Goal: Task Accomplishment & Management: Manage account settings

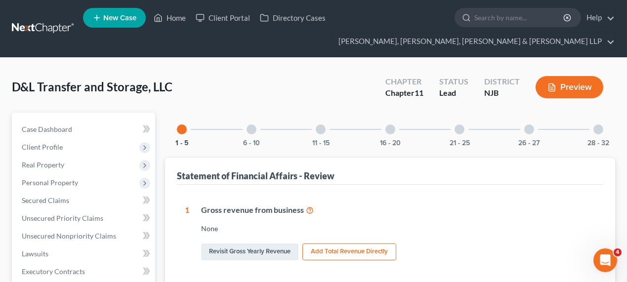
click at [316, 128] on div at bounding box center [321, 129] width 10 height 10
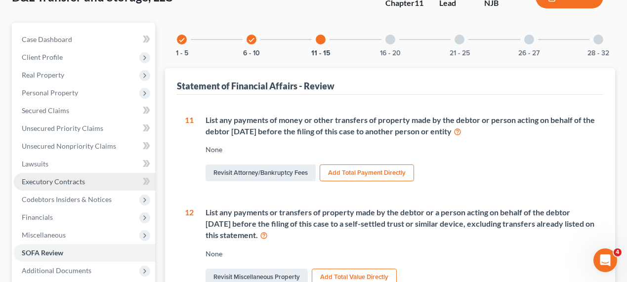
scroll to position [179, 0]
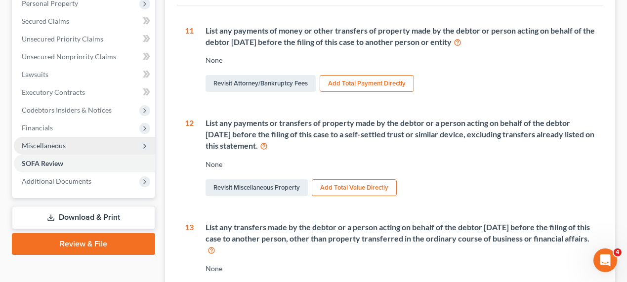
click at [53, 147] on span "Miscellaneous" at bounding box center [44, 145] width 44 height 8
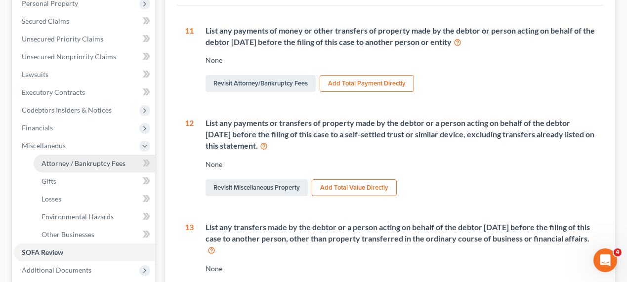
click at [86, 161] on span "Attorney / Bankruptcy Fees" at bounding box center [83, 163] width 84 height 8
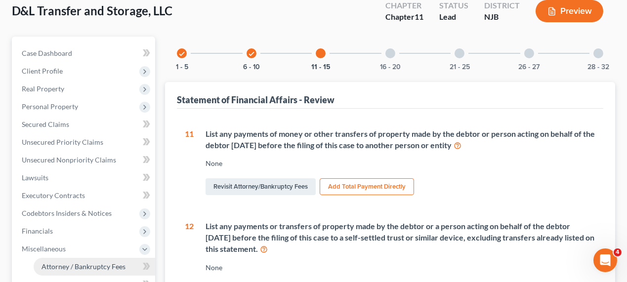
select select "0"
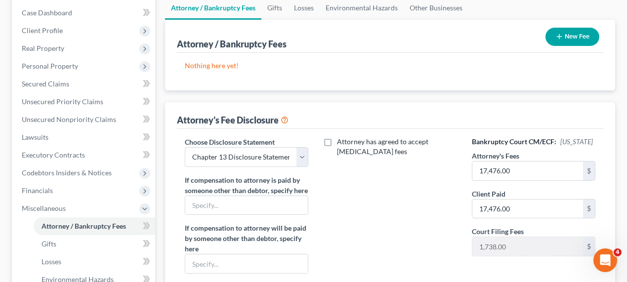
scroll to position [134, 0]
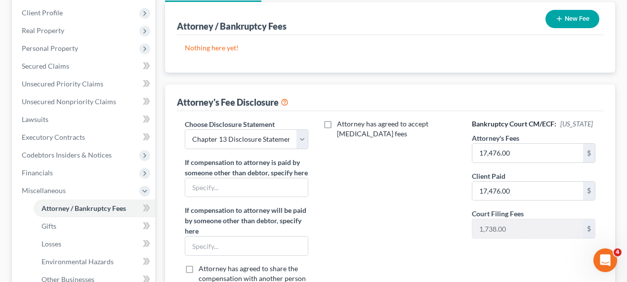
click at [337, 125] on label "Attorney has agreed to accept [MEDICAL_DATA] fees" at bounding box center [396, 129] width 119 height 20
click at [341, 125] on input "Attorney has agreed to accept [MEDICAL_DATA] fees" at bounding box center [344, 122] width 6 height 6
checkbox input "true"
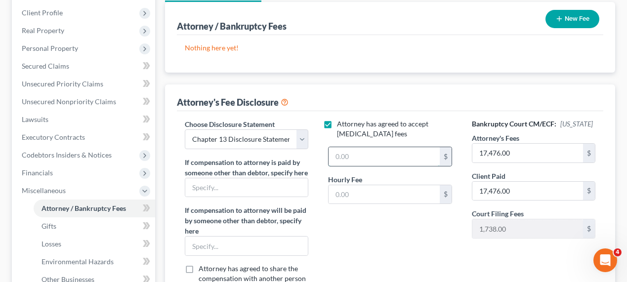
click at [371, 156] on input "text" at bounding box center [383, 156] width 111 height 19
paste input "17,476.00"
type input "17,476.00"
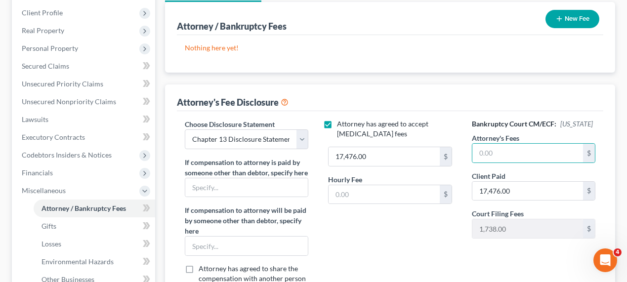
click at [396, 231] on div "Attorney has agreed to accept [MEDICAL_DATA] fees 17,476.00 $ Hourly Fee $" at bounding box center [389, 216] width 143 height 194
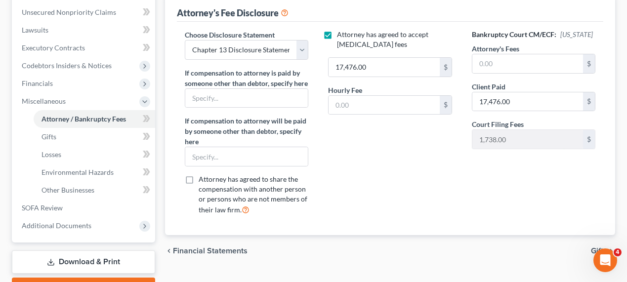
scroll to position [224, 0]
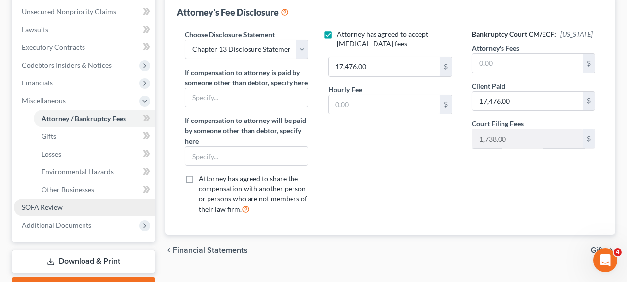
click at [114, 203] on link "SOFA Review" at bounding box center [84, 208] width 141 height 18
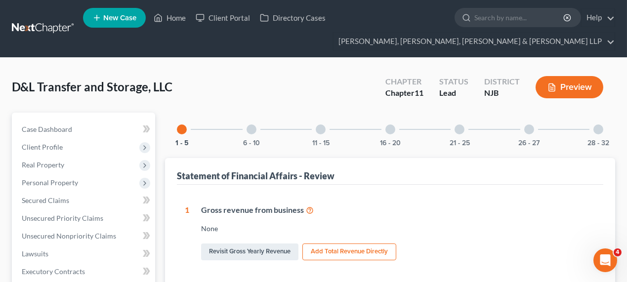
click at [320, 130] on div at bounding box center [321, 129] width 10 height 10
click at [312, 135] on div "11 - 15" at bounding box center [321, 130] width 34 height 34
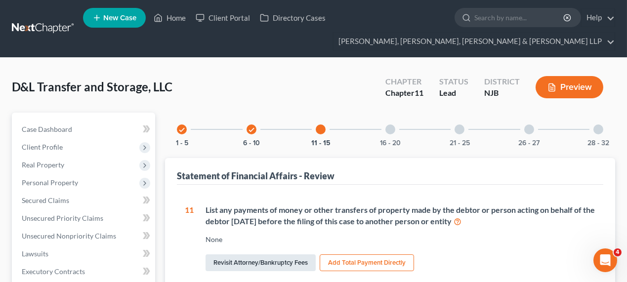
click at [293, 263] on link "Revisit Attorney/Bankruptcy Fees" at bounding box center [260, 262] width 110 height 17
select select "0"
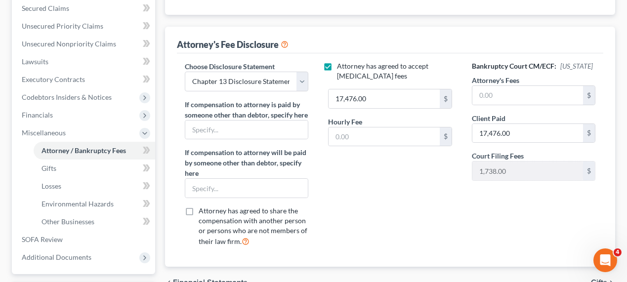
scroll to position [224, 0]
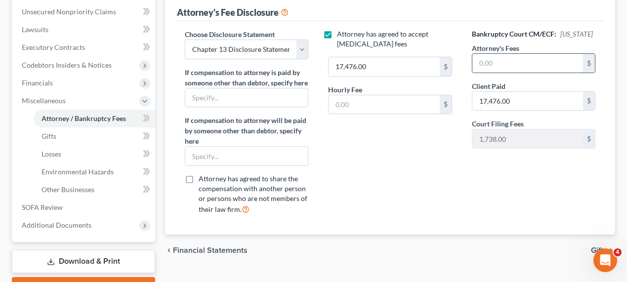
click at [491, 68] on input "text" at bounding box center [527, 63] width 111 height 19
paste input "17,476.00"
type input "17,476.00"
click at [395, 97] on input "text" at bounding box center [383, 104] width 111 height 19
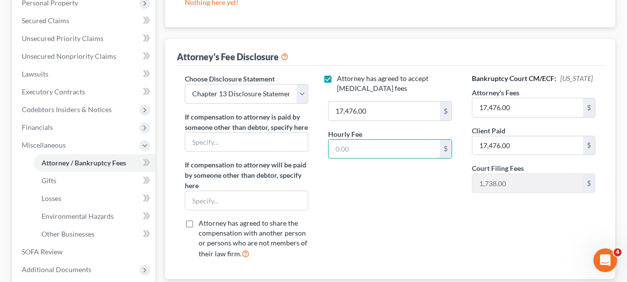
scroll to position [179, 0]
click at [91, 183] on link "Gifts" at bounding box center [94, 181] width 121 height 18
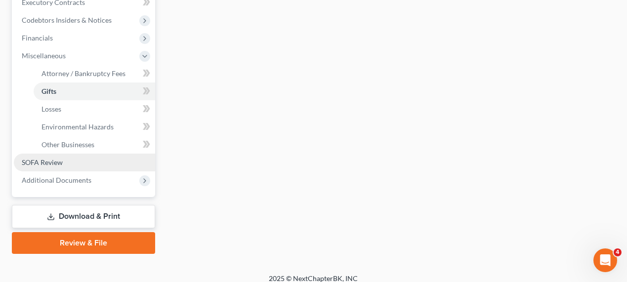
click at [83, 164] on link "SOFA Review" at bounding box center [84, 163] width 141 height 18
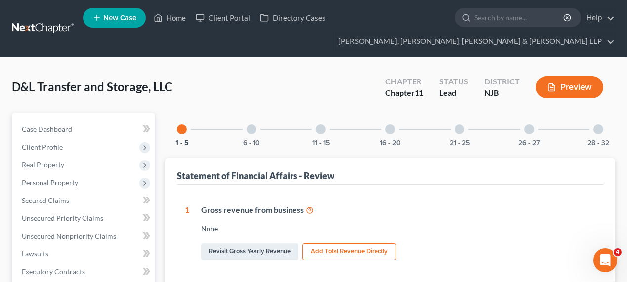
click at [315, 127] on div "11 - 15" at bounding box center [321, 130] width 34 height 34
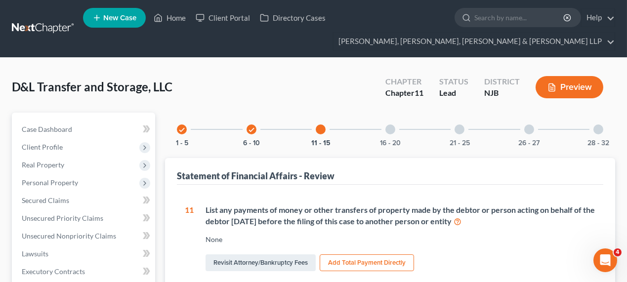
click at [347, 259] on button "Add Total Payment Directly" at bounding box center [366, 262] width 94 height 17
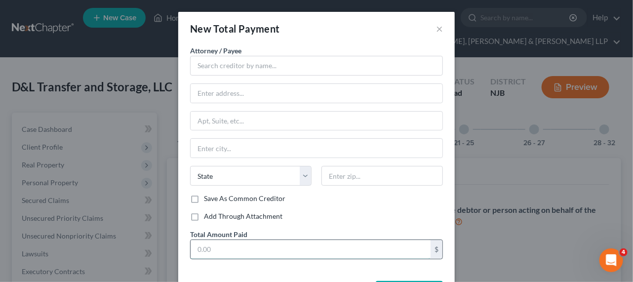
click at [242, 255] on input "text" at bounding box center [311, 249] width 240 height 19
paste input "17,476.00"
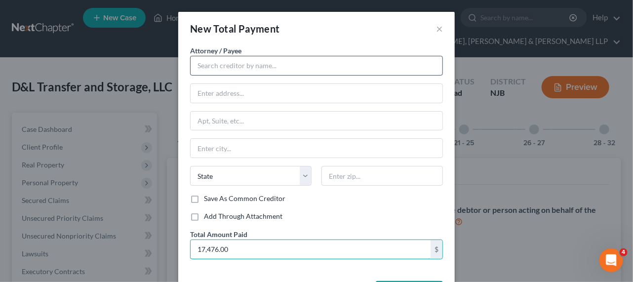
type input "17,476.00"
click at [260, 68] on input "text" at bounding box center [316, 66] width 253 height 20
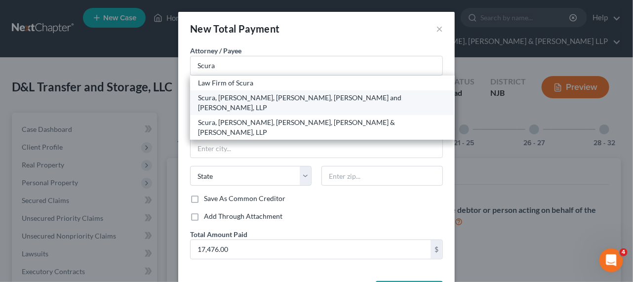
click at [259, 98] on div "Scura, Wigfield, Heyer, Stevens and Cammarota, LLP" at bounding box center [322, 103] width 249 height 20
type input "Scura, Wigfield, Heyer, Stevens and Cammarota, LLP"
type input "1599 Hamburg Tpk"
type input "Wayne"
select select "33"
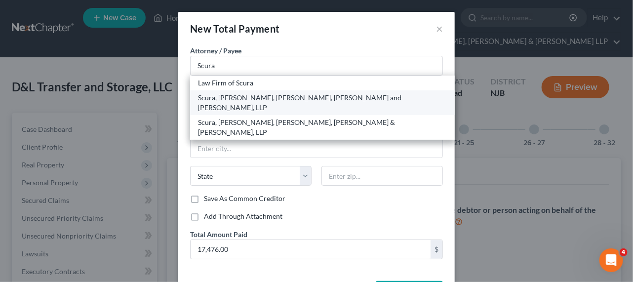
type input "07470"
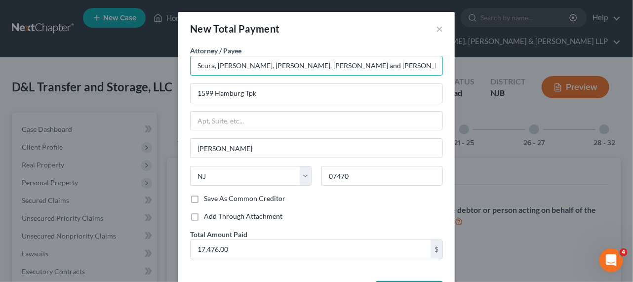
drag, startPoint x: 367, startPoint y: 65, endPoint x: 131, endPoint y: 64, distance: 235.5
click at [131, 64] on div "New Total Payment × Attorney / Payee * Scura, Wigfield, Heyer, Stevens and Camm…" at bounding box center [316, 141] width 633 height 282
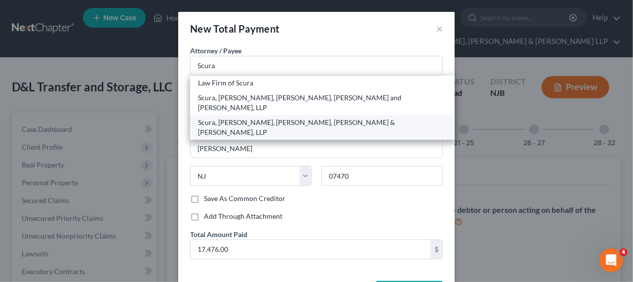
click at [223, 118] on div "Scura, Wigfield, Heyer, Stevens & Cammarota, LLP" at bounding box center [322, 128] width 249 height 20
type input "Scura, Wigfield, Heyer, Stevens & Cammarota, LLP"
type input "1599 Hamburg turnpike"
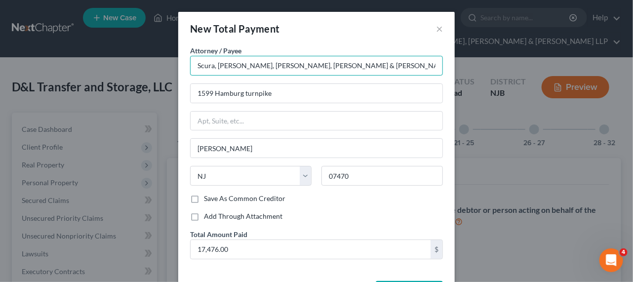
drag, startPoint x: 362, startPoint y: 60, endPoint x: 160, endPoint y: 60, distance: 202.5
click at [160, 59] on div "New Total Payment × Attorney / Payee * Scura, Wigfield, Heyer, Stevens & Cammar…" at bounding box center [316, 141] width 633 height 282
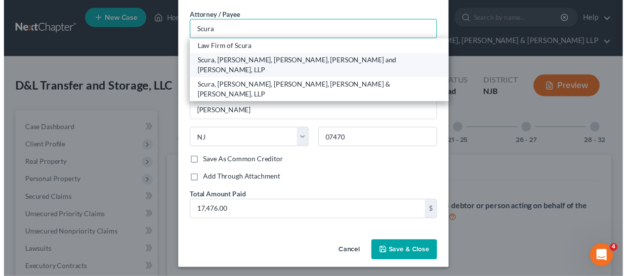
scroll to position [37, 0]
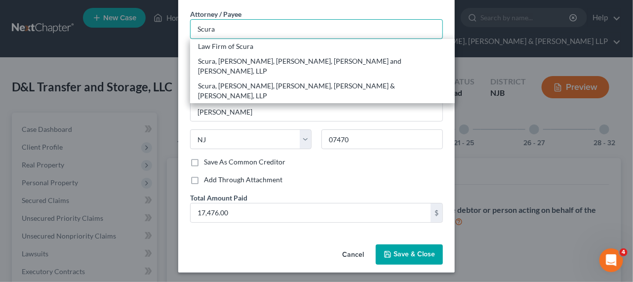
type input "Scura"
click at [341, 96] on div "Attorney / Payee * Scura Law Firm of Scura Scura, Wigfield, Heyer, Stevens and …" at bounding box center [316, 83] width 253 height 148
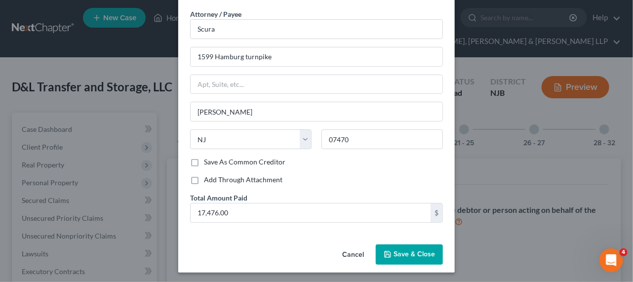
click at [394, 250] on span "Save & Close" at bounding box center [414, 254] width 41 height 8
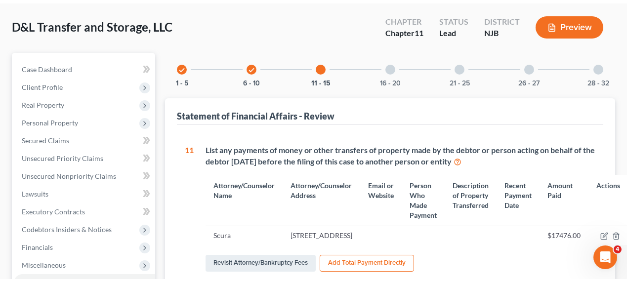
scroll to position [0, 0]
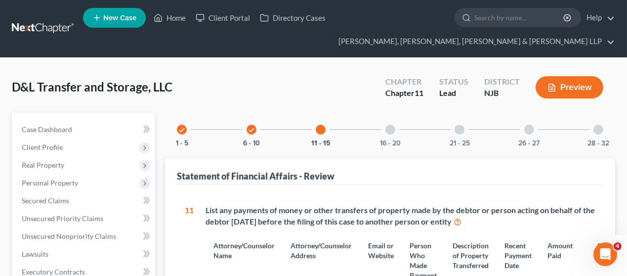
click at [392, 131] on div at bounding box center [390, 129] width 10 height 10
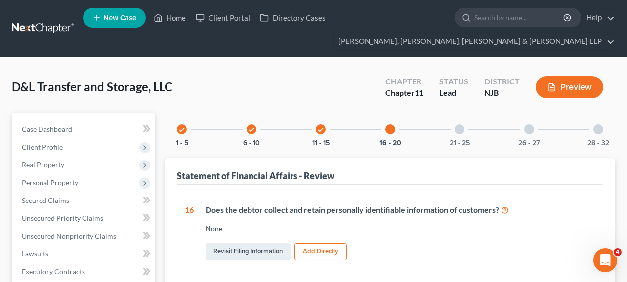
click at [453, 118] on div "21 - 25" at bounding box center [459, 130] width 34 height 34
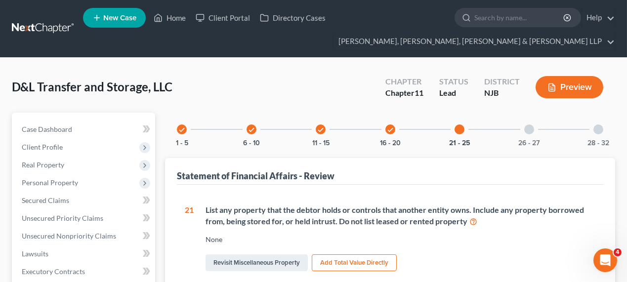
click at [526, 136] on div "26 - 27" at bounding box center [529, 130] width 34 height 34
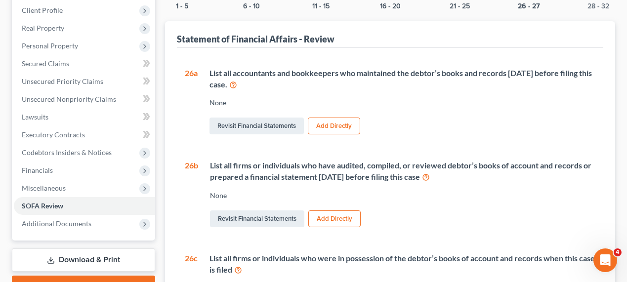
scroll to position [134, 0]
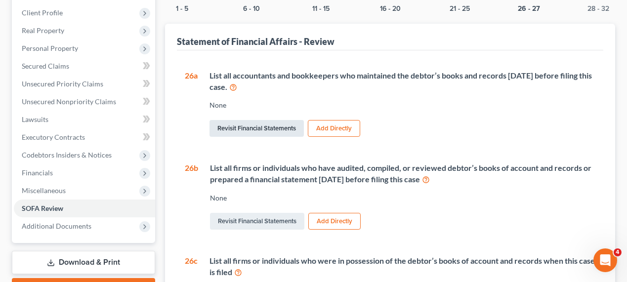
click at [272, 130] on link "Revisit Financial Statements" at bounding box center [256, 128] width 94 height 17
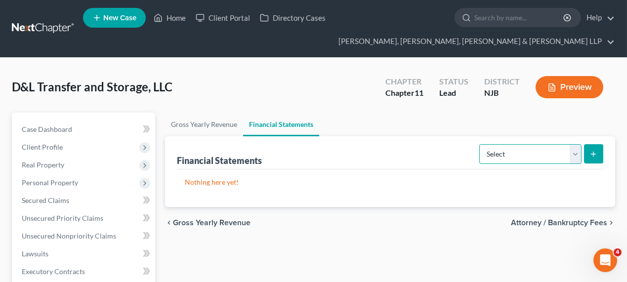
click at [511, 148] on select "Select Auditor Bookkeeper Creditor Pension Contribution Records Keeper Tax Cons…" at bounding box center [530, 154] width 102 height 20
select select "bookkeeper"
click at [479, 144] on select "Select Auditor Bookkeeper Creditor Pension Contribution Records Keeper Tax Cons…" at bounding box center [530, 154] width 102 height 20
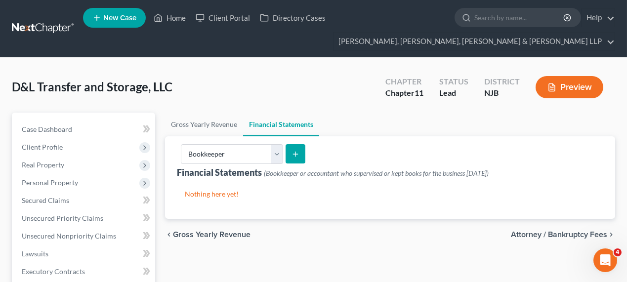
click at [304, 154] on div "Financial Statements (Bookkeeper or accountant who supervised or kept books for…" at bounding box center [390, 158] width 426 height 45
click at [297, 156] on icon "submit" at bounding box center [295, 154] width 8 height 8
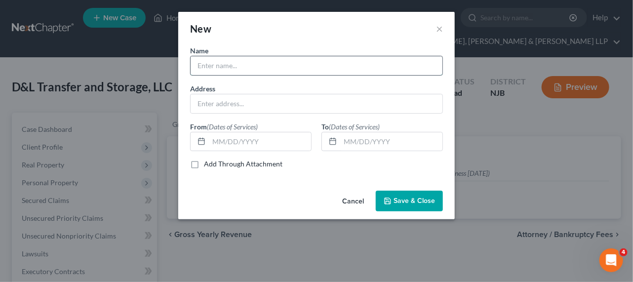
click at [240, 69] on input "text" at bounding box center [317, 65] width 252 height 19
paste input "36 Franklin Turnpike Suite 1 Waldwick, NJ 07463"
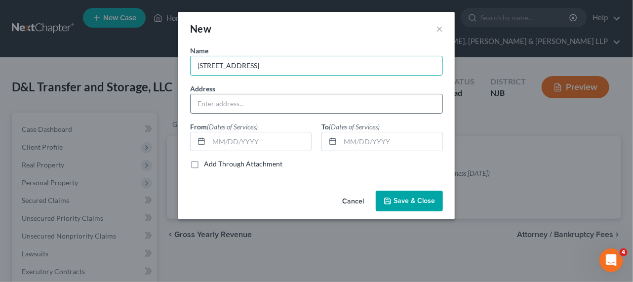
paste input "36 Franklin Turnpike Suite 1 Waldwick, NJ 07463"
type input "36 Franklin Turnpike Suite 1 Waldwick, NJ 0746336 Franklin Turnpike Suite 1 Wal…"
click at [246, 103] on input "text" at bounding box center [317, 103] width 252 height 19
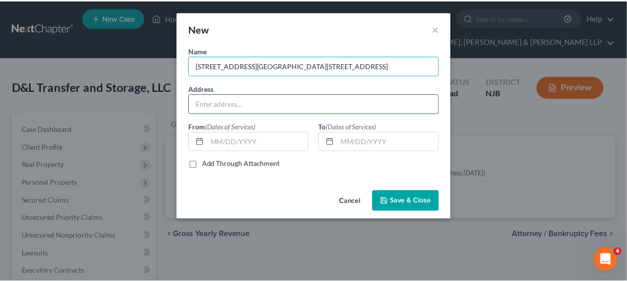
scroll to position [0, 0]
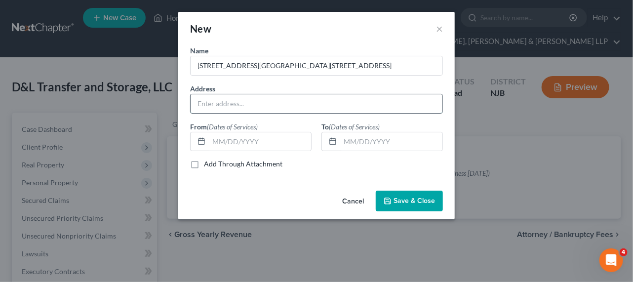
paste input "36 Franklin Turnpike Suite 1 Waldwick, NJ 07463"
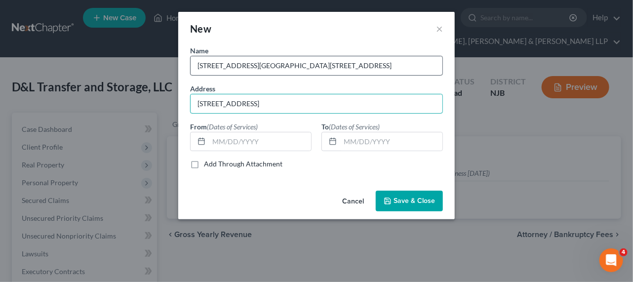
type input "36 Franklin Turnpike Suite 1 Waldwick, NJ 07463"
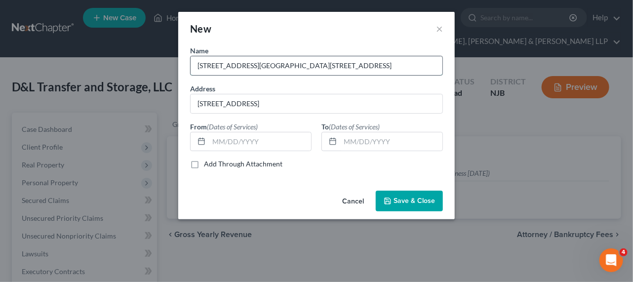
click at [264, 72] on input "36 Franklin Turnpike Suite 1 Waldwick, NJ 0746336 Franklin Turnpike Suite 1 Wal…" at bounding box center [317, 65] width 252 height 19
type input "ProfitCentrix"
click at [413, 201] on span "Save & Close" at bounding box center [414, 201] width 41 height 8
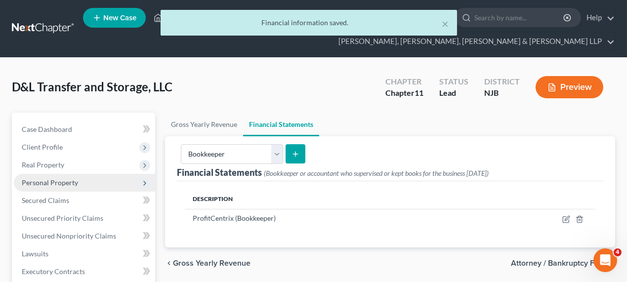
scroll to position [224, 0]
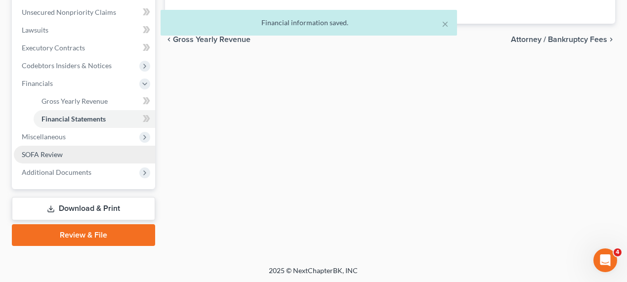
click at [75, 155] on link "SOFA Review" at bounding box center [84, 155] width 141 height 18
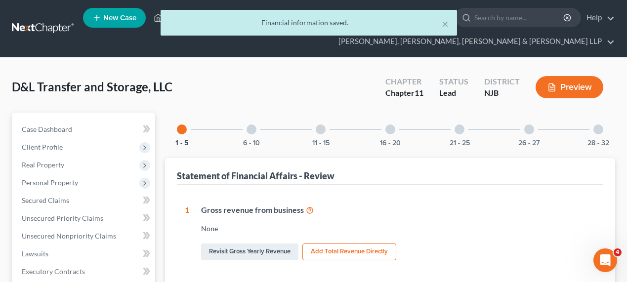
click at [469, 126] on div "21 - 25" at bounding box center [459, 130] width 34 height 34
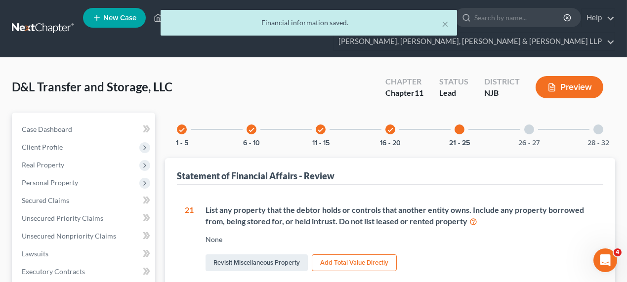
click at [513, 129] on div "26 - 27" at bounding box center [529, 130] width 34 height 34
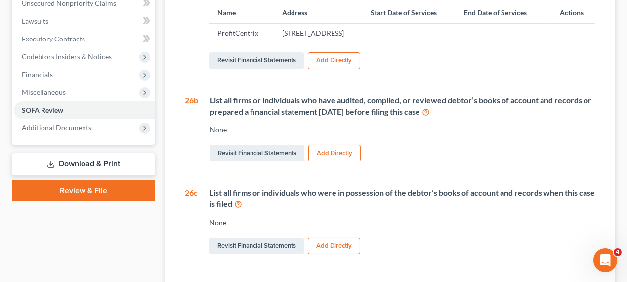
scroll to position [269, 0]
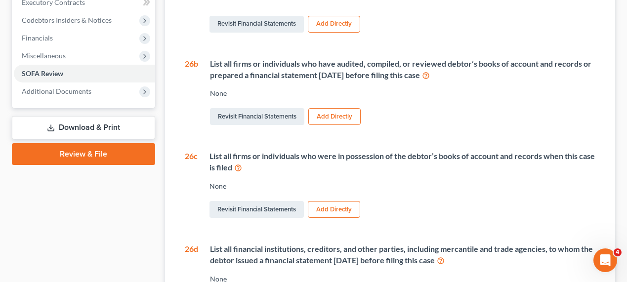
click at [326, 125] on button "Add Directly" at bounding box center [334, 116] width 52 height 17
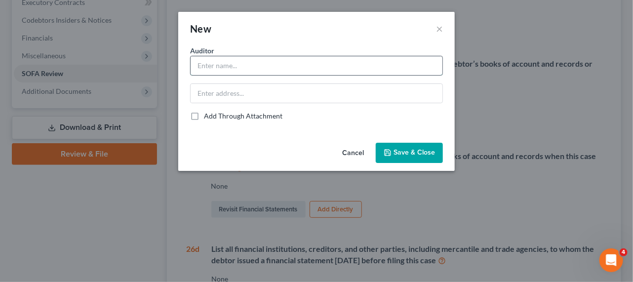
click at [261, 71] on input "text" at bounding box center [317, 65] width 252 height 19
type input "ProfitCentrix"
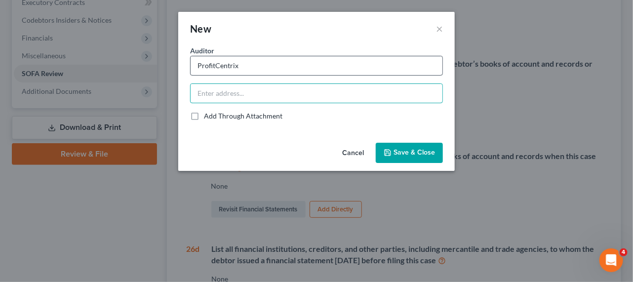
paste input "36 Franklin Turnpike Suite 1 Waldwick, NJ 07463"
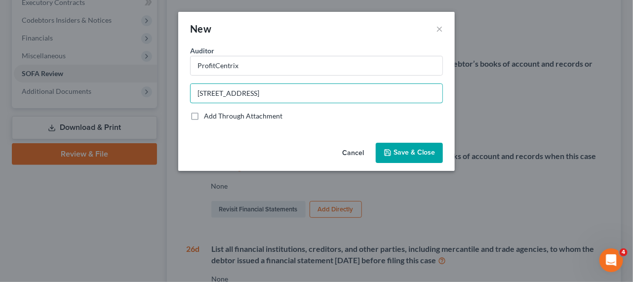
type input "36 Franklin Turnpike Suite 1 Waldwick, NJ 07463"
click at [401, 155] on span "Save & Close" at bounding box center [414, 153] width 41 height 8
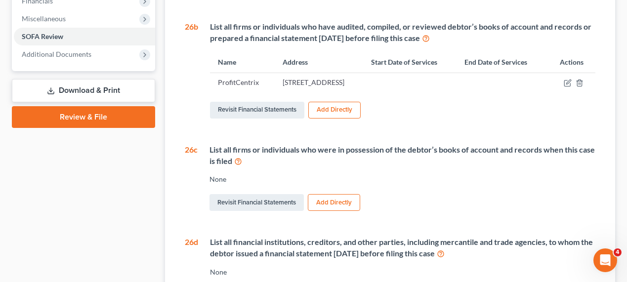
scroll to position [359, 0]
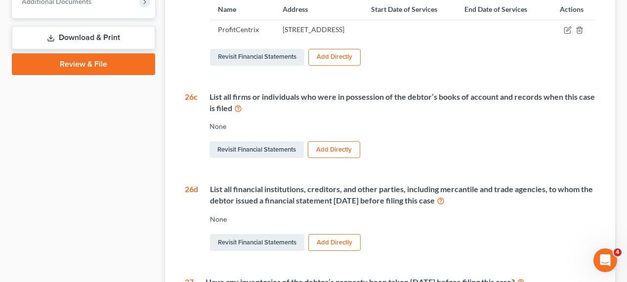
click at [312, 158] on button "Add Directly" at bounding box center [334, 149] width 52 height 17
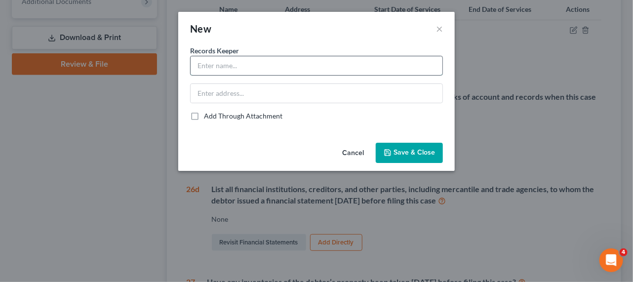
click at [264, 70] on input "text" at bounding box center [317, 65] width 252 height 19
type input "ProfitCentrix"
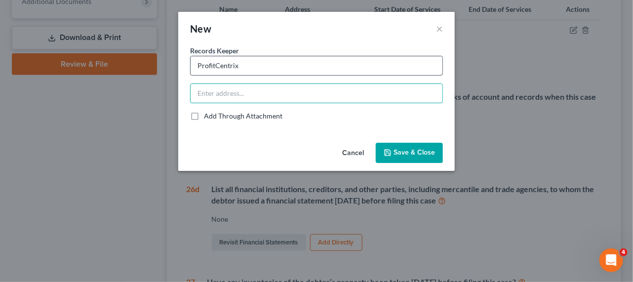
paste input "36 Franklin Turnpike Suite 1 Waldwick, NJ 07463"
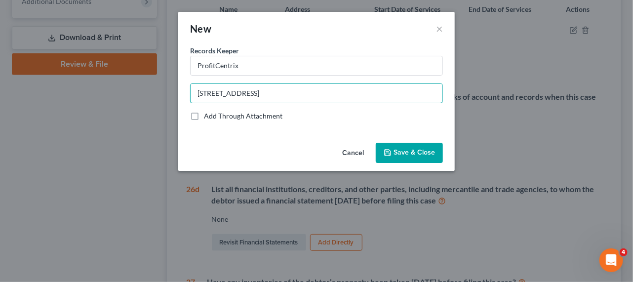
type input "36 Franklin Turnpike Suite 1 Waldwick, NJ 07463"
click at [400, 152] on span "Save & Close" at bounding box center [414, 153] width 41 height 8
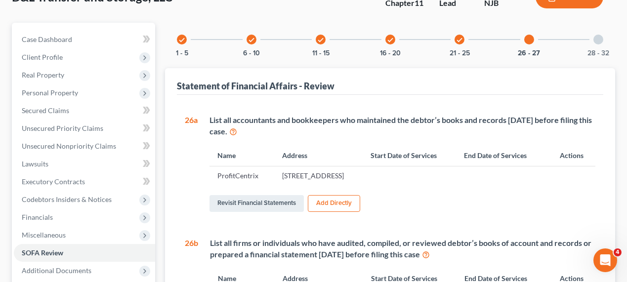
scroll to position [0, 0]
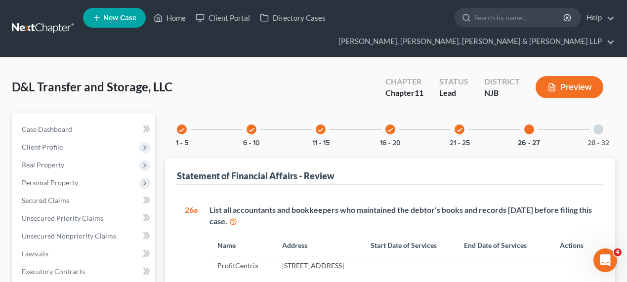
click at [608, 130] on div "28 - 32" at bounding box center [598, 130] width 34 height 34
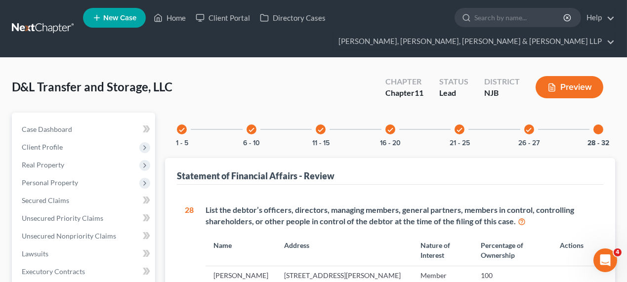
click at [251, 135] on div "check 6 - 10" at bounding box center [252, 130] width 34 height 34
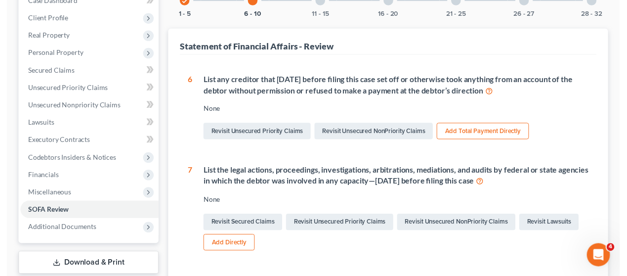
scroll to position [38, 0]
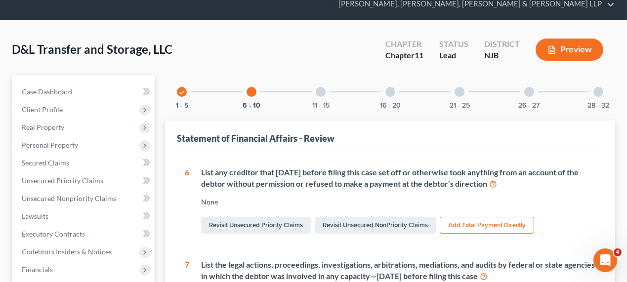
click at [323, 96] on div "11 - 15" at bounding box center [321, 92] width 34 height 34
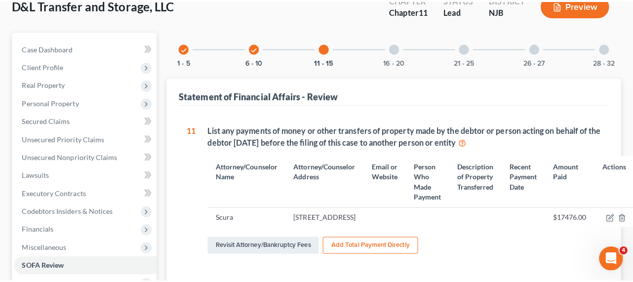
scroll to position [82, 0]
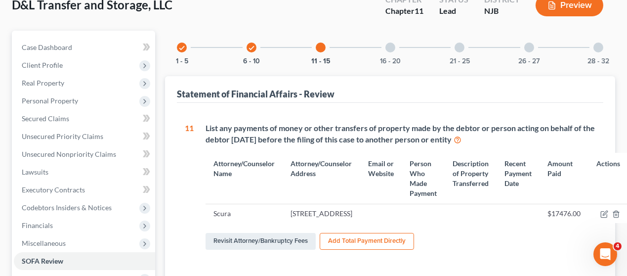
click at [364, 249] on button "Add Total Payment Directly" at bounding box center [366, 241] width 94 height 17
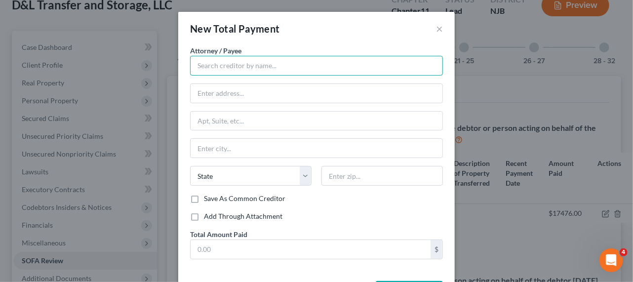
click at [257, 70] on input "text" at bounding box center [316, 66] width 253 height 20
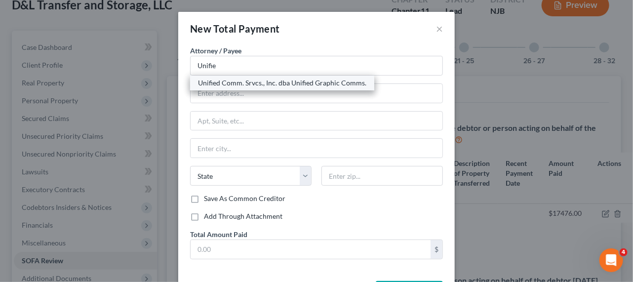
click at [254, 78] on div "Unified Comm. Srvcs., Inc. dba Unified Graphic Comms." at bounding box center [282, 83] width 168 height 10
type input "Unified Comm. Srvcs., Inc. dba Unified Graphic Comms."
type input "Attn: Pres./CEO/Reg. Agent"
type input "239 Lindbergh Place"
type input "Paterson"
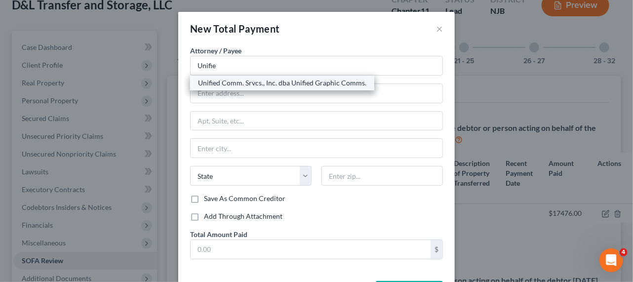
select select "33"
type input "07503"
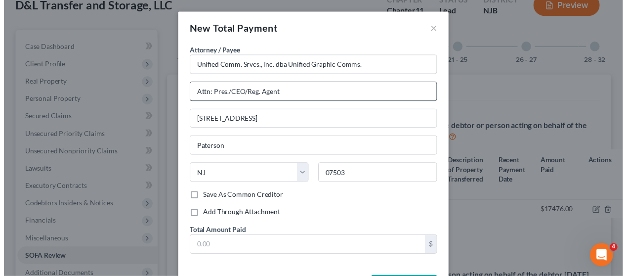
scroll to position [37, 0]
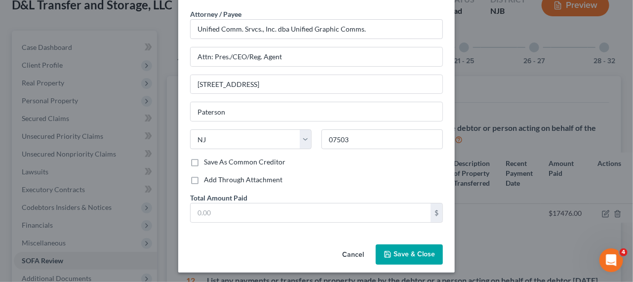
click at [352, 249] on button "Cancel" at bounding box center [353, 255] width 38 height 20
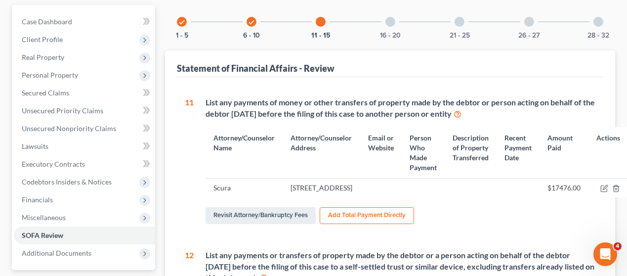
scroll to position [127, 0]
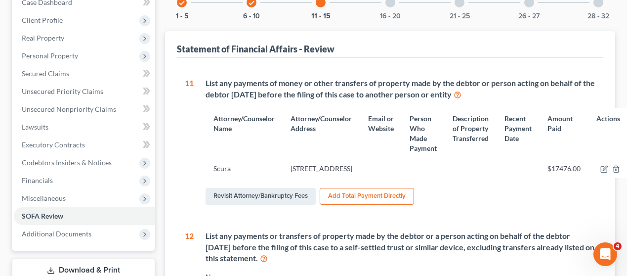
click at [461, 95] on icon at bounding box center [457, 93] width 8 height 9
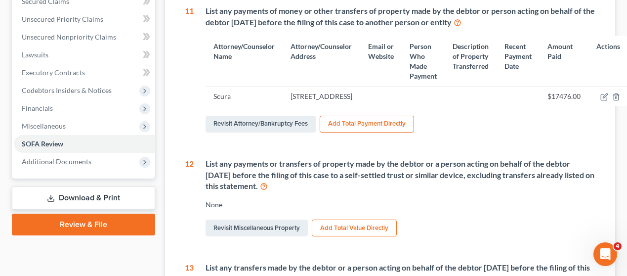
scroll to position [217, 0]
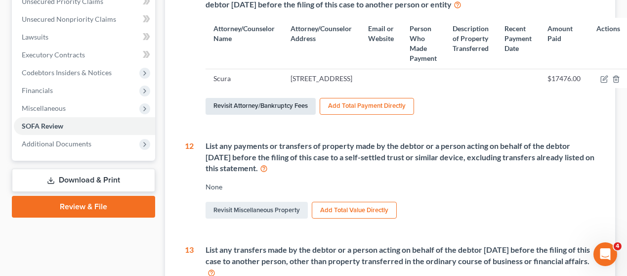
click at [264, 115] on link "Revisit Attorney/Bankruptcy Fees" at bounding box center [260, 106] width 110 height 17
select select "0"
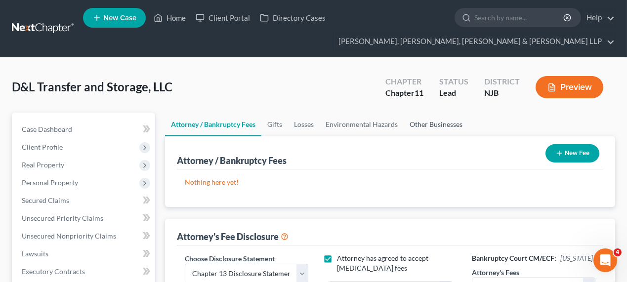
click at [442, 127] on link "Other Businesses" at bounding box center [435, 125] width 65 height 24
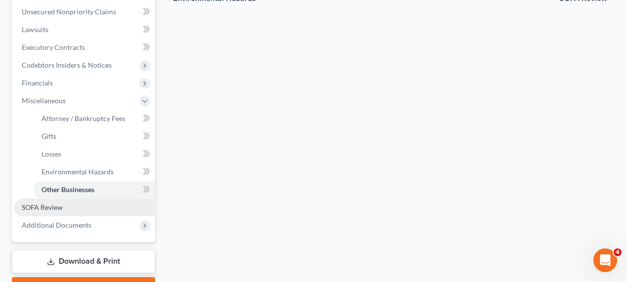
click at [74, 211] on link "SOFA Review" at bounding box center [84, 208] width 141 height 18
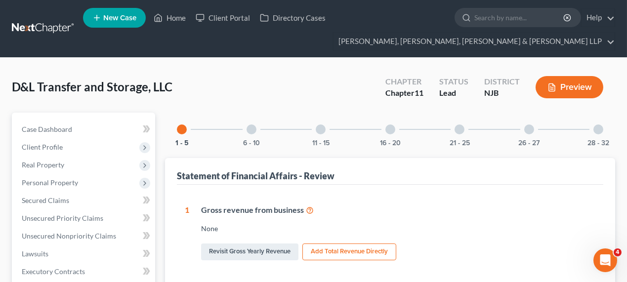
click at [432, 131] on div "1 - 5 6 - 10 11 - 15 16 - 20 21 - 25 26 - 27 28 - 32" at bounding box center [390, 130] width 450 height 34
click at [463, 131] on div at bounding box center [459, 129] width 10 height 10
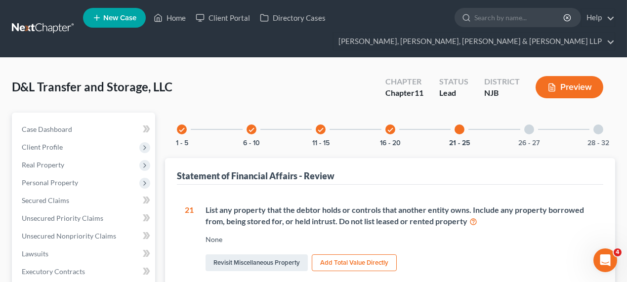
click at [386, 124] on div "check 16 - 20" at bounding box center [390, 130] width 34 height 34
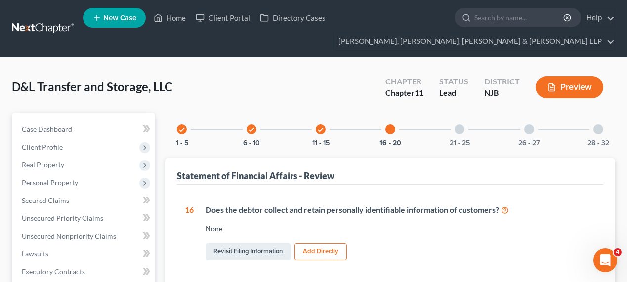
click at [345, 126] on div "check 1 - 5 check 6 - 10 check 11 - 15 16 - 20 21 - 25 26 - 27 28 - 32" at bounding box center [390, 130] width 450 height 34
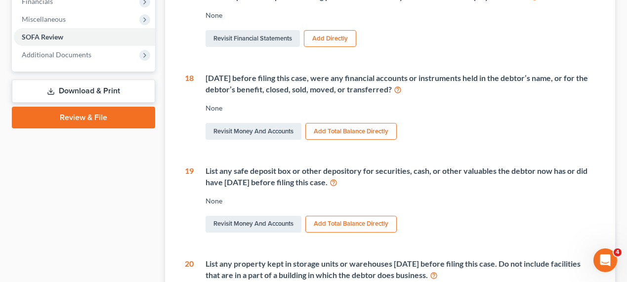
scroll to position [314, 0]
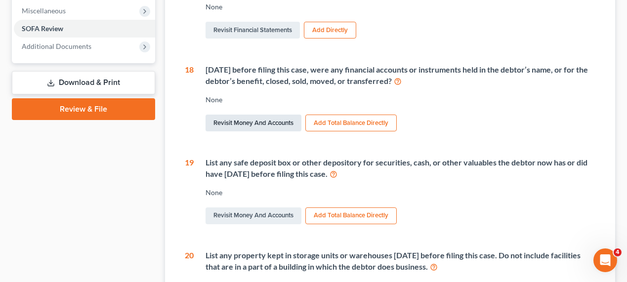
click at [271, 122] on link "Revisit Money and Accounts" at bounding box center [253, 123] width 96 height 17
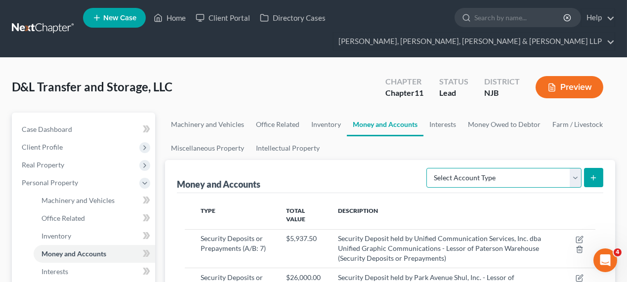
click at [454, 175] on select "Select Account Type Brokerage (A/B: 3, SOFA: 18) Cash on Hand (A/B: 2) Certific…" at bounding box center [503, 178] width 155 height 20
click at [383, 178] on div "Money and Accounts Select Account Type Brokerage (A/B: 3, SOFA: 18) Cash on Han…" at bounding box center [390, 176] width 426 height 33
click at [443, 177] on select "Select Account Type Brokerage (A/B: 3, SOFA: 18) Cash on Hand (A/B: 2) Certific…" at bounding box center [503, 178] width 155 height 20
click at [458, 168] on select "Select Account Type Brokerage (A/B: 3, SOFA: 18) Cash on Hand (A/B: 2) Certific…" at bounding box center [503, 178] width 155 height 20
click at [329, 118] on link "Inventory" at bounding box center [325, 125] width 41 height 24
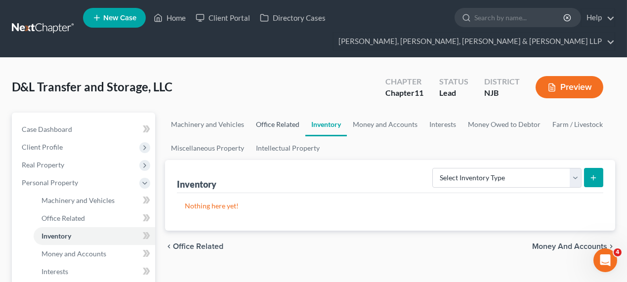
click at [283, 120] on link "Office Related" at bounding box center [277, 125] width 55 height 24
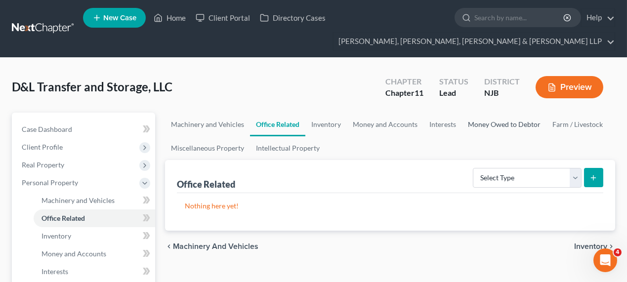
click at [495, 125] on link "Money Owed to Debtor" at bounding box center [504, 125] width 84 height 24
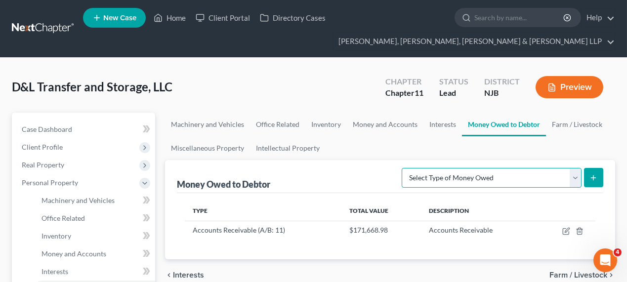
click at [483, 176] on select "Select Type of Money Owed Accounts Receivable (A/B: 11) Causes of Action Agains…" at bounding box center [491, 178] width 180 height 20
click at [463, 154] on ul "Machinery and Vehicles Office Related Inventory Money and Accounts Interests Mo…" at bounding box center [390, 136] width 450 height 47
click at [211, 152] on link "Miscellaneous Property" at bounding box center [207, 148] width 85 height 24
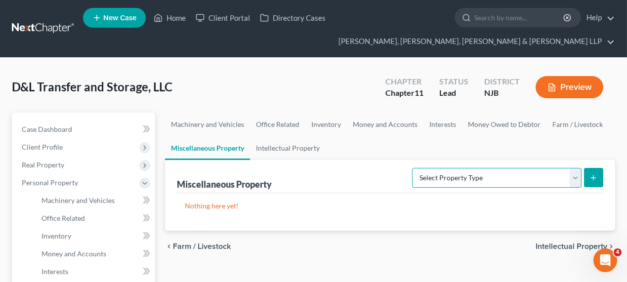
click at [461, 179] on select "Select Property Type Assigned for Creditor Benefit Within 120 Days (SOFA: 8) As…" at bounding box center [496, 178] width 169 height 20
select select "transferred"
click at [412, 168] on select "Select Property Type Assigned for Creditor Benefit Within 120 Days (SOFA: 8) As…" at bounding box center [496, 178] width 169 height 20
click at [595, 175] on icon "submit" at bounding box center [593, 178] width 8 height 8
select select "Ordinary (within 2 years)"
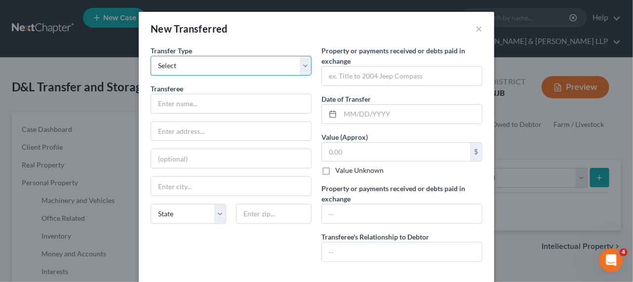
click at [214, 69] on select "Select Ordinary (within 2 years) Within 10 Years" at bounding box center [231, 66] width 161 height 20
click at [213, 71] on select "Select Ordinary (within 2 years) Within 10 Years" at bounding box center [231, 66] width 161 height 20
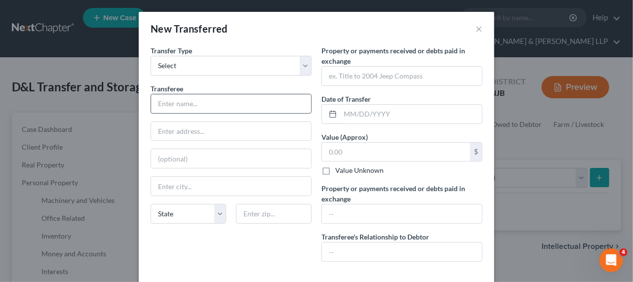
click at [215, 100] on input "text" at bounding box center [231, 103] width 160 height 19
type input "unified"
drag, startPoint x: 215, startPoint y: 100, endPoint x: 153, endPoint y: 96, distance: 62.3
click at [153, 96] on input "unified" at bounding box center [231, 103] width 160 height 19
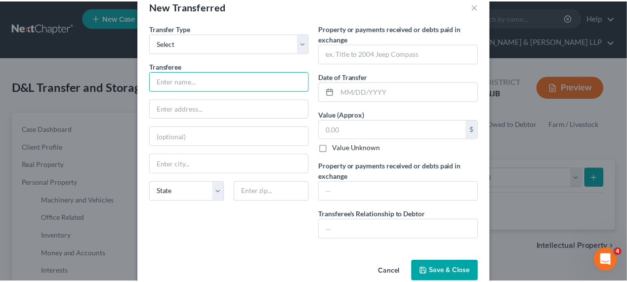
scroll to position [40, 0]
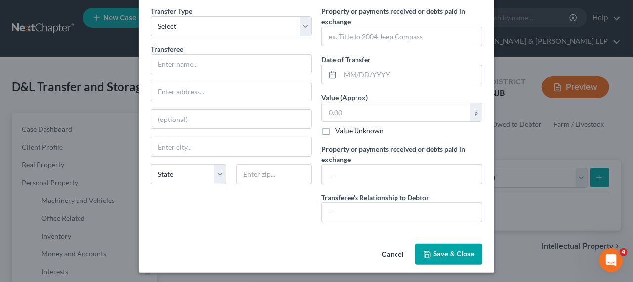
click at [436, 244] on button "Save & Close" at bounding box center [448, 254] width 67 height 21
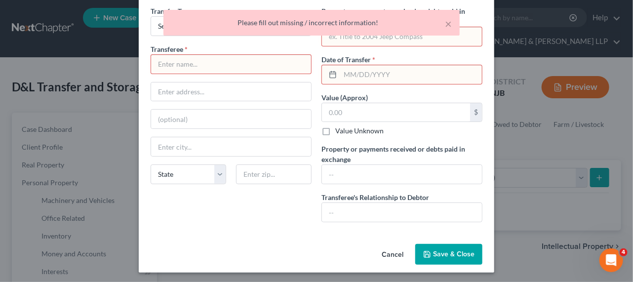
click at [400, 255] on button "Cancel" at bounding box center [393, 255] width 38 height 20
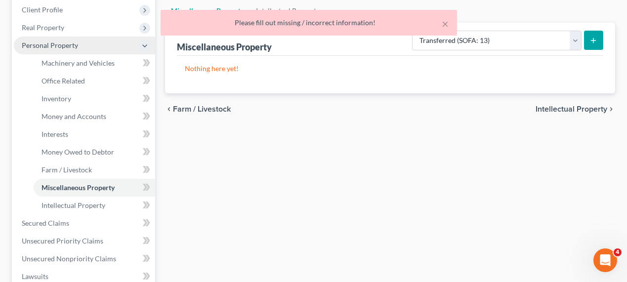
scroll to position [224, 0]
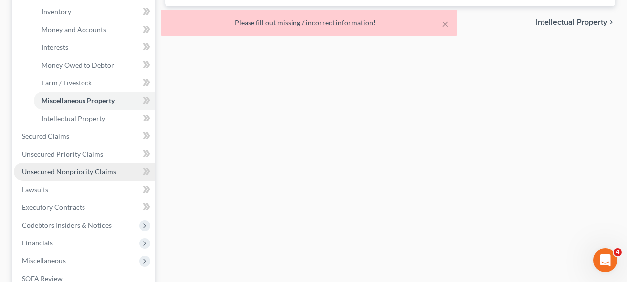
click at [76, 163] on link "Unsecured Nonpriority Claims" at bounding box center [84, 172] width 141 height 18
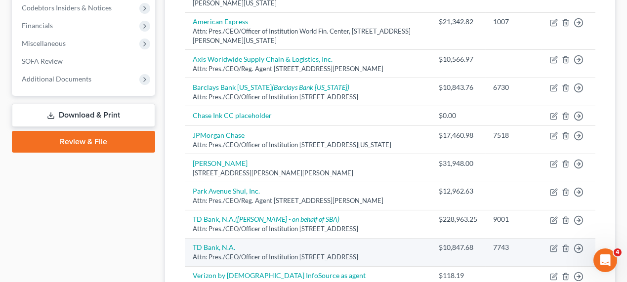
scroll to position [224, 0]
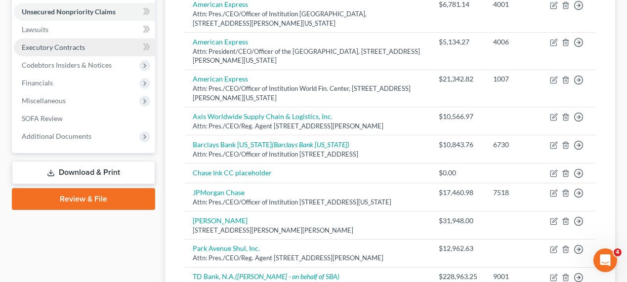
click at [56, 49] on span "Executory Contracts" at bounding box center [53, 47] width 63 height 8
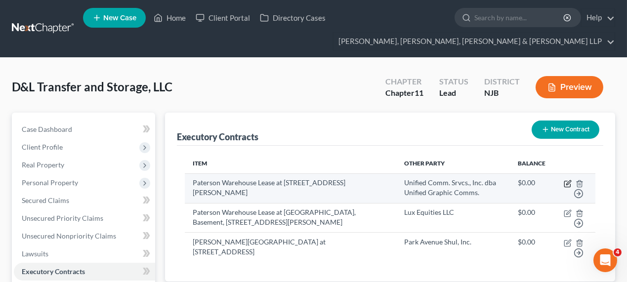
click at [569, 186] on icon "button" at bounding box center [567, 184] width 6 height 6
select select "3"
select select "33"
select select "0"
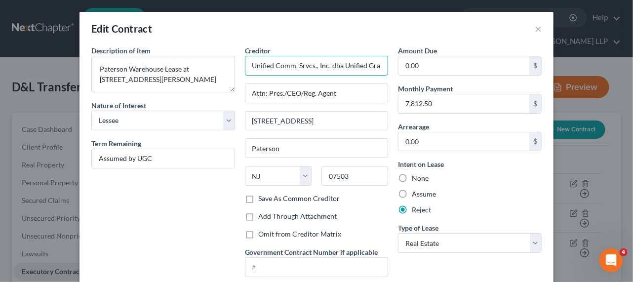
click at [357, 62] on input "Unified Comm. Srvcs., Inc. dba Unified Graphic Comms." at bounding box center [317, 66] width 144 height 20
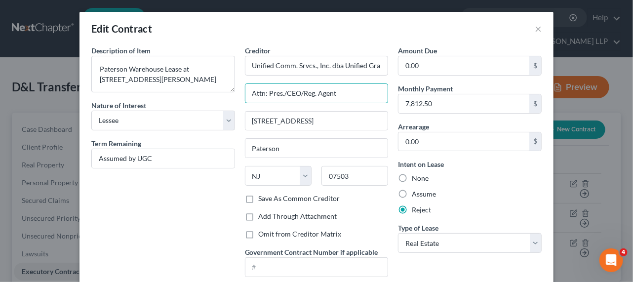
drag, startPoint x: 351, startPoint y: 95, endPoint x: 232, endPoint y: 92, distance: 119.0
click at [232, 92] on div "Description of non-residential real property * Description of Item * Paterson W…" at bounding box center [316, 164] width 460 height 239
drag, startPoint x: 327, startPoint y: 122, endPoint x: 246, endPoint y: 121, distance: 81.5
click at [246, 121] on input "239 Lindbergh Place" at bounding box center [316, 121] width 143 height 19
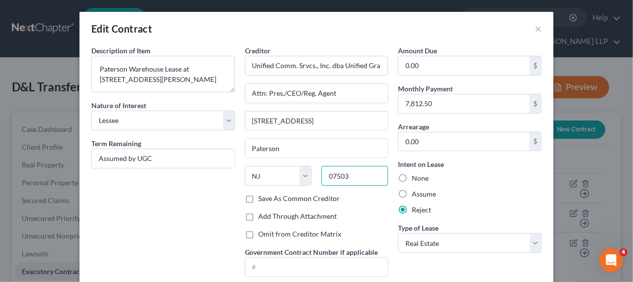
click at [326, 175] on input "07503" at bounding box center [354, 176] width 67 height 20
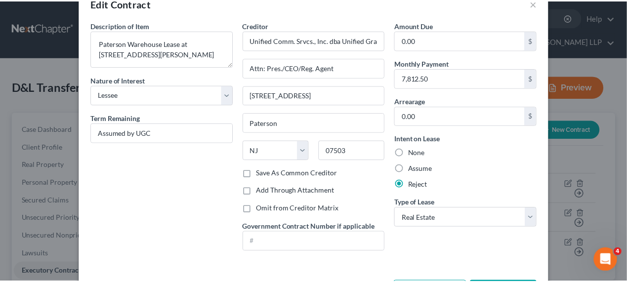
scroll to position [62, 0]
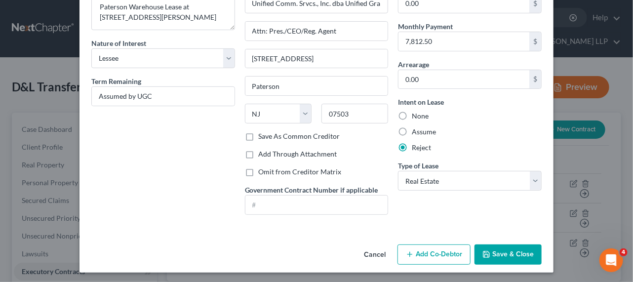
click at [384, 251] on button "Cancel" at bounding box center [375, 255] width 38 height 20
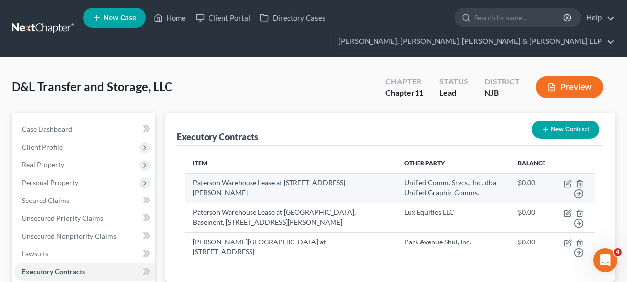
drag, startPoint x: 319, startPoint y: 193, endPoint x: 192, endPoint y: 185, distance: 128.1
click at [192, 185] on td "Paterson Warehouse Lease at Bldg 4, Fourth Floor, 140 Beckwith Avenue, Paterson…" at bounding box center [290, 188] width 211 height 30
copy td "Paterson Warehouse Lease at Bldg 4, Fourth Floor, 140 Beckwith Avenue, Paterson…"
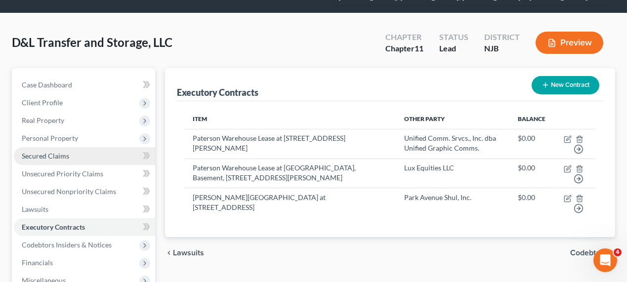
scroll to position [179, 0]
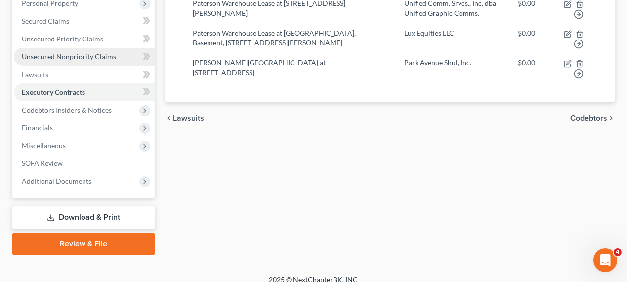
click at [66, 55] on span "Unsecured Nonpriority Claims" at bounding box center [69, 56] width 94 height 8
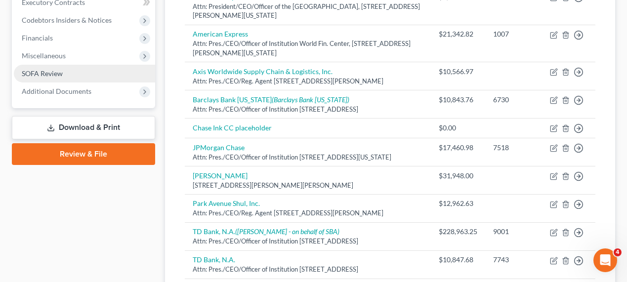
click at [73, 77] on link "SOFA Review" at bounding box center [84, 74] width 141 height 18
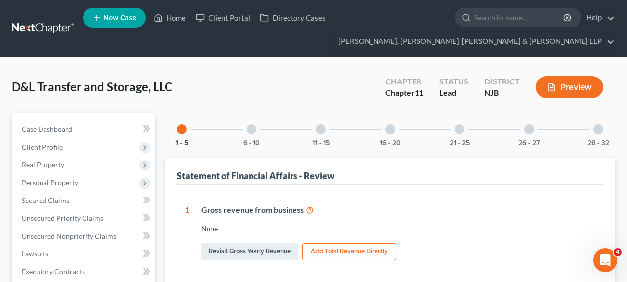
click at [398, 130] on div "16 - 20" at bounding box center [390, 130] width 34 height 34
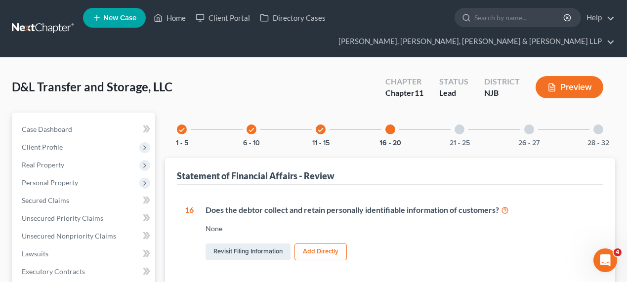
click at [319, 130] on icon "check" at bounding box center [320, 129] width 7 height 7
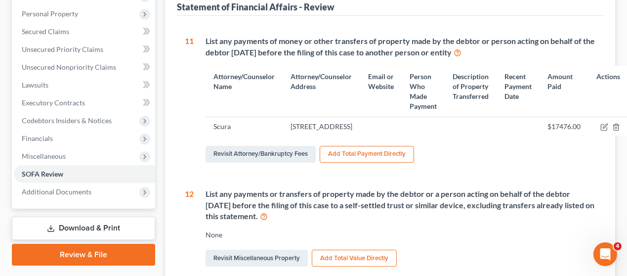
scroll to position [314, 0]
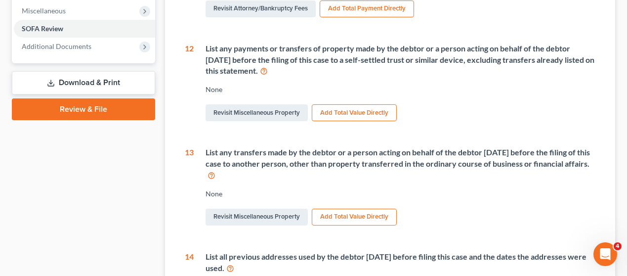
click at [268, 75] on icon at bounding box center [264, 70] width 8 height 9
click at [215, 179] on icon at bounding box center [211, 174] width 8 height 9
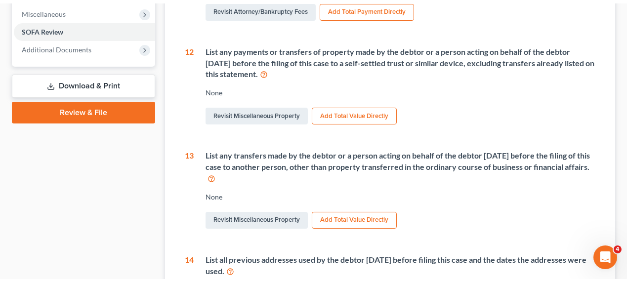
scroll to position [90, 0]
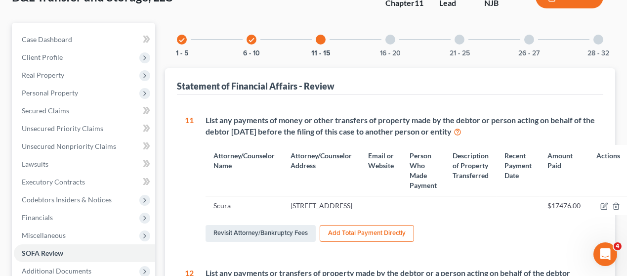
click at [387, 47] on div "16 - 20" at bounding box center [390, 40] width 34 height 34
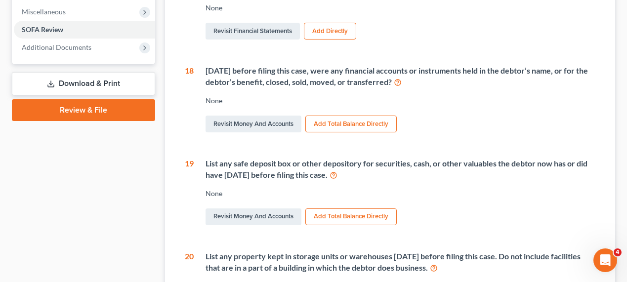
scroll to position [314, 0]
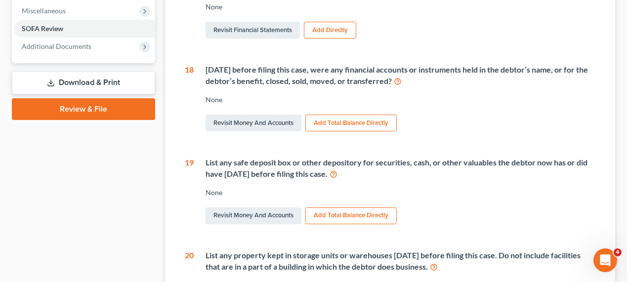
click at [401, 79] on icon at bounding box center [398, 80] width 8 height 9
click at [401, 80] on icon at bounding box center [398, 80] width 8 height 9
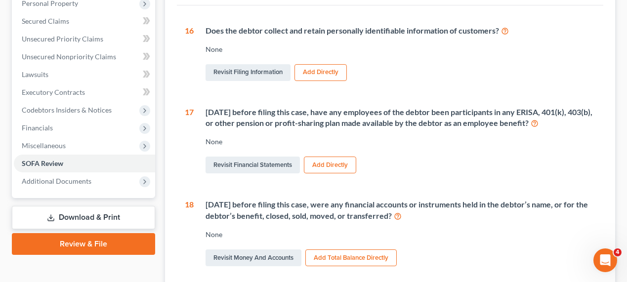
scroll to position [0, 0]
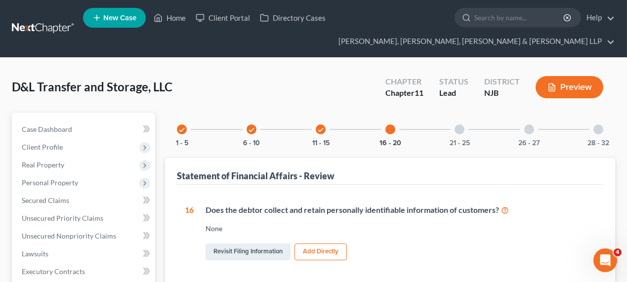
click at [447, 131] on div "21 - 25" at bounding box center [459, 130] width 34 height 34
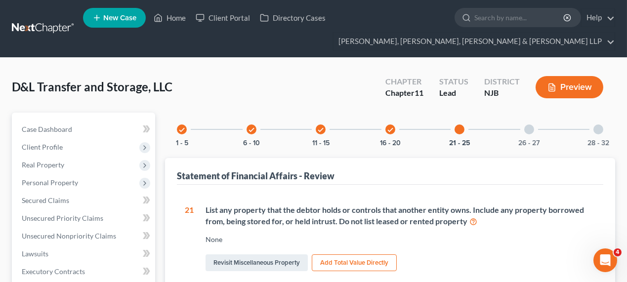
click at [528, 129] on div at bounding box center [529, 129] width 10 height 10
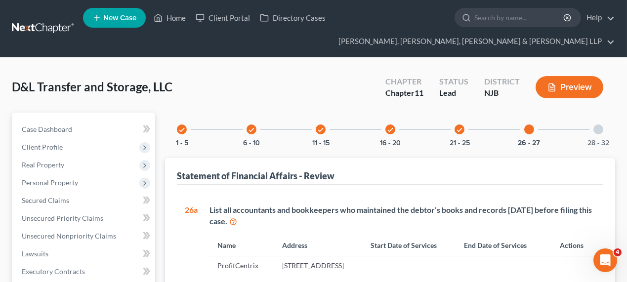
click at [602, 130] on div "28 - 32" at bounding box center [598, 130] width 34 height 34
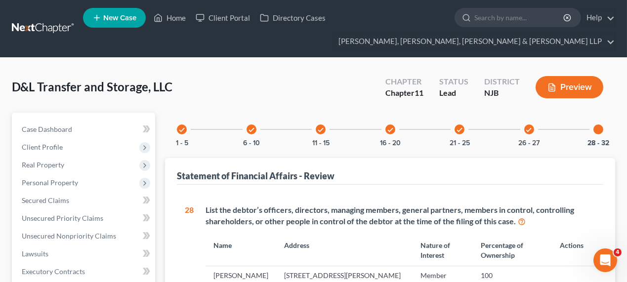
click at [185, 133] on div "check 1 - 5" at bounding box center [182, 130] width 34 height 34
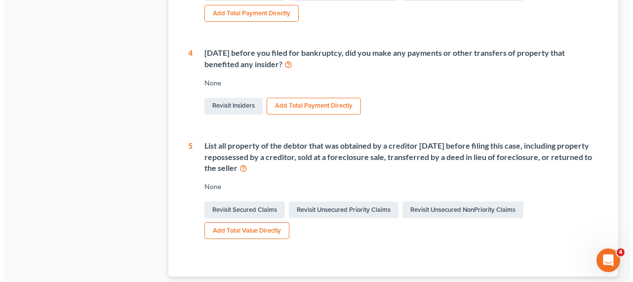
scroll to position [449, 0]
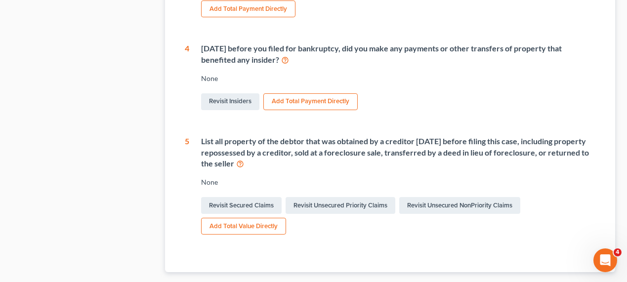
click at [270, 226] on button "Add Total Value Directly" at bounding box center [243, 226] width 85 height 17
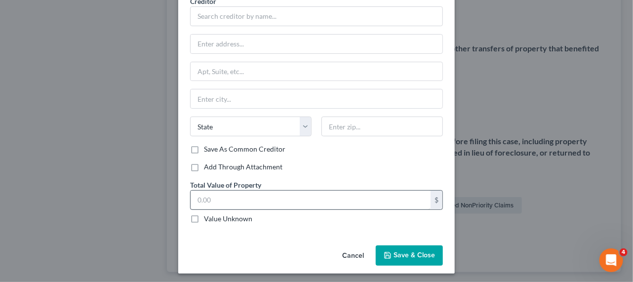
scroll to position [50, 0]
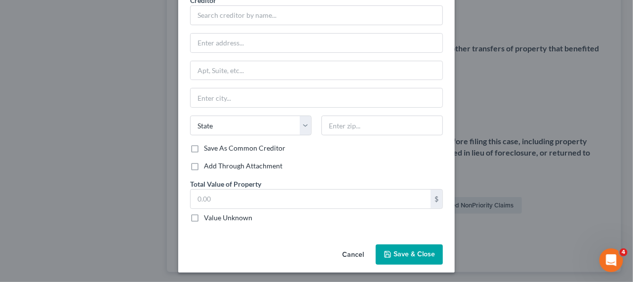
click at [239, 216] on label "Value Unknown" at bounding box center [228, 218] width 48 height 10
click at [214, 216] on input "Value Unknown" at bounding box center [211, 216] width 6 height 6
checkbox input "true"
type input "0.00"
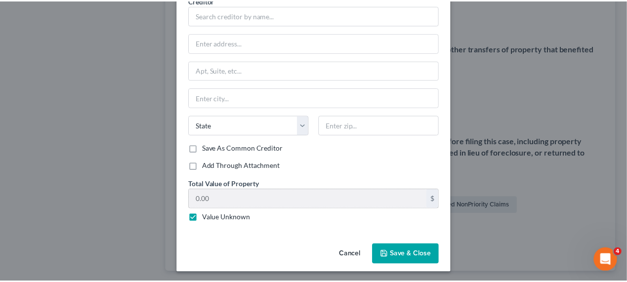
scroll to position [6, 0]
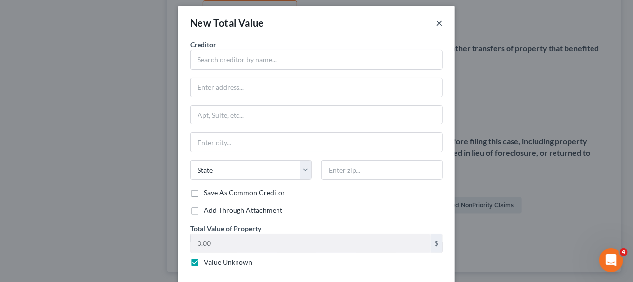
click at [436, 25] on button "×" at bounding box center [439, 23] width 7 height 12
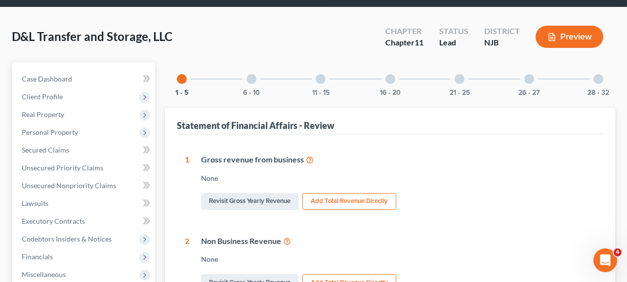
scroll to position [0, 0]
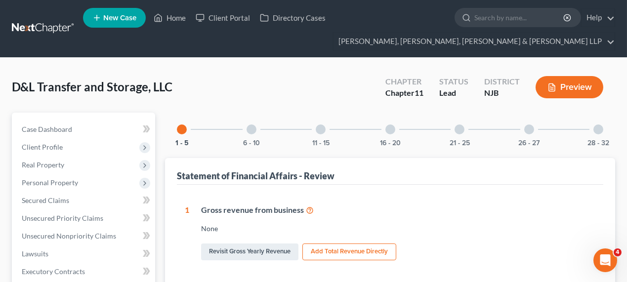
click at [250, 129] on div at bounding box center [251, 129] width 10 height 10
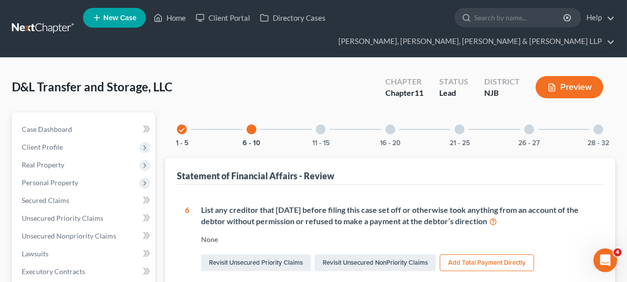
click at [319, 127] on div at bounding box center [321, 129] width 10 height 10
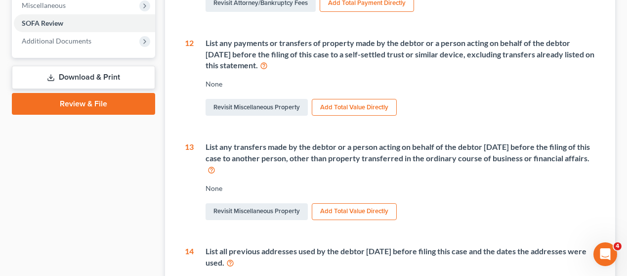
scroll to position [359, 0]
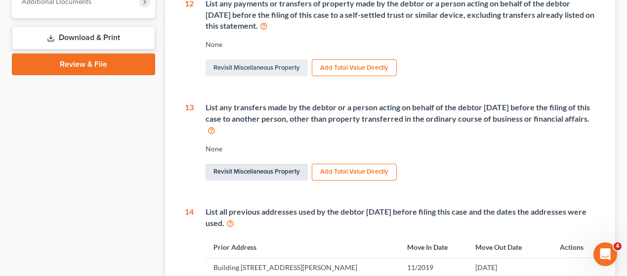
click at [277, 180] on link "Revisit Miscellaneous Property" at bounding box center [256, 171] width 102 height 17
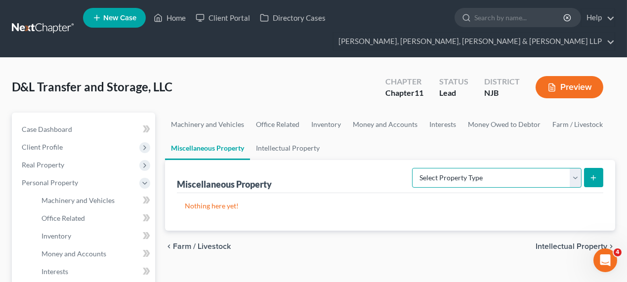
click at [412, 184] on select "Select Property Type Assigned for Creditor Benefit Within 120 Days (SOFA: 8) As…" at bounding box center [496, 178] width 169 height 20
select select "transferred"
click at [412, 168] on select "Select Property Type Assigned for Creditor Benefit Within 120 Days (SOFA: 8) As…" at bounding box center [496, 178] width 169 height 20
click at [588, 182] on button "submit" at bounding box center [593, 177] width 19 height 19
select select "Ordinary (within 2 years)"
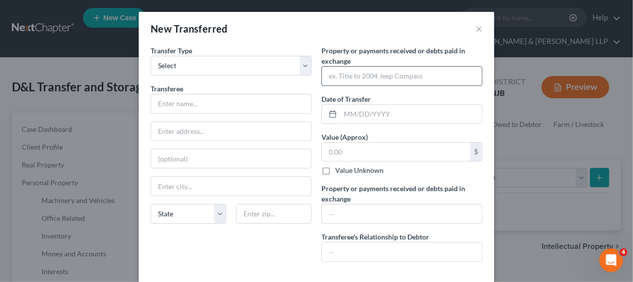
click at [356, 77] on input "text" at bounding box center [402, 76] width 160 height 19
paste input "Paulist Service Agreement"
type input "Paulist Service Agreement transferred to creditor in exchange for release from"
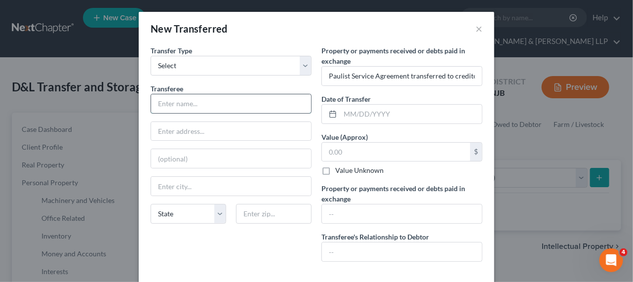
click at [247, 104] on input "text" at bounding box center [231, 103] width 160 height 19
click at [180, 100] on input "text" at bounding box center [231, 103] width 160 height 19
paste input "Unified Comm. Srvcs., Inc. dba Unified Graphic Comms."
type input "Unified Comm. Srvcs., Inc. dba Unified Graphic Comms."
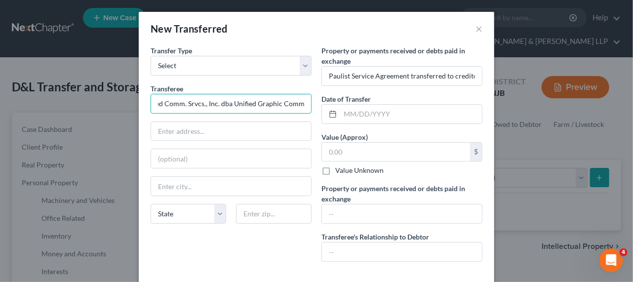
scroll to position [0, 0]
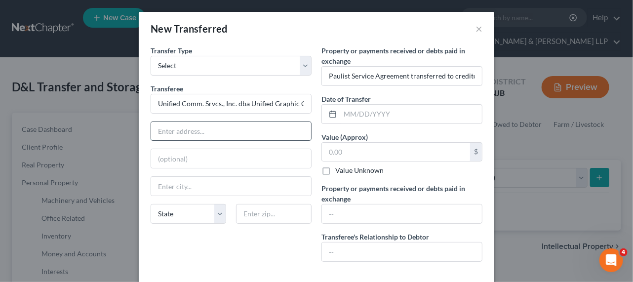
click at [196, 122] on input "text" at bounding box center [231, 131] width 160 height 19
paste input "Attn: Pres./CEO/Reg. Agent"
type input "Attn: Pres./CEO/Reg. Agent"
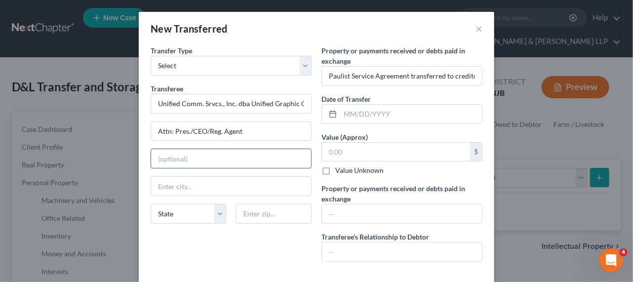
click at [240, 162] on input "text" at bounding box center [231, 158] width 160 height 19
paste input "239 Lindbergh Place"
type input "239 Lindbergh Place"
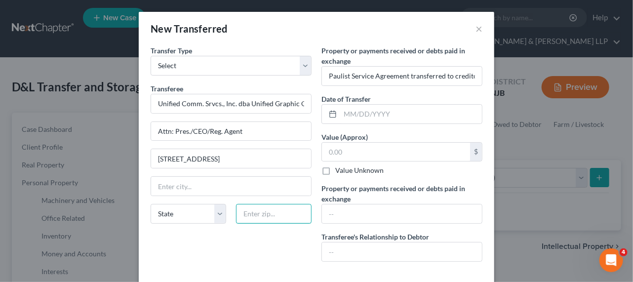
click at [251, 210] on input "text" at bounding box center [274, 214] width 76 height 20
paste input "07503"
type input "07503"
click at [406, 77] on input "Paulist Service Agreement transferred to creditor in exchange for release from" at bounding box center [402, 76] width 160 height 19
type input "Paterson"
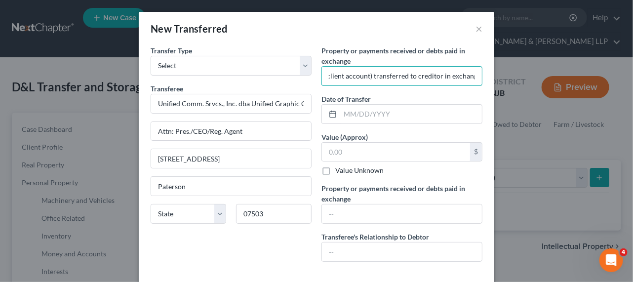
scroll to position [0, 137]
drag, startPoint x: 453, startPoint y: 75, endPoint x: 486, endPoint y: 75, distance: 32.6
click at [486, 75] on div "Transfer Type * Select Ordinary (within 2 years) Within 10 Years Transferee * U…" at bounding box center [317, 162] width 356 height 234
click at [433, 75] on input "Paulist Service Agreement (client account) transferred to creditor in exchange …" at bounding box center [402, 76] width 160 height 19
drag, startPoint x: 448, startPoint y: 76, endPoint x: 476, endPoint y: 75, distance: 27.7
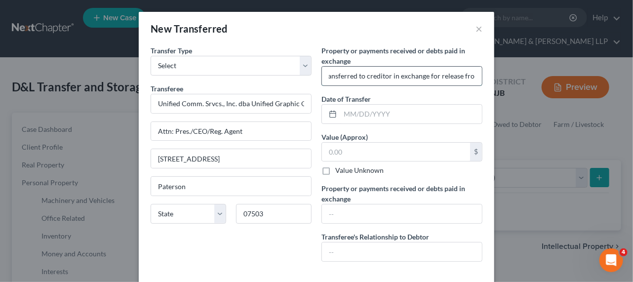
click at [500, 76] on div "New Transferred × Transfer Type * Select Ordinary (within 2 years) Within 10 Ye…" at bounding box center [316, 141] width 633 height 282
click at [468, 73] on input "Paulist Service Agreement (client account) transferred to creditor in exchange …" at bounding box center [402, 76] width 160 height 19
click at [471, 74] on input "Paulist Service Agreement (client account) transferred to creditor in exchange …" at bounding box center [402, 76] width 160 height 19
click at [443, 76] on input "Paulist Service Agreement (client account) transferred to creditor in exchange …" at bounding box center [402, 76] width 160 height 19
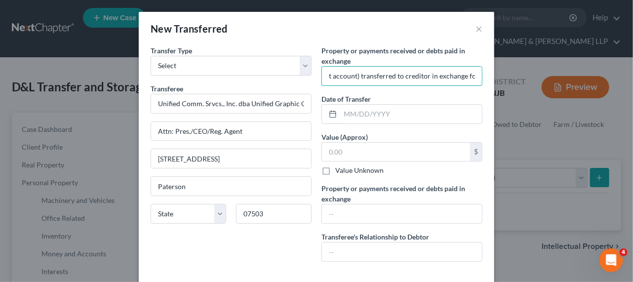
scroll to position [0, 190]
drag, startPoint x: 438, startPoint y: 78, endPoint x: 500, endPoint y: 79, distance: 61.2
click at [500, 79] on div "New Transferred × Transfer Type * Select Ordinary (within 2 years) Within 10 Ye…" at bounding box center [316, 141] width 633 height 282
click at [446, 77] on input "Paulist Service Agreement (client account) transferred to creditor in exchange …" at bounding box center [402, 76] width 160 height 19
drag, startPoint x: 419, startPoint y: 75, endPoint x: 493, endPoint y: 77, distance: 74.1
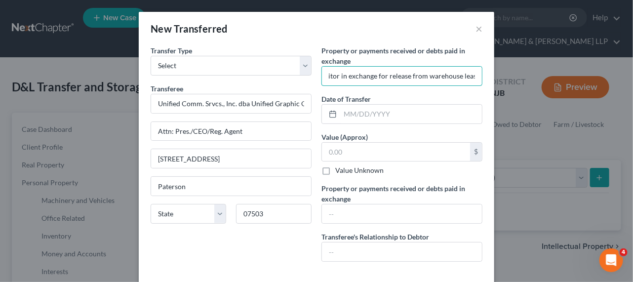
click at [493, 77] on div "New Transferred × Transfer Type * Select Ordinary (within 2 years) Within 10 Ye…" at bounding box center [316, 141] width 633 height 282
click at [435, 77] on input "Paulist Service Agreement (client account) transferred to creditor in exchange …" at bounding box center [402, 76] width 160 height 19
drag, startPoint x: 420, startPoint y: 76, endPoint x: 499, endPoint y: 76, distance: 79.5
click at [499, 76] on div "New Transferred × Transfer Type * Select Ordinary (within 2 years) Within 10 Ye…" at bounding box center [316, 141] width 633 height 282
paste input "Paterson Warehouse Lease at Bldg 4, Fourth Floor, 140 Beckwith Avenue, Paterson…"
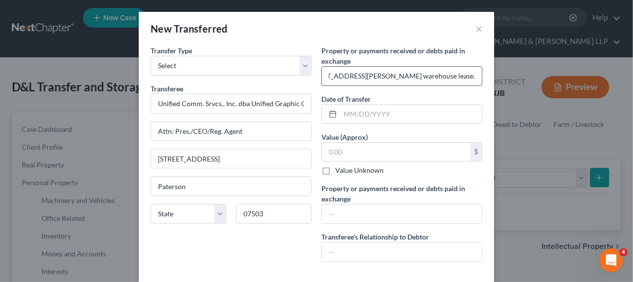
scroll to position [0, 471]
drag, startPoint x: 387, startPoint y: 76, endPoint x: 418, endPoint y: 75, distance: 31.6
click at [418, 75] on input "Paulist Service Agreement (client account) transferred to creditor in exchange …" at bounding box center [402, 76] width 160 height 19
type input "Paulist Service Agreement (client account) transferred to creditor in exchange …"
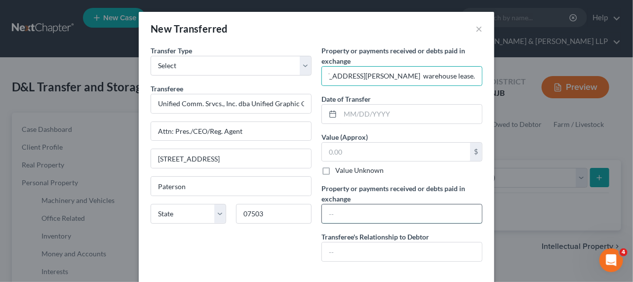
click at [384, 220] on input "text" at bounding box center [402, 213] width 160 height 19
paste input "Paulist Service Agreement (client account) transferred to creditor in exchange …"
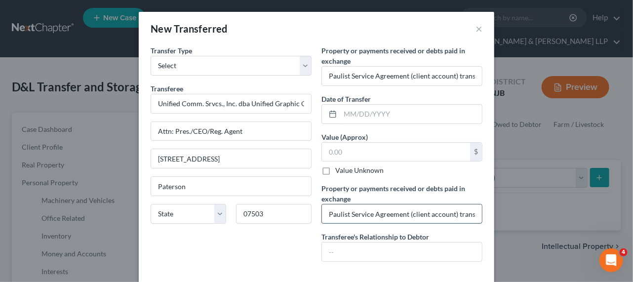
scroll to position [0, 440]
type input "Paulist Service Agreement (client account) transferred to creditor in exchange …"
click at [374, 250] on input "text" at bounding box center [402, 251] width 160 height 19
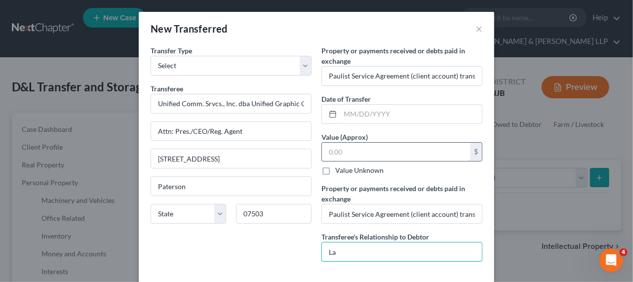
type input "L"
paste input "Paulist Service Agreement (client account) transferred to creditor in exchange …"
click at [421, 254] on input "Lessor of Debtor's former Paterson warehouse at Paulist Service Agreement (clie…" at bounding box center [402, 251] width 160 height 19
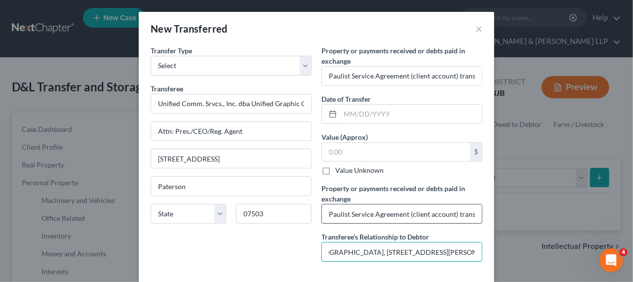
type input "Lessor of Debtor's former Paterson warehouse at Paulist Service Agreement (clie…"
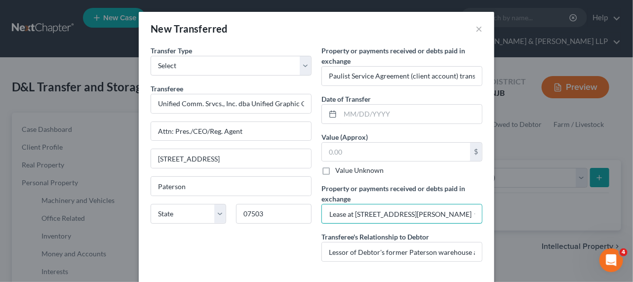
scroll to position [0, 440]
drag, startPoint x: 416, startPoint y: 214, endPoint x: 447, endPoint y: 213, distance: 31.1
click at [480, 214] on div "Property or payments received or debts paid in exchange * Paulist Service Agree…" at bounding box center [402, 157] width 171 height 224
click at [427, 211] on input "Paulist Service Agreement (client account) transferred to creditor in exchange …" at bounding box center [402, 213] width 160 height 19
click at [347, 169] on label "Value Unknown" at bounding box center [359, 170] width 48 height 10
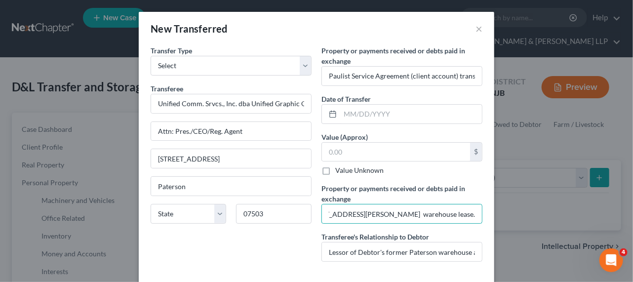
click at [346, 169] on input "Value Unknown" at bounding box center [342, 168] width 6 height 6
checkbox input "true"
type input "0.00"
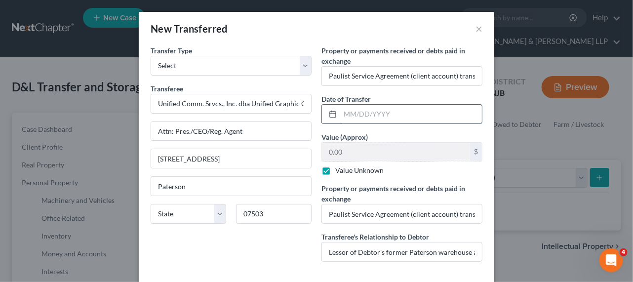
click at [364, 119] on input "text" at bounding box center [411, 114] width 142 height 19
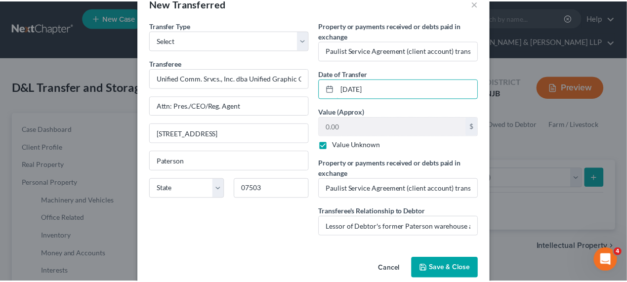
scroll to position [40, 0]
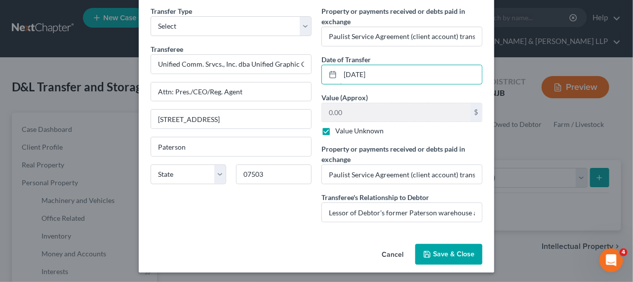
type input "08/15/2025"
click at [455, 261] on button "Save & Close" at bounding box center [448, 254] width 67 height 21
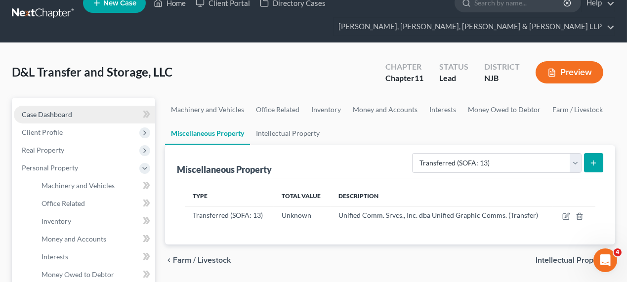
scroll to position [0, 0]
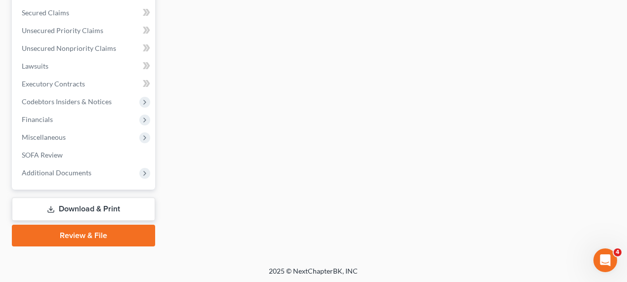
click at [69, 208] on link "Download & Print" at bounding box center [83, 209] width 143 height 23
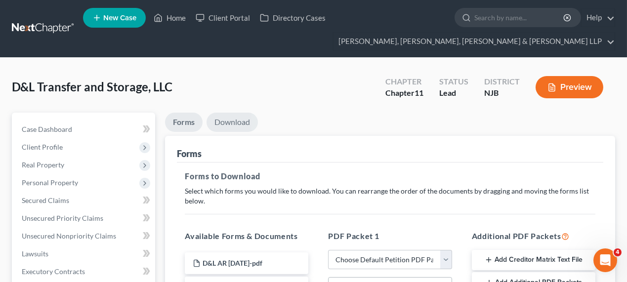
click at [231, 126] on link "Download" at bounding box center [231, 122] width 51 height 19
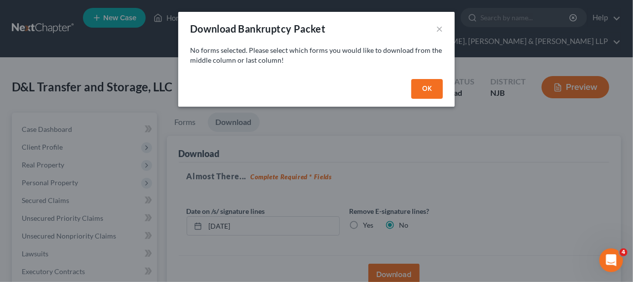
click at [428, 90] on button "OK" at bounding box center [427, 89] width 32 height 20
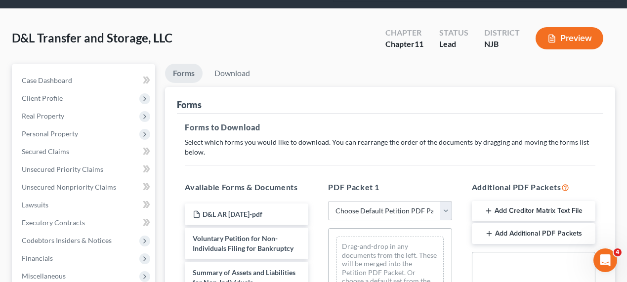
scroll to position [90, 0]
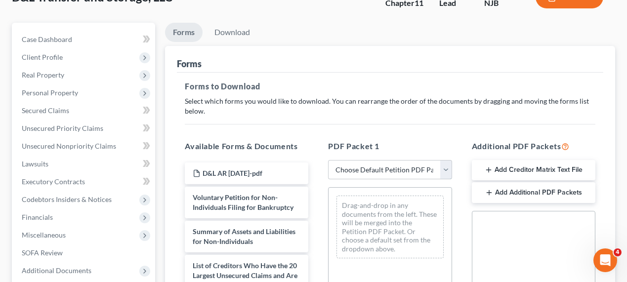
click at [375, 166] on select "Choose Default Petition PDF Packet Complete Bankruptcy Petition (all forms and …" at bounding box center [389, 170] width 123 height 20
select select "0"
click at [328, 160] on select "Choose Default Petition PDF Packet Complete Bankruptcy Petition (all forms and …" at bounding box center [389, 170] width 123 height 20
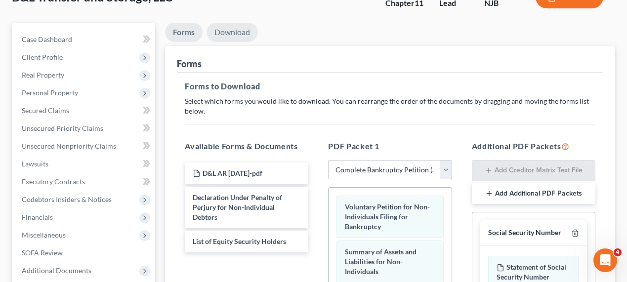
click at [242, 34] on link "Download" at bounding box center [231, 32] width 51 height 19
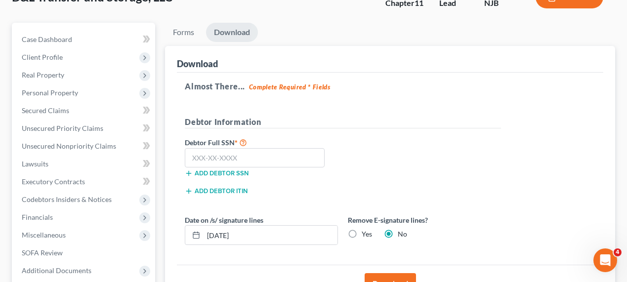
click at [393, 277] on button "Download" at bounding box center [389, 284] width 51 height 22
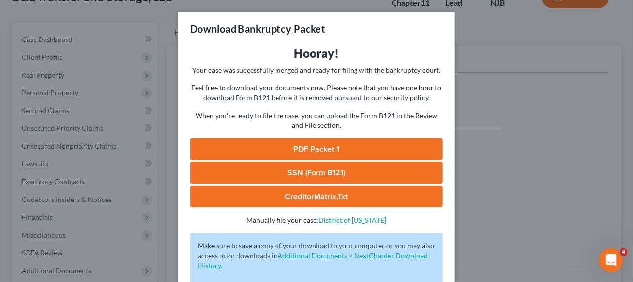
click at [241, 159] on link "PDF Packet 1" at bounding box center [316, 149] width 253 height 22
click at [251, 139] on link "PDF Packet 1" at bounding box center [316, 149] width 253 height 22
click at [118, 49] on div "Download Bankruptcy Packet Hooray! Your case was successfully merged and ready …" at bounding box center [316, 141] width 633 height 282
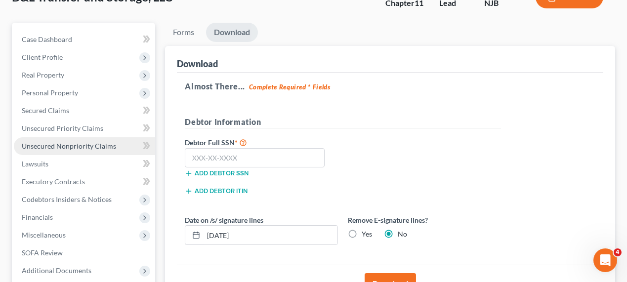
click at [70, 142] on span "Unsecured Nonpriority Claims" at bounding box center [69, 146] width 94 height 8
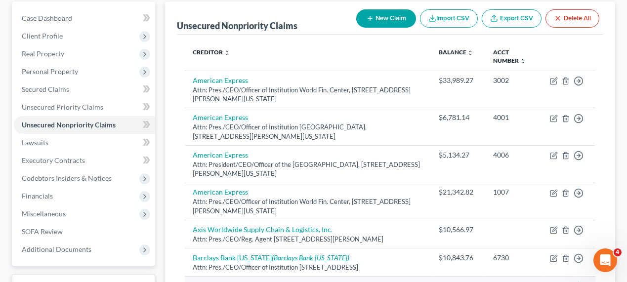
scroll to position [111, 0]
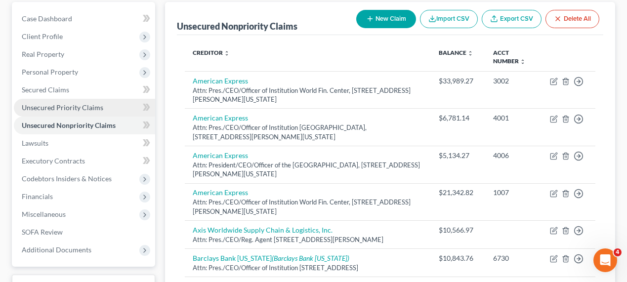
click at [91, 109] on span "Unsecured Priority Claims" at bounding box center [62, 107] width 81 height 8
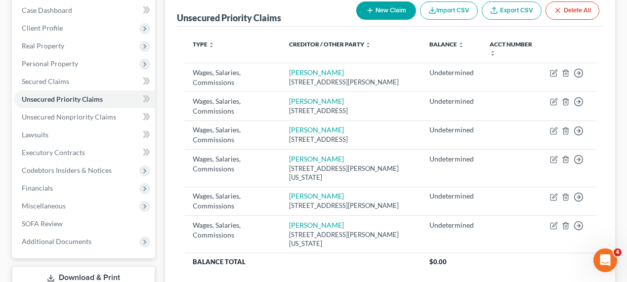
scroll to position [134, 0]
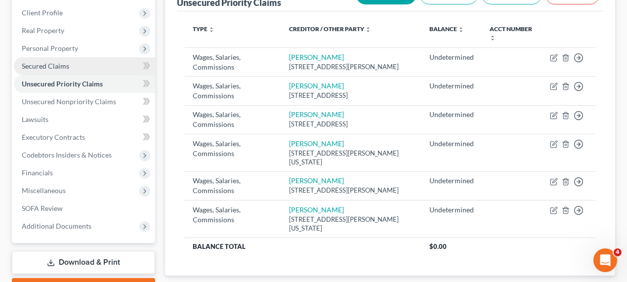
click at [69, 67] on link "Secured Claims" at bounding box center [84, 66] width 141 height 18
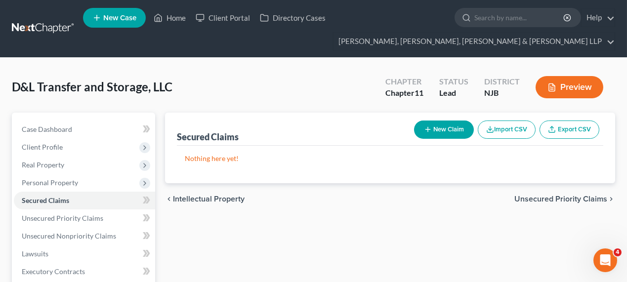
click at [54, 119] on div "Case Dashboard Payments Invoices Payments Payments Credit Report Client Profile…" at bounding box center [83, 245] width 143 height 265
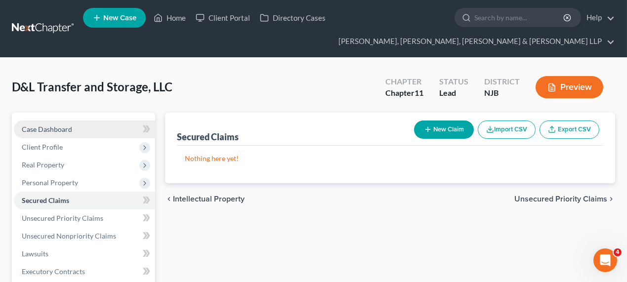
click at [54, 125] on span "Case Dashboard" at bounding box center [47, 129] width 50 height 8
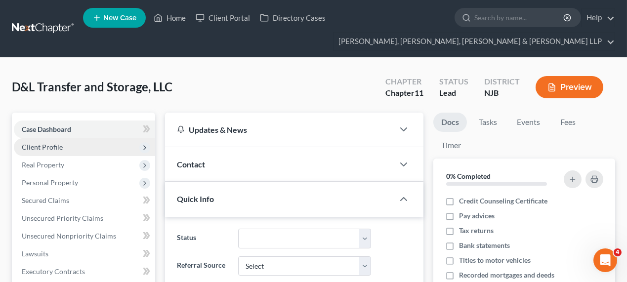
click at [73, 148] on span "Client Profile" at bounding box center [84, 147] width 141 height 18
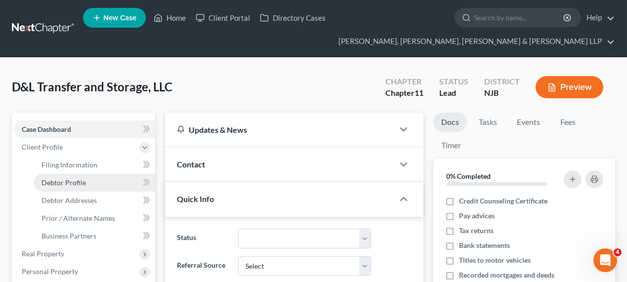
click at [79, 185] on span "Debtor Profile" at bounding box center [63, 182] width 44 height 8
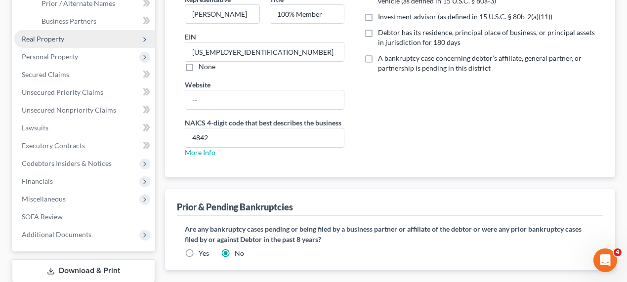
scroll to position [277, 0]
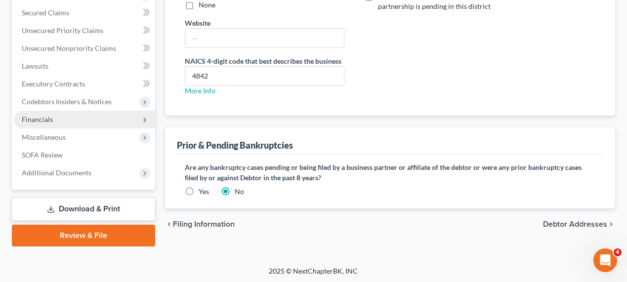
click at [62, 116] on span "Financials" at bounding box center [84, 120] width 141 height 18
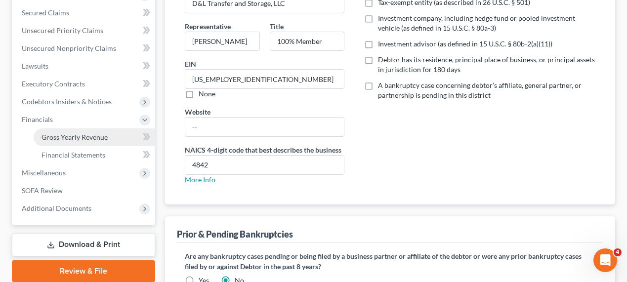
click at [78, 139] on span "Gross Yearly Revenue" at bounding box center [74, 137] width 66 height 8
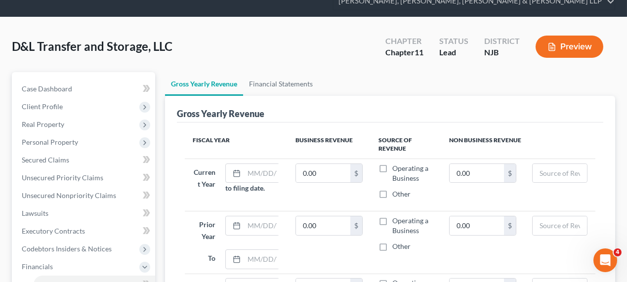
scroll to position [134, 0]
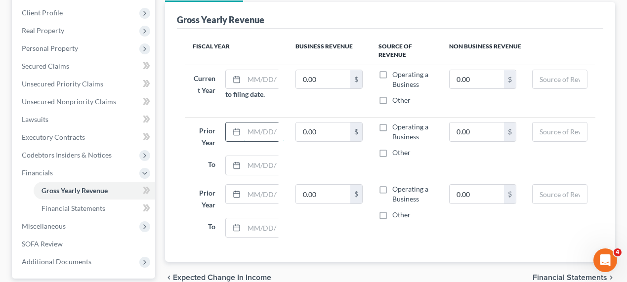
click at [255, 130] on input "text" at bounding box center [264, 131] width 40 height 19
type input "01/2024"
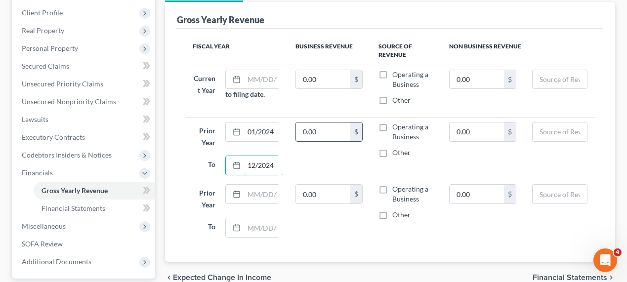
type input "12/2024"
paste input "1,279,264"
type input "1,279,264"
click at [392, 124] on label "Operating a Business" at bounding box center [412, 132] width 40 height 20
click at [396, 124] on input "Operating a Business" at bounding box center [399, 125] width 6 height 6
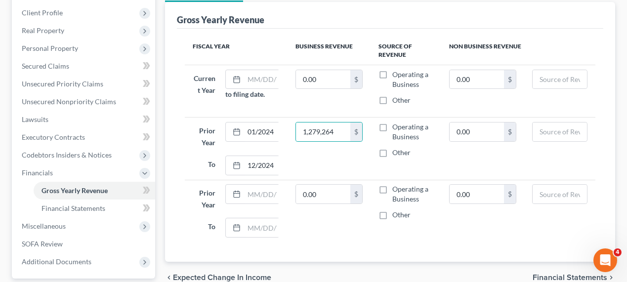
checkbox input "true"
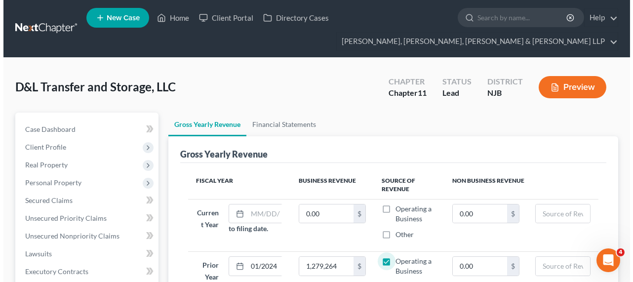
scroll to position [224, 0]
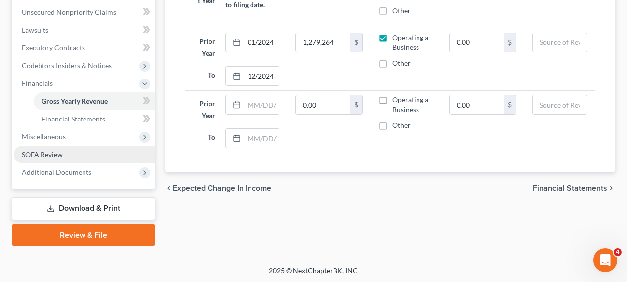
click at [62, 156] on span "SOFA Review" at bounding box center [42, 154] width 41 height 8
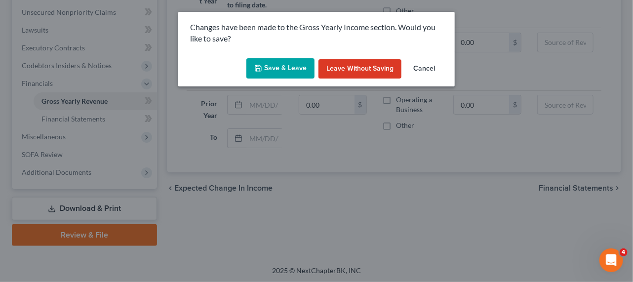
click at [303, 70] on button "Save & Leave" at bounding box center [280, 68] width 68 height 21
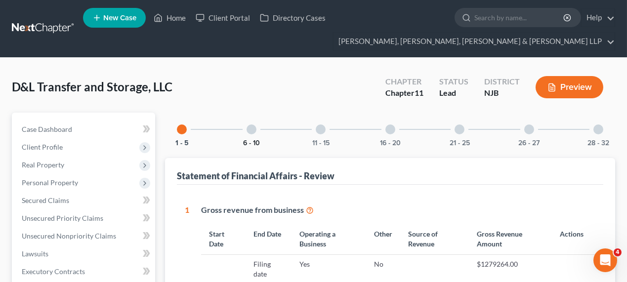
click at [250, 143] on button "6 - 10" at bounding box center [251, 143] width 17 height 7
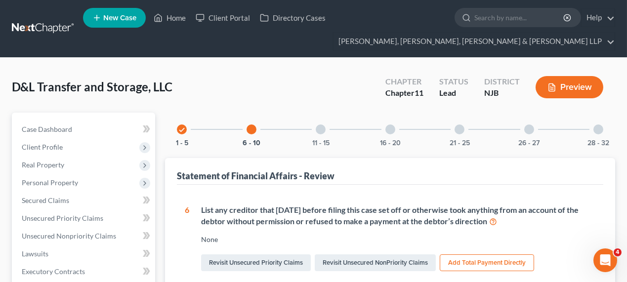
click at [189, 123] on div "check 1 - 5" at bounding box center [182, 130] width 34 height 34
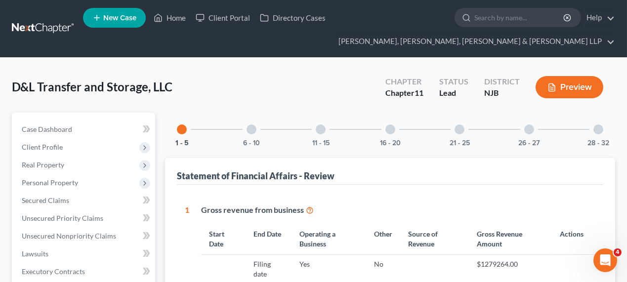
click at [260, 120] on div "6 - 10" at bounding box center [252, 130] width 34 height 34
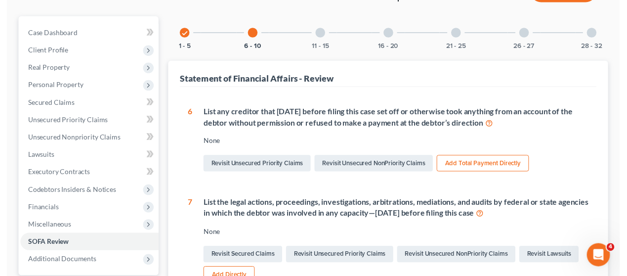
scroll to position [38, 0]
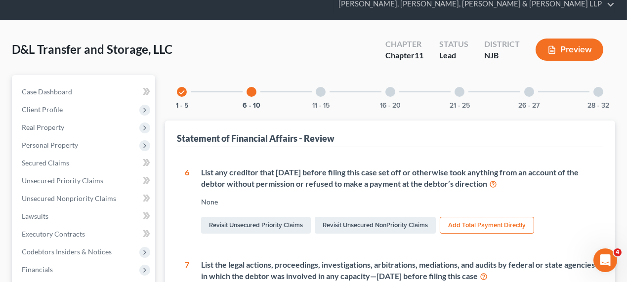
click at [322, 91] on div at bounding box center [321, 92] width 10 height 10
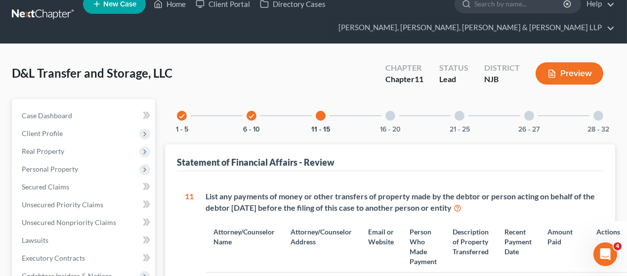
scroll to position [0, 0]
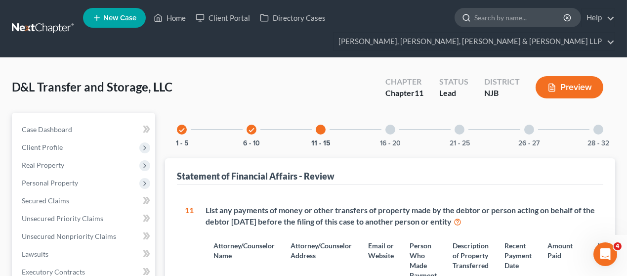
click at [478, 17] on input "search" at bounding box center [519, 17] width 90 height 18
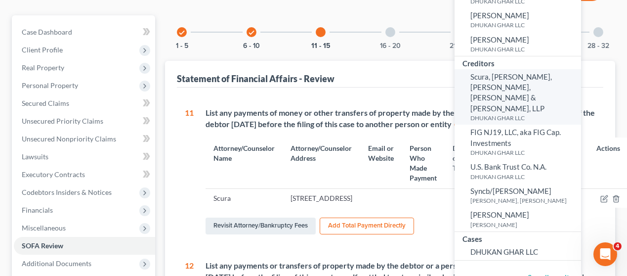
scroll to position [224, 0]
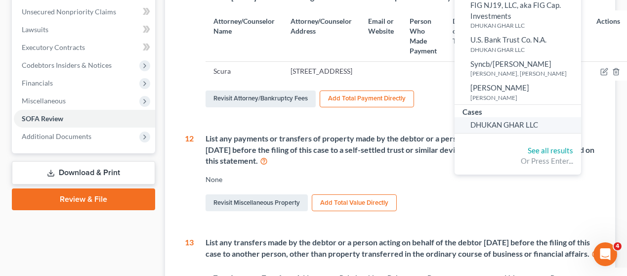
type input "dhukan"
click at [499, 120] on span "DHUKAN GHAR LLC" at bounding box center [504, 124] width 68 height 9
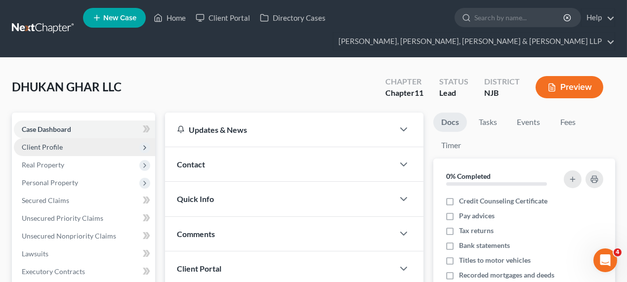
click at [60, 148] on span "Client Profile" at bounding box center [42, 147] width 41 height 8
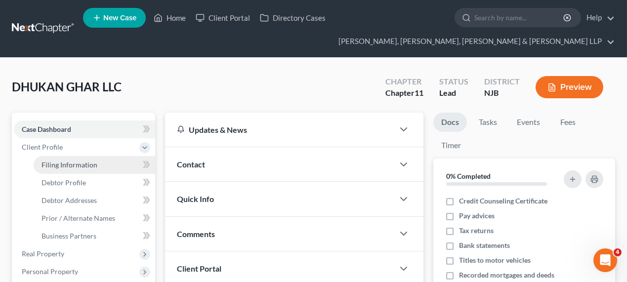
click at [118, 163] on link "Filing Information" at bounding box center [94, 165] width 121 height 18
select select "3"
select select "1"
select select "0"
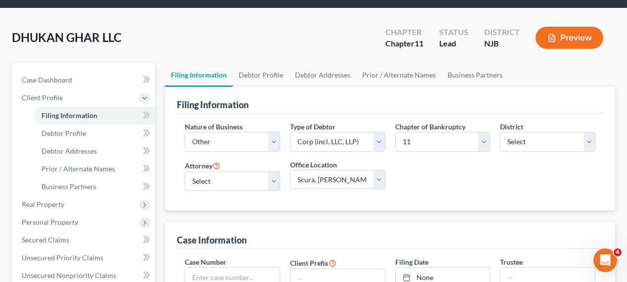
scroll to position [44, 0]
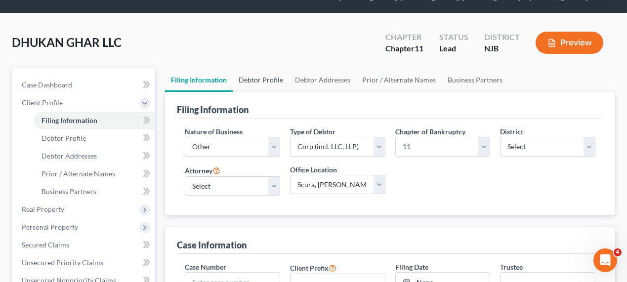
click at [258, 79] on link "Debtor Profile" at bounding box center [261, 80] width 56 height 24
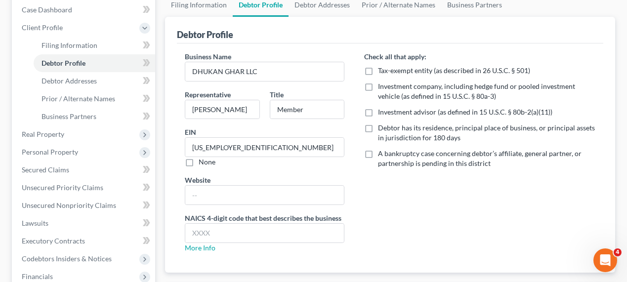
scroll to position [134, 0]
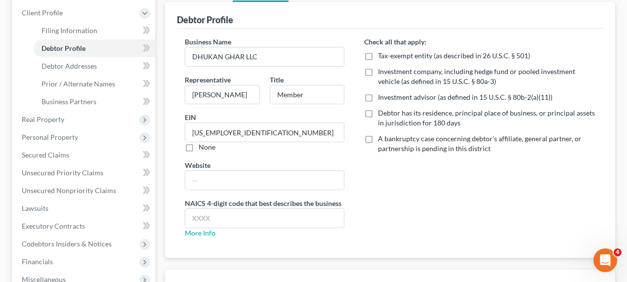
click at [378, 113] on label "Debtor has its residence, principal place of business, or principal assets in j…" at bounding box center [486, 118] width 217 height 20
click at [382, 113] on input "Debtor has its residence, principal place of business, or principal assets in j…" at bounding box center [385, 111] width 6 height 6
checkbox input "true"
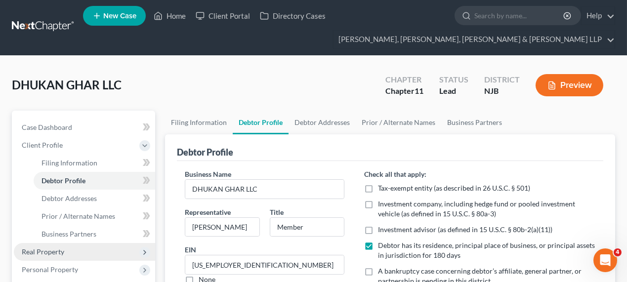
scroll to position [0, 0]
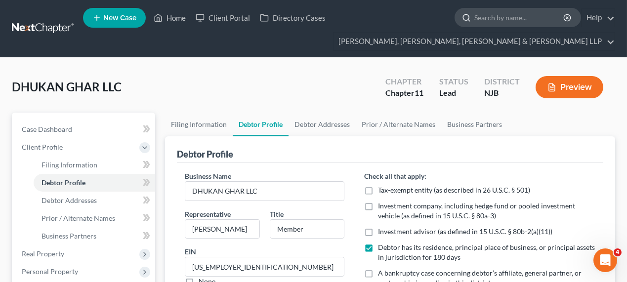
click at [496, 21] on input "search" at bounding box center [519, 17] width 90 height 18
type input "3125"
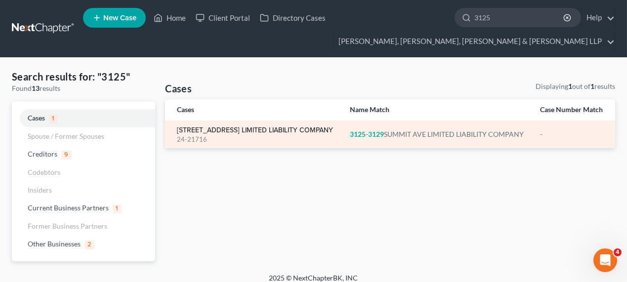
click at [234, 134] on link "3125-3129 SUMMIT AVE LIMITED LIABILITY COMPANY" at bounding box center [255, 130] width 156 height 7
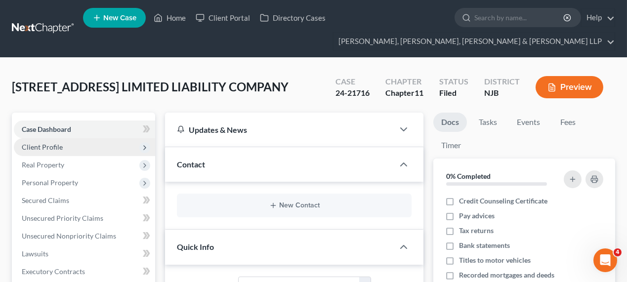
click at [86, 148] on span "Client Profile" at bounding box center [84, 147] width 141 height 18
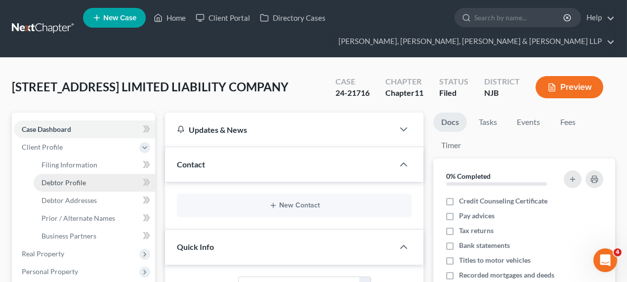
click at [86, 182] on link "Debtor Profile" at bounding box center [94, 183] width 121 height 18
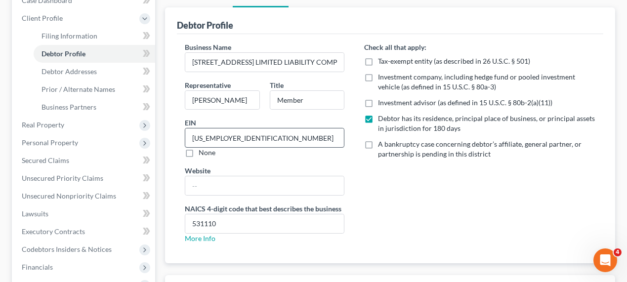
scroll to position [179, 0]
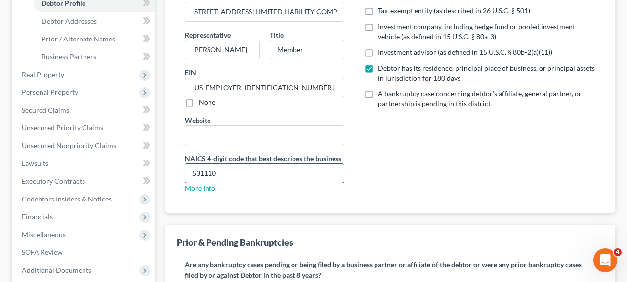
drag, startPoint x: 285, startPoint y: 163, endPoint x: 185, endPoint y: 164, distance: 100.2
click at [185, 164] on input "531110" at bounding box center [264, 173] width 159 height 19
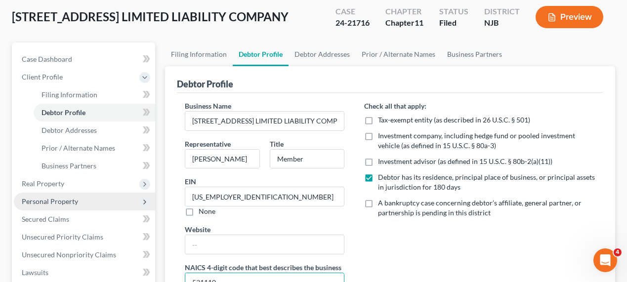
scroll to position [0, 0]
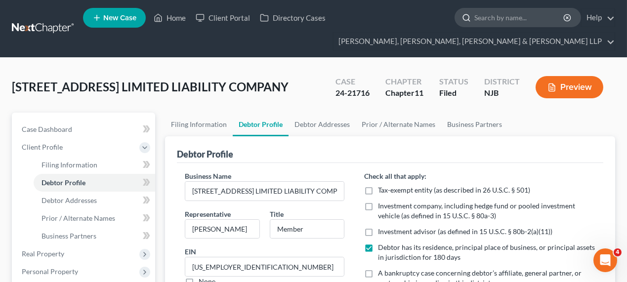
click at [488, 17] on input "search" at bounding box center [519, 17] width 90 height 18
type input "dhukan"
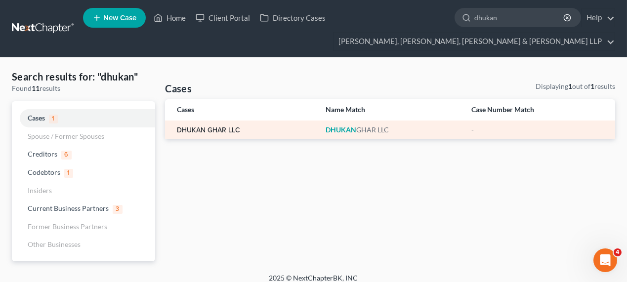
click at [225, 133] on link "DHUKAN GHAR LLC" at bounding box center [208, 130] width 63 height 7
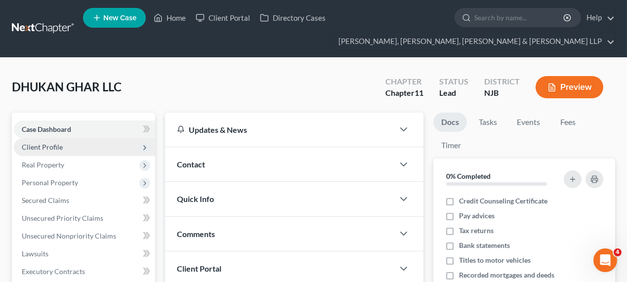
click at [61, 146] on span "Client Profile" at bounding box center [42, 147] width 41 height 8
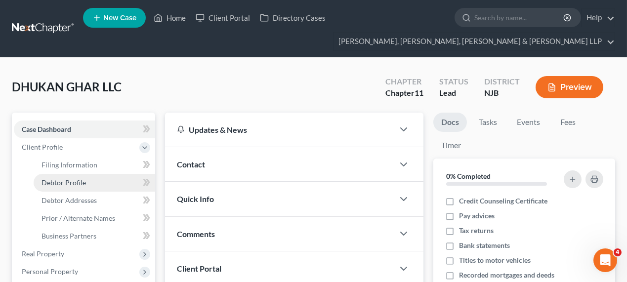
click at [43, 175] on link "Debtor Profile" at bounding box center [94, 183] width 121 height 18
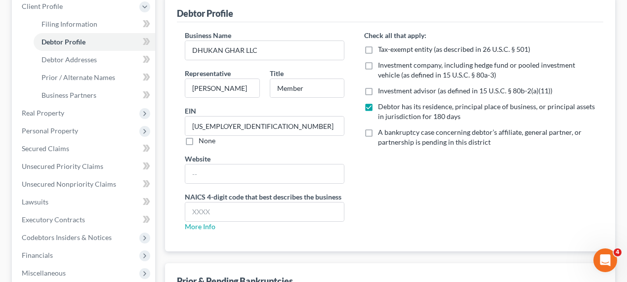
scroll to position [179, 0]
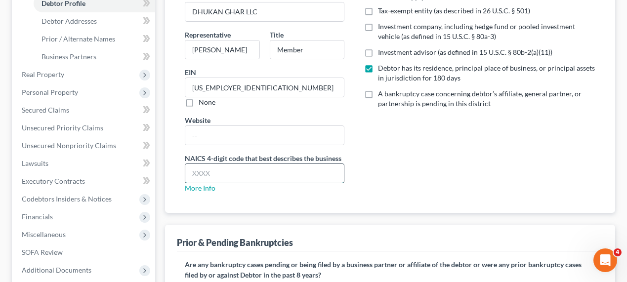
click at [263, 173] on input "text" at bounding box center [264, 173] width 159 height 19
paste input "531110"
type input "531110"
click at [403, 159] on div "Check all that apply: Tax-exempt entity (as described in 26 U.S.C. § 501) Inves…" at bounding box center [479, 96] width 251 height 209
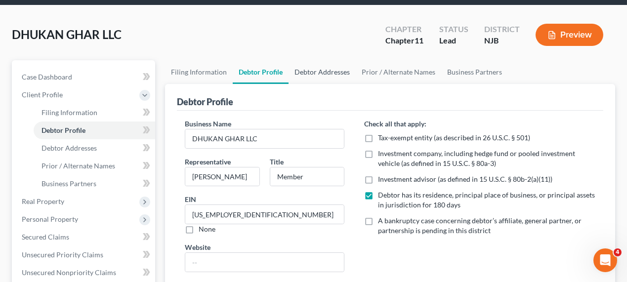
click at [319, 67] on link "Debtor Addresses" at bounding box center [321, 72] width 67 height 24
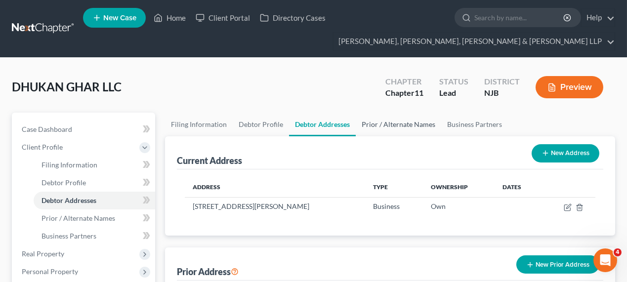
click at [388, 126] on link "Prior / Alternate Names" at bounding box center [398, 125] width 85 height 24
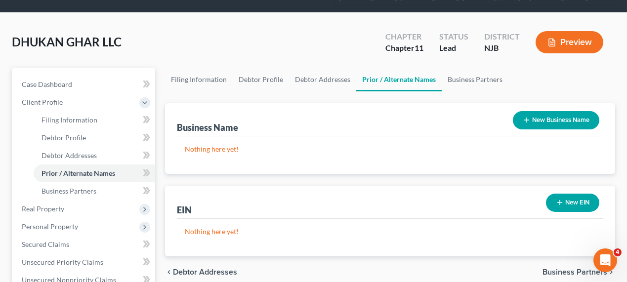
scroll to position [44, 0]
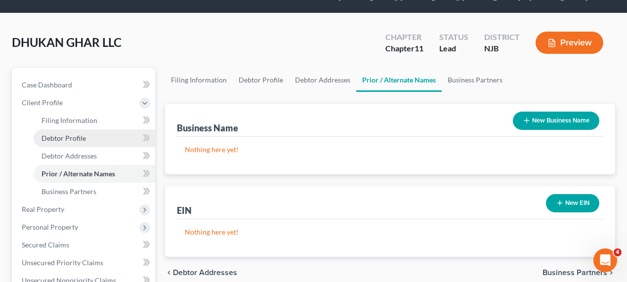
click at [85, 144] on link "Debtor Profile" at bounding box center [94, 138] width 121 height 18
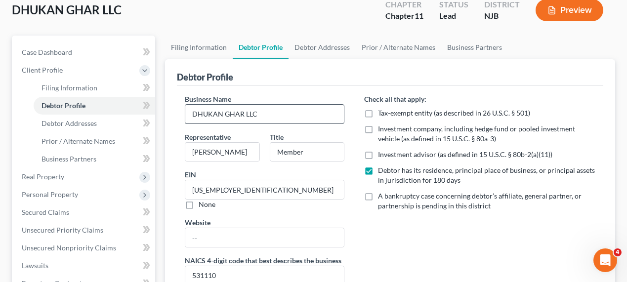
scroll to position [134, 0]
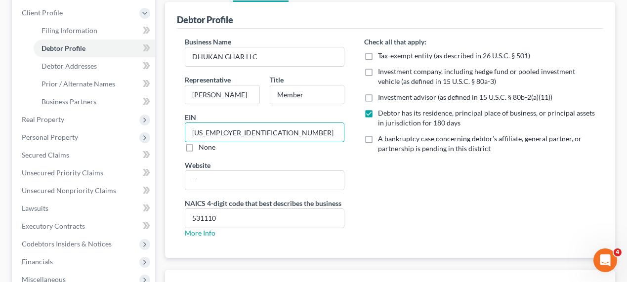
drag, startPoint x: 266, startPoint y: 132, endPoint x: 175, endPoint y: 125, distance: 91.1
click at [175, 125] on div "Business Name DHUKAN GHAR LLC Representative Abdul Ahad Title Member EIN 30-038…" at bounding box center [264, 141] width 179 height 209
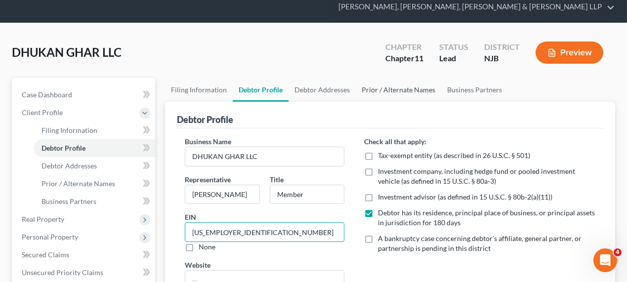
scroll to position [0, 0]
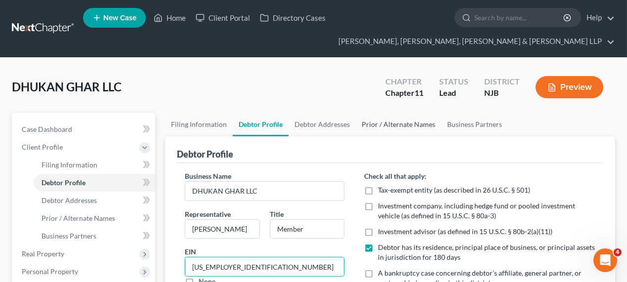
click at [366, 117] on link "Prior / Alternate Names" at bounding box center [398, 125] width 85 height 24
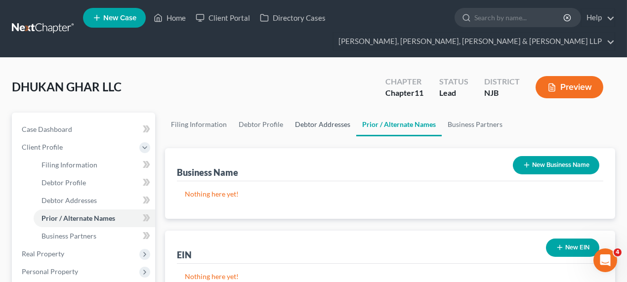
click at [335, 123] on link "Debtor Addresses" at bounding box center [322, 125] width 67 height 24
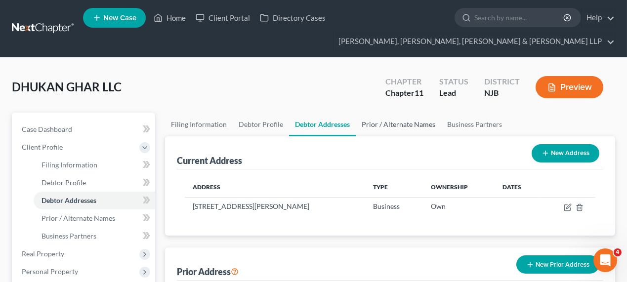
click at [370, 124] on link "Prior / Alternate Names" at bounding box center [398, 125] width 85 height 24
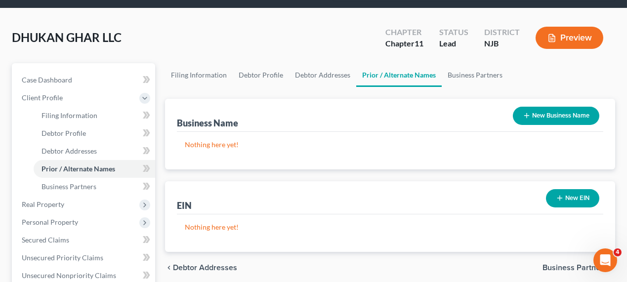
scroll to position [90, 0]
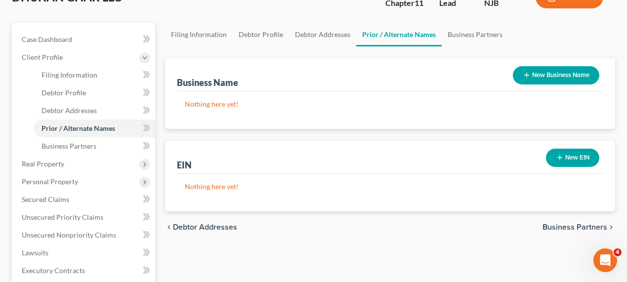
click at [537, 164] on div "EIN New EIN" at bounding box center [390, 157] width 426 height 33
click at [563, 160] on button "New EIN" at bounding box center [572, 158] width 53 height 18
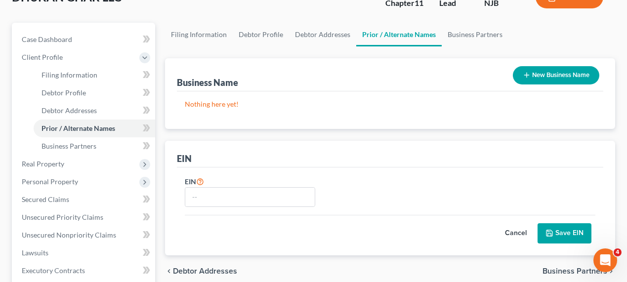
click at [254, 182] on div "EIN" at bounding box center [250, 191] width 140 height 32
click at [254, 188] on input "text" at bounding box center [249, 197] width 129 height 19
paste input "30-0380178"
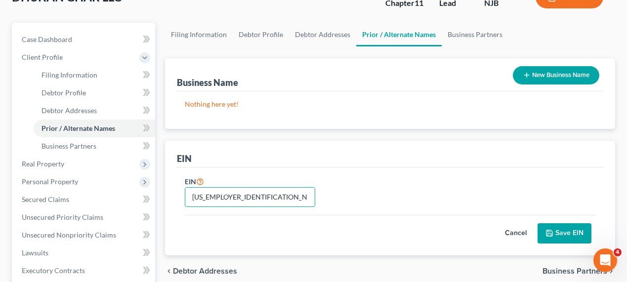
type input "30-0380178"
click at [386, 172] on div "EIN 30-0380178 Cancel Save EIN" at bounding box center [390, 211] width 426 height 88
click at [573, 227] on button "Save EIN" at bounding box center [564, 233] width 54 height 21
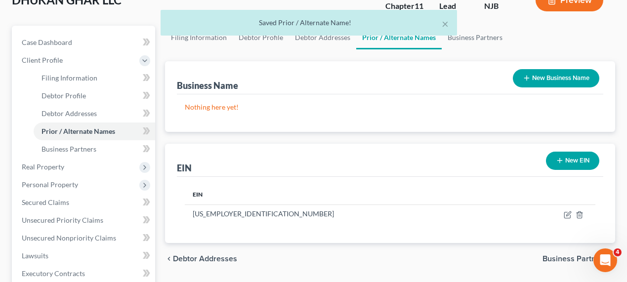
scroll to position [0, 0]
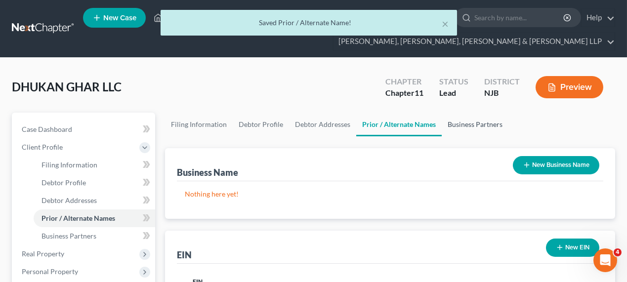
click at [467, 125] on link "Business Partners" at bounding box center [474, 125] width 67 height 24
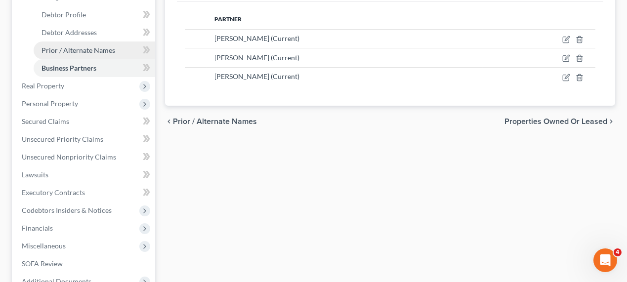
scroll to position [179, 0]
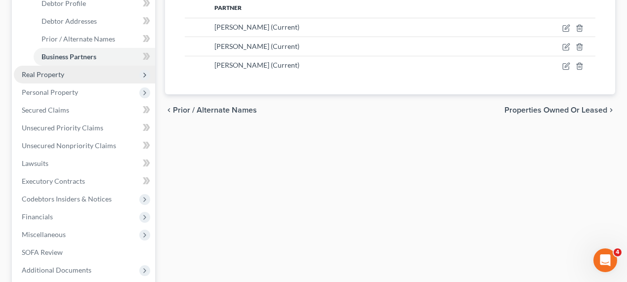
click at [83, 67] on span "Real Property" at bounding box center [84, 75] width 141 height 18
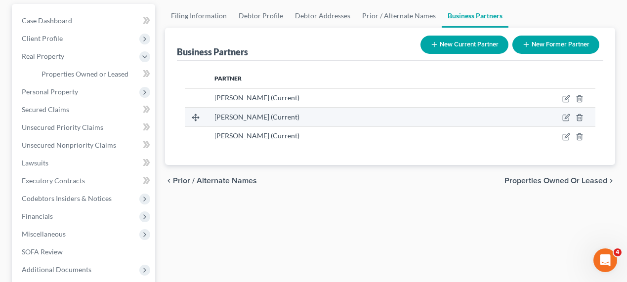
scroll to position [44, 0]
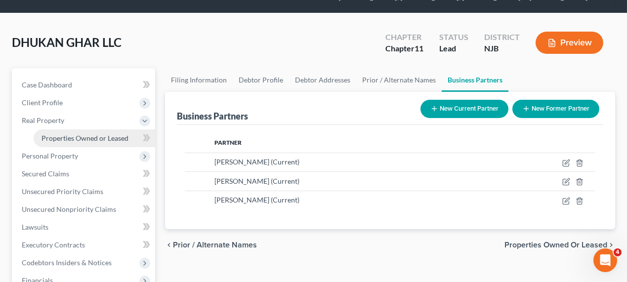
click at [106, 134] on span "Properties Owned or Leased" at bounding box center [84, 138] width 87 height 8
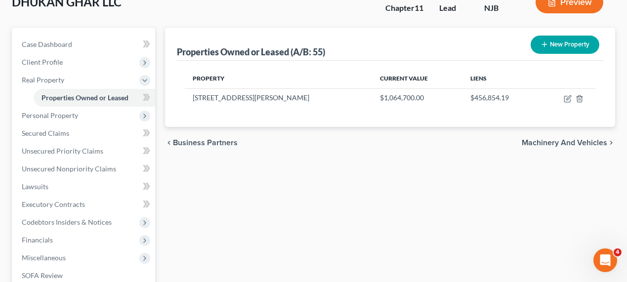
scroll to position [90, 0]
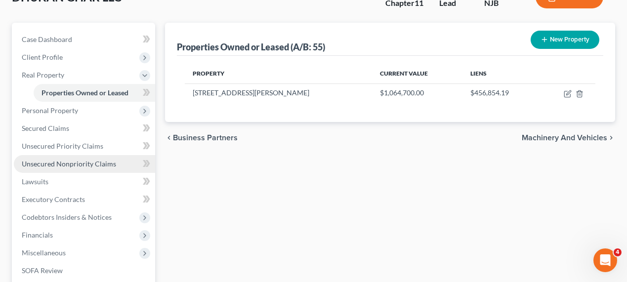
click at [88, 166] on span "Unsecured Nonpriority Claims" at bounding box center [69, 163] width 94 height 8
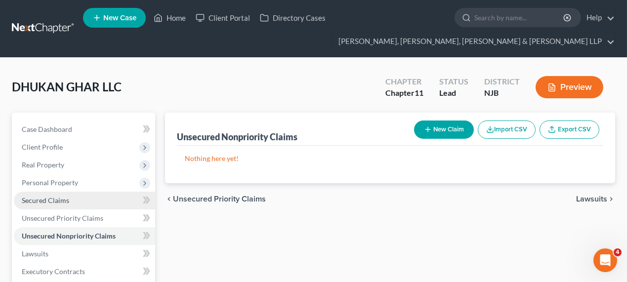
click at [65, 200] on span "Secured Claims" at bounding box center [45, 200] width 47 height 8
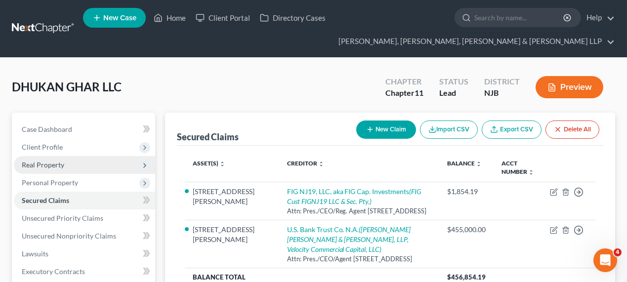
click at [51, 167] on span "Real Property" at bounding box center [43, 164] width 42 height 8
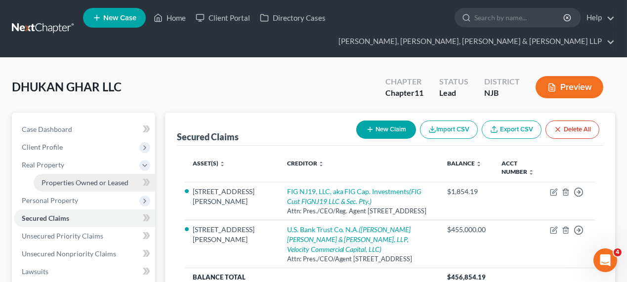
click at [69, 176] on link "Properties Owned or Leased" at bounding box center [94, 183] width 121 height 18
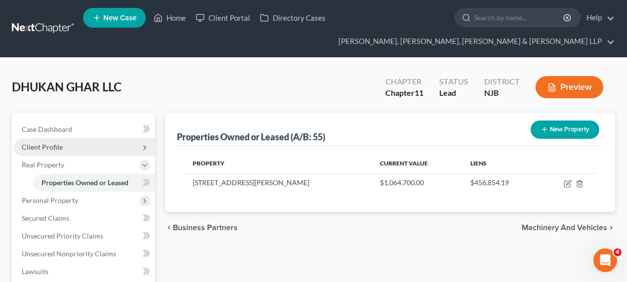
click at [98, 143] on span "Client Profile" at bounding box center [84, 147] width 141 height 18
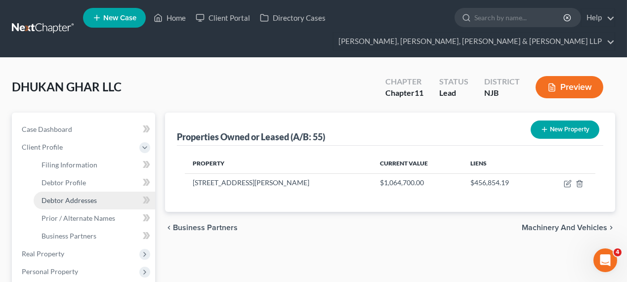
click at [95, 202] on span "Debtor Addresses" at bounding box center [68, 200] width 55 height 8
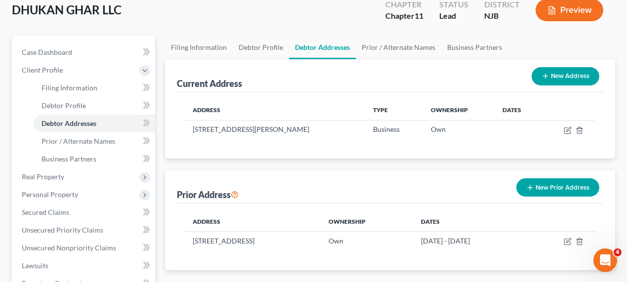
scroll to position [179, 0]
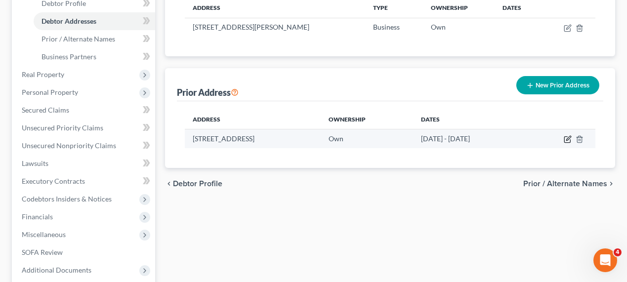
click at [564, 137] on icon "button" at bounding box center [567, 139] width 8 height 8
select select "33"
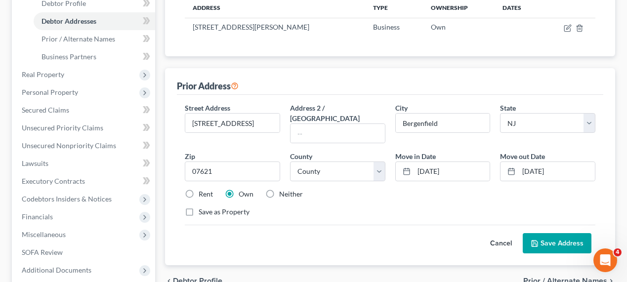
click at [279, 189] on label "Neither" at bounding box center [291, 194] width 24 height 10
click at [283, 189] on input "Neither" at bounding box center [286, 192] width 6 height 6
radio input "true"
click at [540, 233] on button "Save Address" at bounding box center [556, 243] width 69 height 21
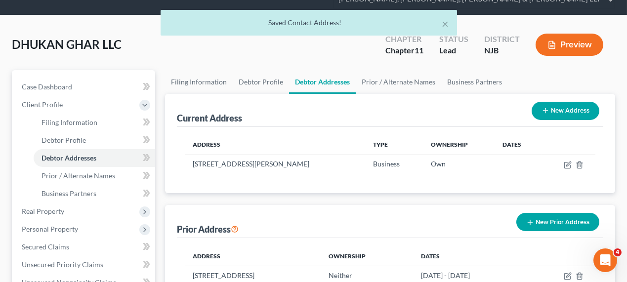
scroll to position [0, 0]
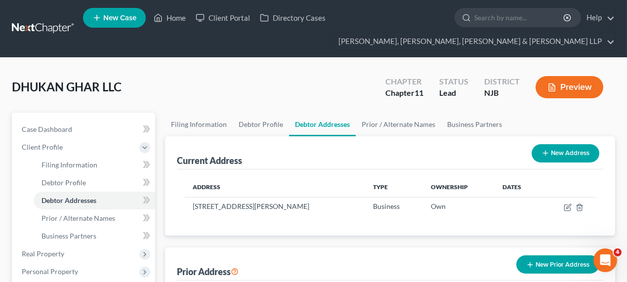
click at [563, 150] on button "New Address" at bounding box center [565, 153] width 68 height 18
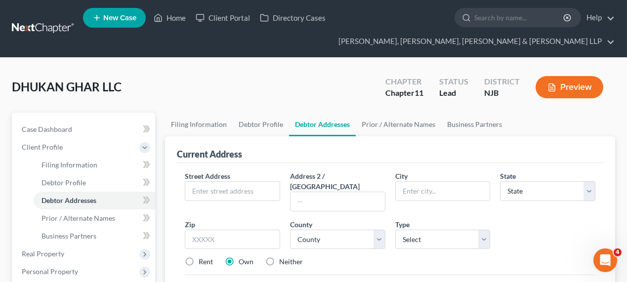
scroll to position [90, 0]
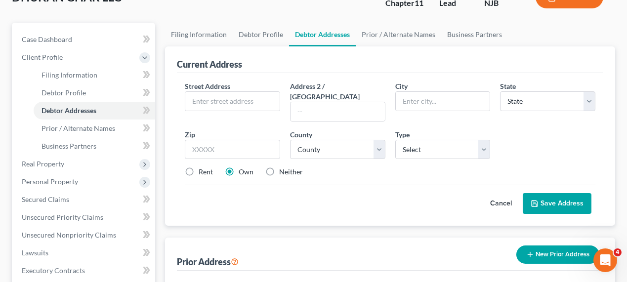
click at [499, 194] on button "Cancel" at bounding box center [500, 204] width 43 height 20
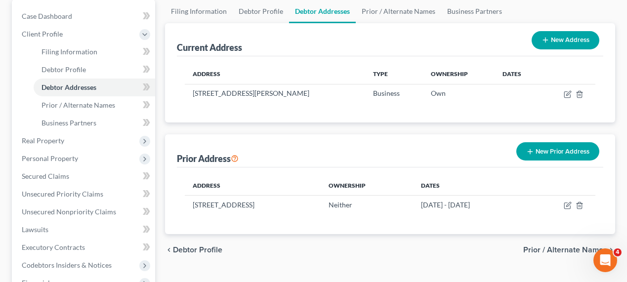
scroll to position [134, 0]
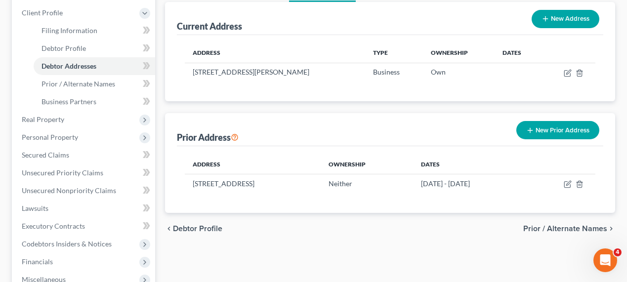
click at [572, 126] on button "New Prior Address" at bounding box center [557, 130] width 83 height 18
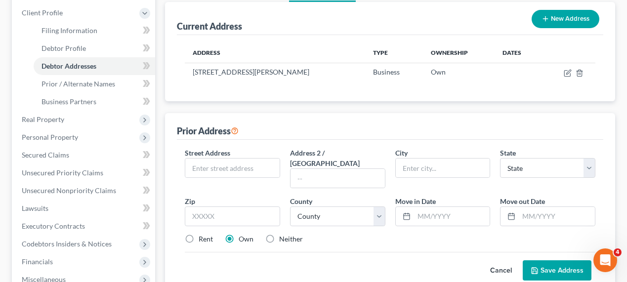
click at [496, 261] on button "Cancel" at bounding box center [500, 271] width 43 height 20
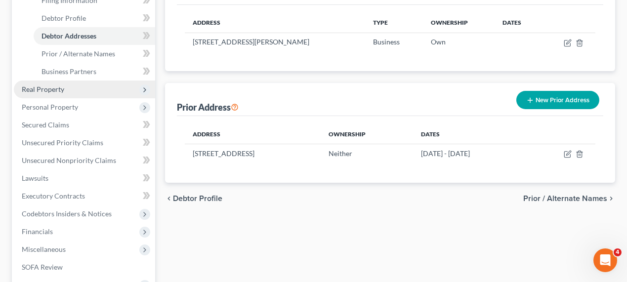
scroll to position [179, 0]
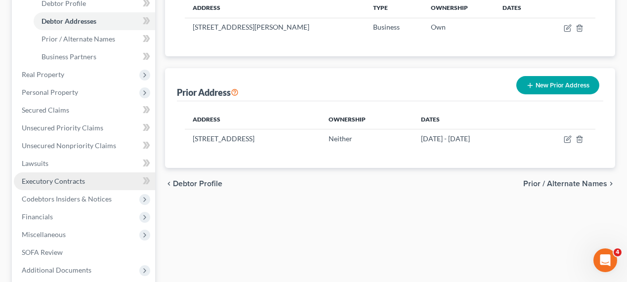
click at [78, 179] on span "Executory Contracts" at bounding box center [53, 181] width 63 height 8
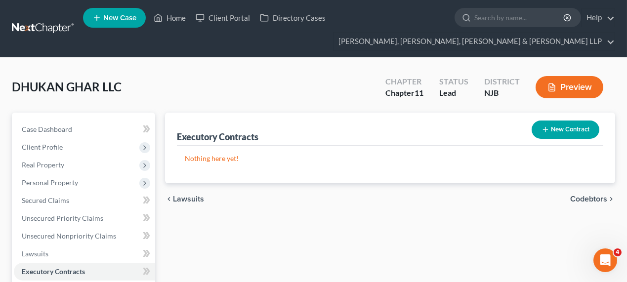
click at [561, 128] on button "New Contract" at bounding box center [565, 129] width 68 height 18
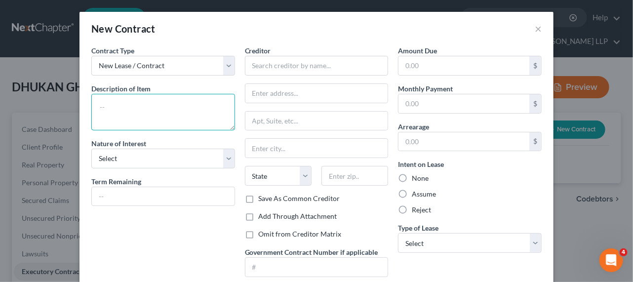
click at [156, 105] on textarea at bounding box center [163, 112] width 144 height 37
type textarea "N"
type textarea "Lease"
click at [147, 138] on div "Nature of Interest Select Purchaser Agent Lessor Lessee" at bounding box center [163, 153] width 144 height 30
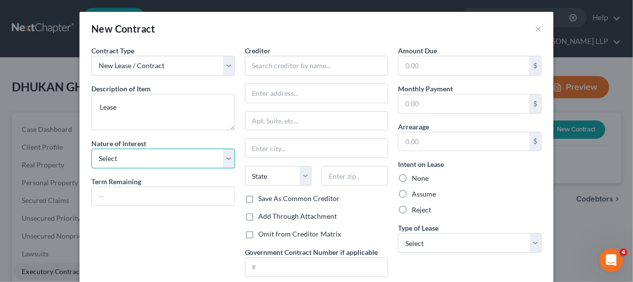
click at [143, 152] on select "Select Purchaser Agent Lessor Lessee" at bounding box center [163, 159] width 144 height 20
select select "2"
click at [91, 149] on select "Select Purchaser Agent Lessor Lessee" at bounding box center [163, 159] width 144 height 20
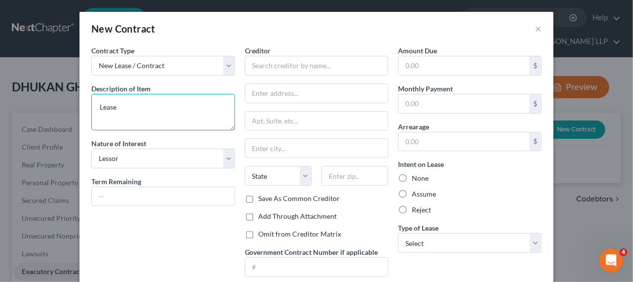
click at [143, 120] on textarea "Lease" at bounding box center [163, 112] width 144 height 37
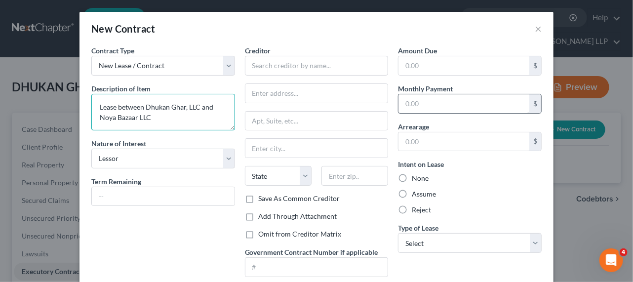
type textarea "Lease between Dhukan Ghar, LLC and Noya Bazaar LLC"
click at [408, 108] on input "text" at bounding box center [463, 103] width 131 height 19
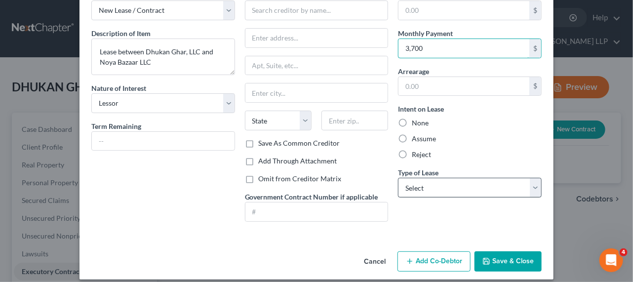
scroll to position [62, 0]
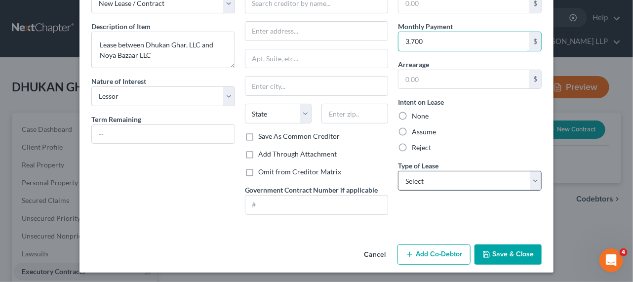
type input "3,700"
click at [453, 175] on select "Select Real Estate Car Other" at bounding box center [470, 181] width 144 height 20
select select "0"
click at [398, 171] on select "Select Real Estate Car Other" at bounding box center [470, 181] width 144 height 20
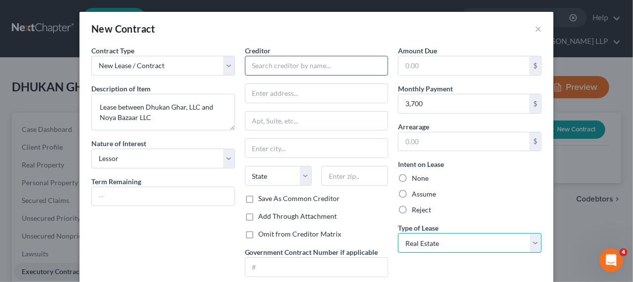
scroll to position [0, 0]
click at [286, 62] on input "text" at bounding box center [317, 66] width 144 height 20
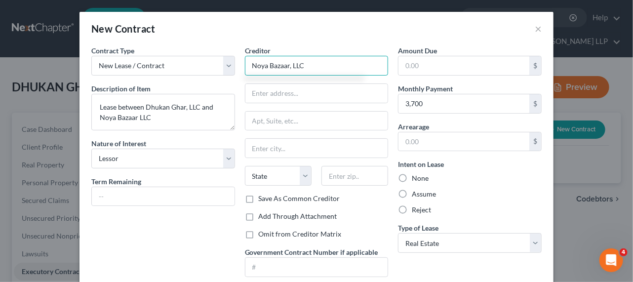
type input "Noya Bazaar, LLC"
click at [279, 199] on label "Save As Common Creditor" at bounding box center [299, 199] width 81 height 10
click at [269, 199] on input "Save As Common Creditor" at bounding box center [266, 197] width 6 height 6
checkbox input "true"
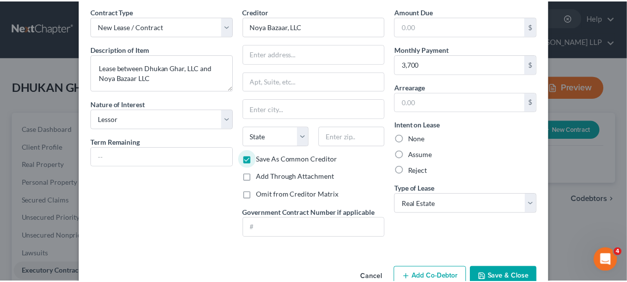
scroll to position [62, 0]
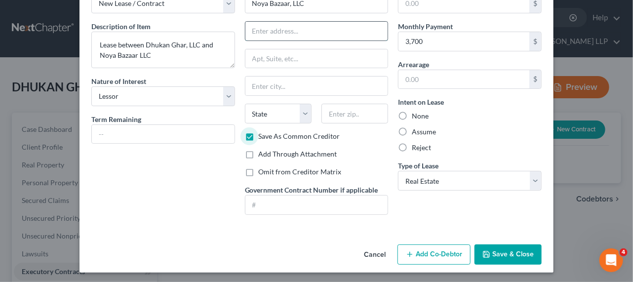
click at [288, 27] on input "text" at bounding box center [316, 31] width 143 height 19
type input "[[]]"
click at [487, 250] on icon "button" at bounding box center [486, 254] width 8 height 8
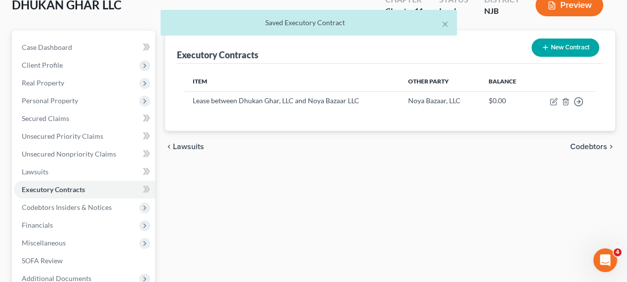
scroll to position [90, 0]
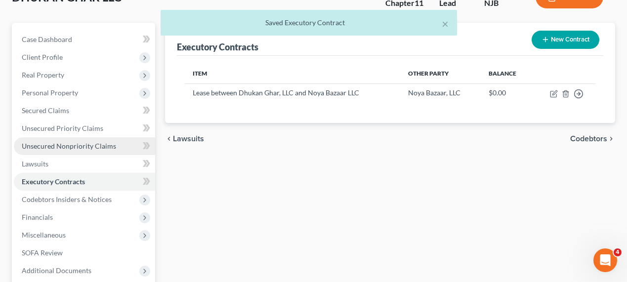
click at [64, 147] on span "Unsecured Nonpriority Claims" at bounding box center [69, 146] width 94 height 8
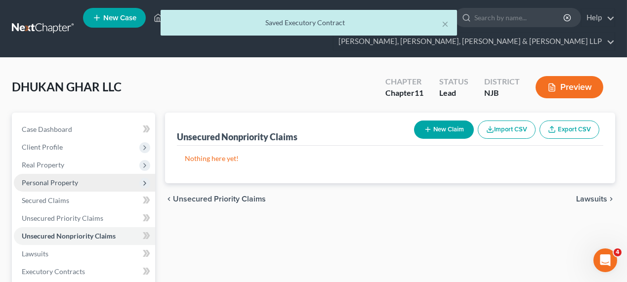
click at [61, 174] on span "Personal Property" at bounding box center [84, 183] width 141 height 18
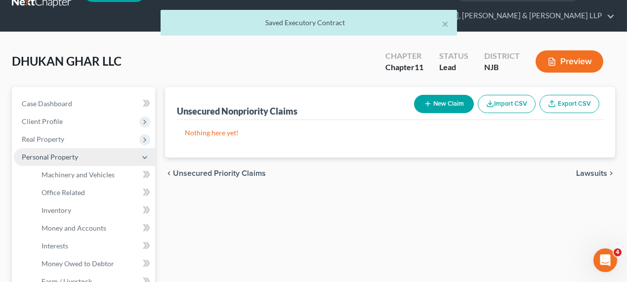
scroll to position [44, 0]
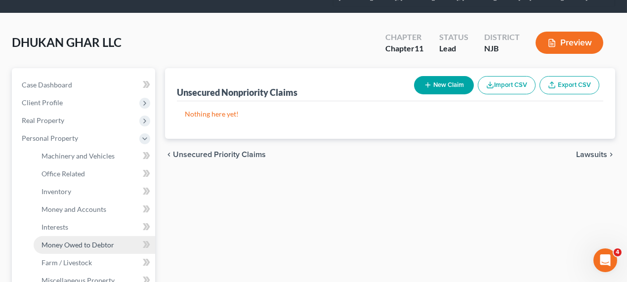
click at [85, 240] on span "Money Owed to Debtor" at bounding box center [77, 244] width 73 height 8
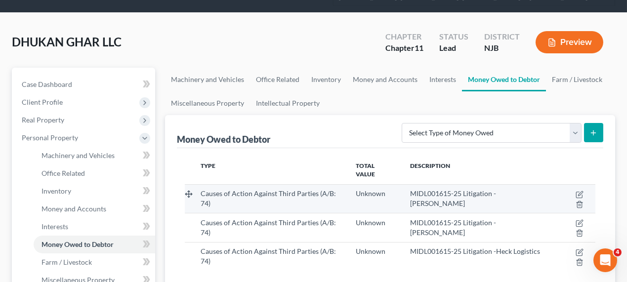
scroll to position [44, 0]
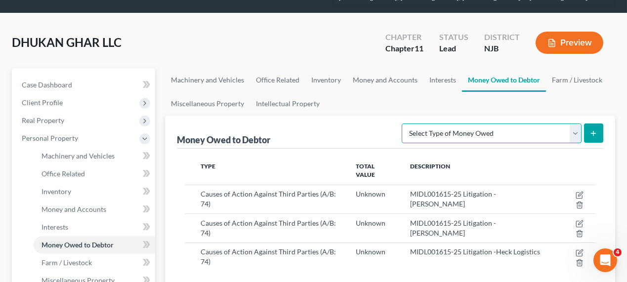
click at [459, 136] on select "Select Type of Money Owed Accounts Receivable (A/B: 11) Causes of Action Agains…" at bounding box center [491, 133] width 180 height 20
select select "causes_of_action_against_third_parties"
click at [404, 123] on select "Select Type of Money Owed Accounts Receivable (A/B: 11) Causes of Action Agains…" at bounding box center [491, 133] width 180 height 20
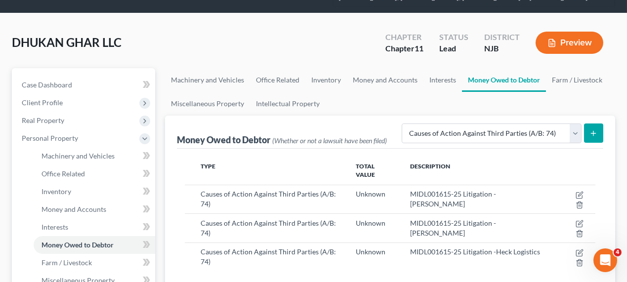
click at [603, 136] on button "submit" at bounding box center [593, 132] width 19 height 19
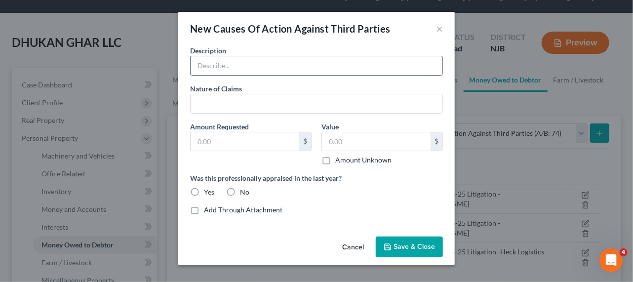
click at [298, 68] on input "text" at bounding box center [317, 65] width 252 height 19
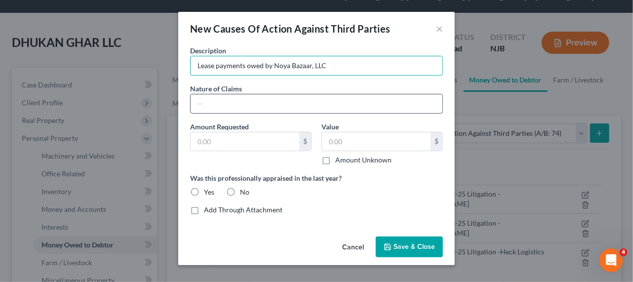
type input "Lease payments owed by Noya Bazaar, LLC"
click at [251, 103] on input "text" at bounding box center [317, 103] width 252 height 19
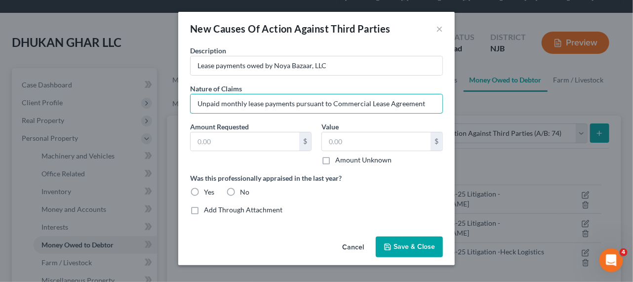
type input "Unpaid monthly lease payments pursuant to Commercial Lease Agreement"
click at [335, 160] on label "Amount Unknown" at bounding box center [363, 160] width 56 height 10
click at [339, 160] on input "Amount Unknown" at bounding box center [342, 158] width 6 height 6
checkbox input "true"
type input "0.00"
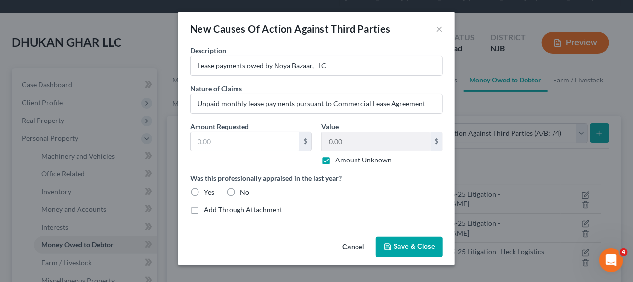
click at [411, 244] on span "Save & Close" at bounding box center [414, 246] width 41 height 8
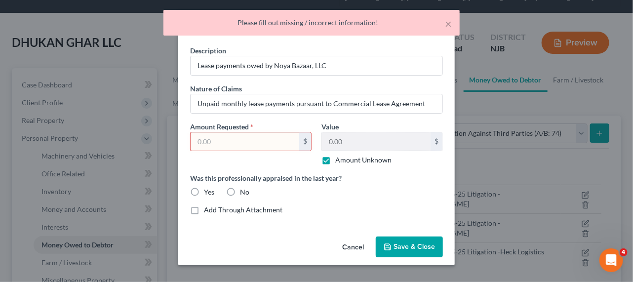
click at [258, 126] on div "Amount Requested * $" at bounding box center [250, 143] width 131 height 44
click at [256, 132] on input "text" at bounding box center [245, 141] width 109 height 19
click at [283, 119] on div "Description * Lease payments owed by Noya Bazaar, LLC Nature of Claims * Unpaid…" at bounding box center [316, 133] width 263 height 177
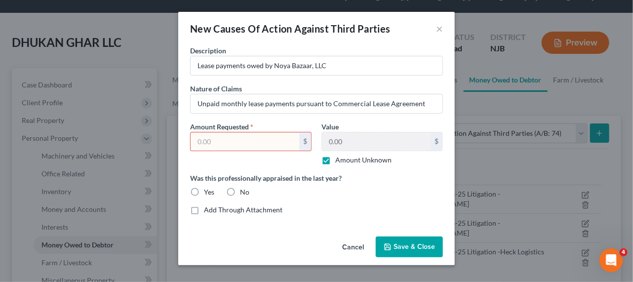
click at [268, 145] on input "text" at bounding box center [245, 141] width 109 height 19
click at [335, 159] on label "Amount Unknown" at bounding box center [363, 160] width 56 height 10
click at [339, 159] on input "Amount Unknown" at bounding box center [342, 158] width 6 height 6
checkbox input "false"
click at [263, 138] on input "text" at bounding box center [245, 141] width 109 height 19
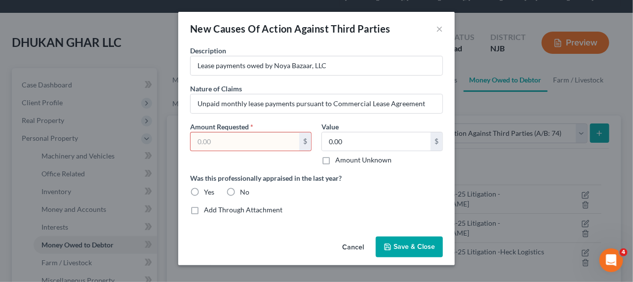
click at [233, 142] on input "text" at bounding box center [245, 141] width 109 height 19
drag, startPoint x: 233, startPoint y: 142, endPoint x: 183, endPoint y: 138, distance: 50.5
click at [183, 138] on div "Description * Lease payments owed by Noya Bazaar, LLC Nature of Claims * Unpaid…" at bounding box center [316, 138] width 277 height 187
drag, startPoint x: 230, startPoint y: 144, endPoint x: 185, endPoint y: 134, distance: 46.4
click at [181, 134] on div "Description * Lease payments owed by Noya Bazaar, LLC Nature of Claims * Unpaid…" at bounding box center [316, 138] width 277 height 187
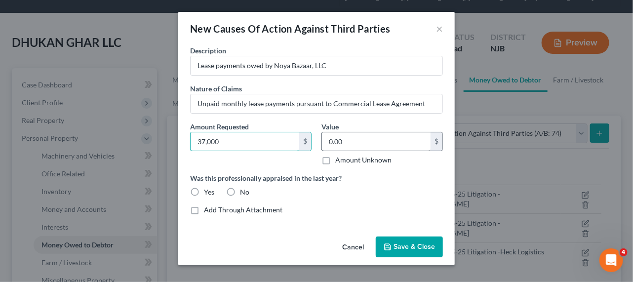
type input "37,000"
click at [328, 135] on input "0.00" at bounding box center [376, 141] width 109 height 19
paste input "37,0"
type input "37,000"
click at [401, 243] on span "Save & Close" at bounding box center [414, 246] width 41 height 8
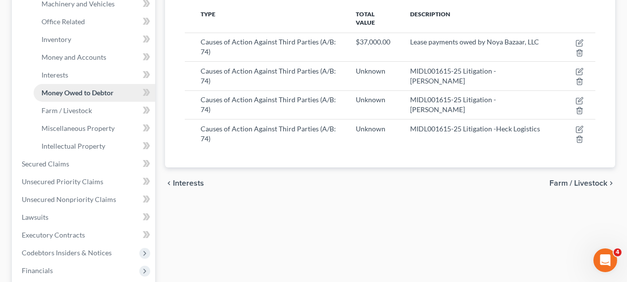
scroll to position [269, 0]
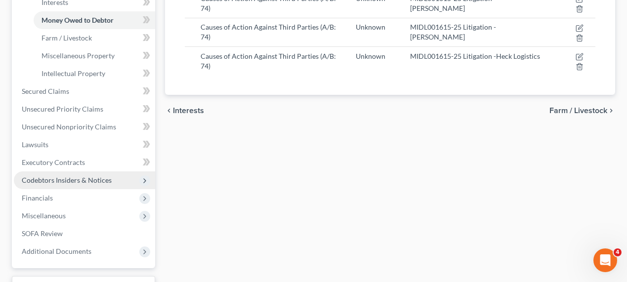
click at [78, 181] on span "Codebtors Insiders & Notices" at bounding box center [67, 180] width 90 height 8
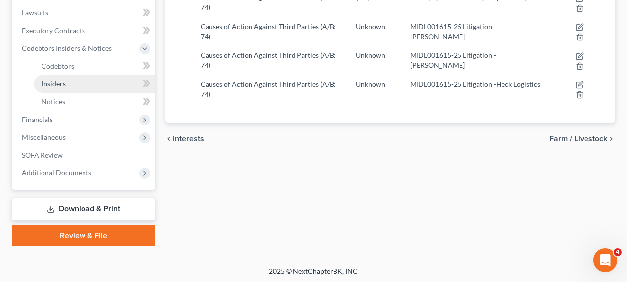
click at [93, 83] on link "Insiders" at bounding box center [94, 84] width 121 height 18
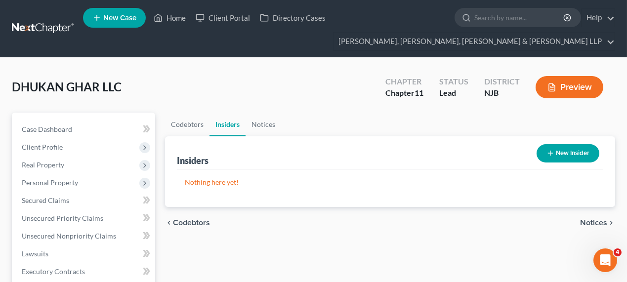
click at [556, 150] on button "New Insider" at bounding box center [567, 153] width 63 height 18
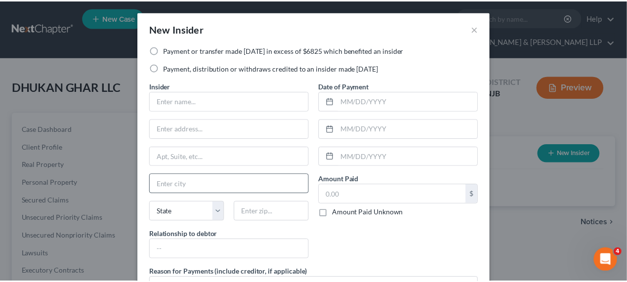
scroll to position [91, 0]
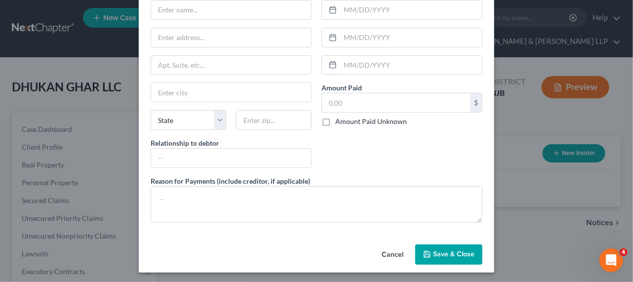
click at [394, 253] on button "Cancel" at bounding box center [393, 255] width 38 height 20
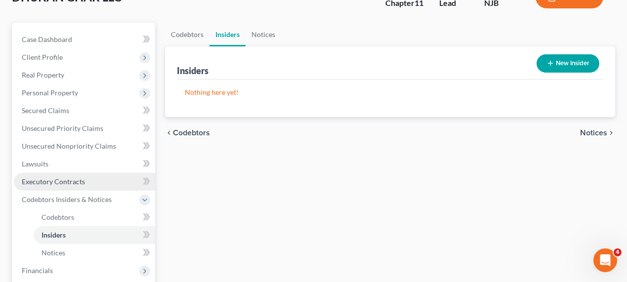
click at [63, 177] on span "Executory Contracts" at bounding box center [53, 181] width 63 height 8
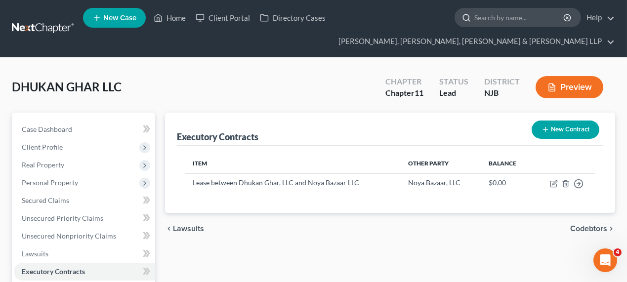
click at [484, 19] on input "search" at bounding box center [519, 17] width 90 height 18
type input "noya"
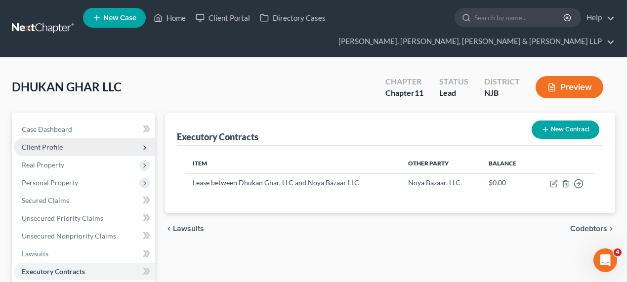
click at [70, 144] on span "Client Profile" at bounding box center [84, 147] width 141 height 18
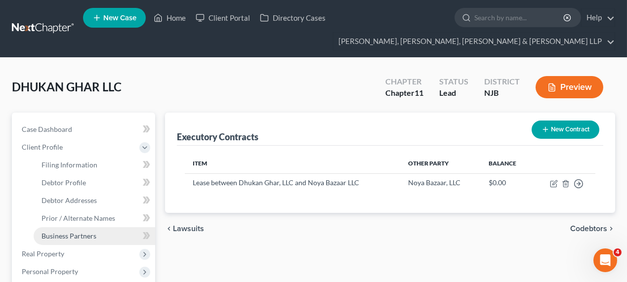
click at [74, 234] on span "Business Partners" at bounding box center [68, 236] width 55 height 8
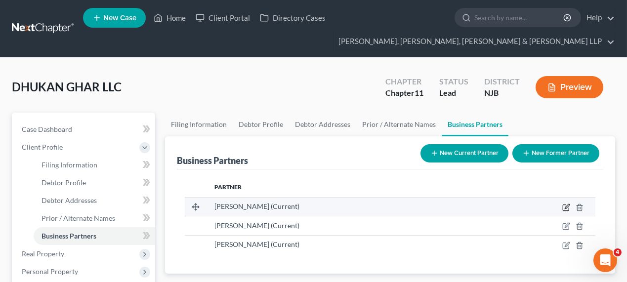
click at [564, 208] on icon "button" at bounding box center [566, 207] width 8 height 8
select select "33"
select select "3"
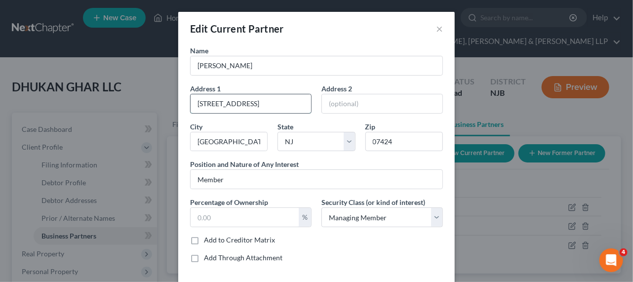
drag, startPoint x: 277, startPoint y: 108, endPoint x: 185, endPoint y: 106, distance: 92.4
click at [186, 106] on div "Address 1 284 Rifle Camp Road" at bounding box center [250, 98] width 131 height 30
drag, startPoint x: 241, startPoint y: 146, endPoint x: 180, endPoint y: 143, distance: 61.8
click at [180, 143] on div "Name Abdul Ahad Address 1 284 Rifle Camp Road Address 2 City Little Falls State…" at bounding box center [316, 162] width 277 height 235
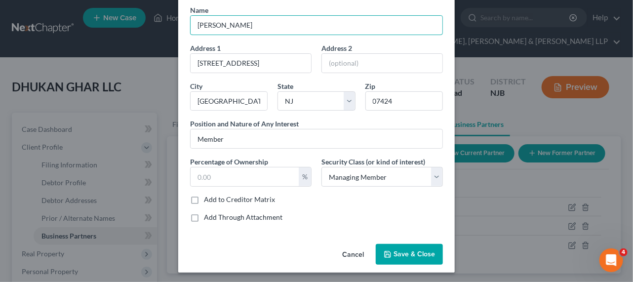
drag, startPoint x: 254, startPoint y: 21, endPoint x: 175, endPoint y: 19, distance: 79.5
click at [178, 19] on div "Name Abdul Ahad Address 1 284 Rifle Camp Road Address 2 City Little Falls State…" at bounding box center [316, 122] width 277 height 235
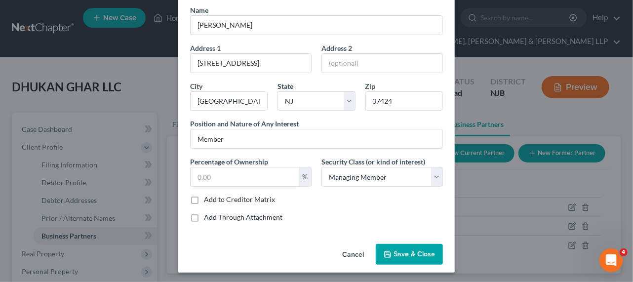
click at [350, 253] on button "Cancel" at bounding box center [353, 255] width 38 height 20
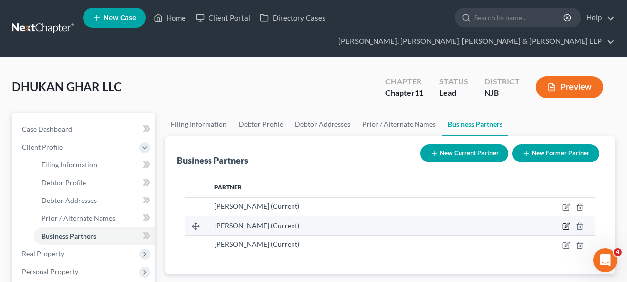
click at [568, 227] on icon "button" at bounding box center [566, 226] width 8 height 8
select select "33"
select select "3"
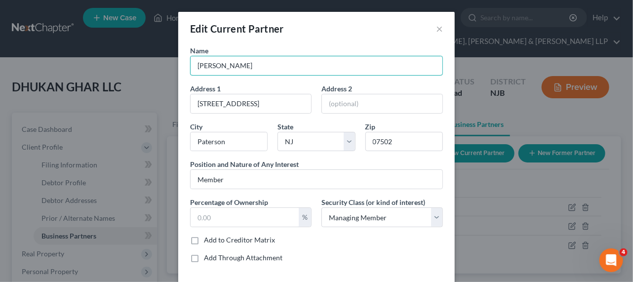
drag, startPoint x: 278, startPoint y: 70, endPoint x: 175, endPoint y: 63, distance: 102.9
click at [178, 63] on div "Name Monsur Ahmed Address 1 139 Albion Avenue Address 2 City Paterson State Sta…" at bounding box center [316, 162] width 277 height 235
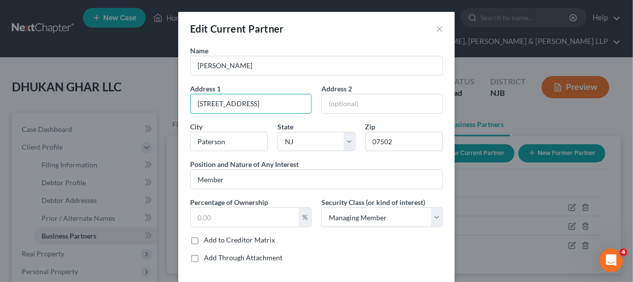
drag, startPoint x: 266, startPoint y: 110, endPoint x: 157, endPoint y: 102, distance: 108.9
click at [157, 102] on div "Edit Current Partner × Name Monsur Ahmed Address 1 139 Albion Avenue Address 2 …" at bounding box center [316, 141] width 633 height 282
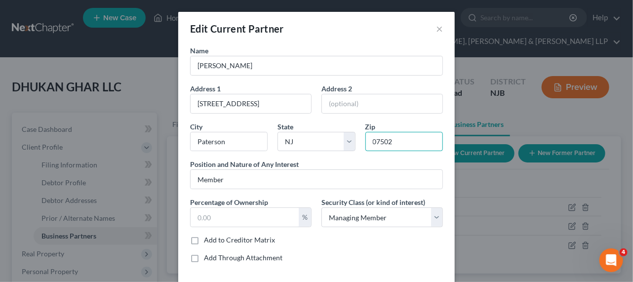
drag, startPoint x: 399, startPoint y: 140, endPoint x: 364, endPoint y: 142, distance: 35.6
click at [365, 142] on input "07502" at bounding box center [404, 142] width 78 height 20
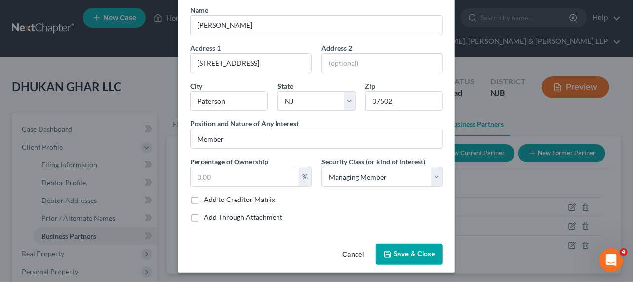
click at [347, 256] on button "Cancel" at bounding box center [353, 255] width 38 height 20
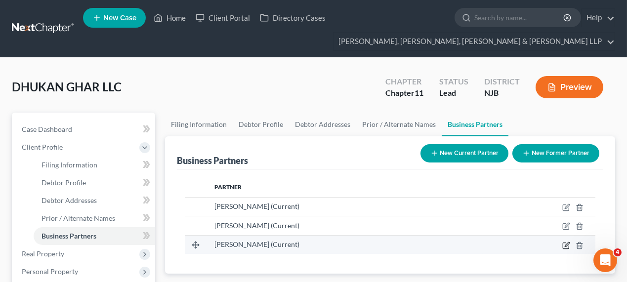
click at [566, 244] on icon "button" at bounding box center [566, 244] width 4 height 4
select select "33"
select select "3"
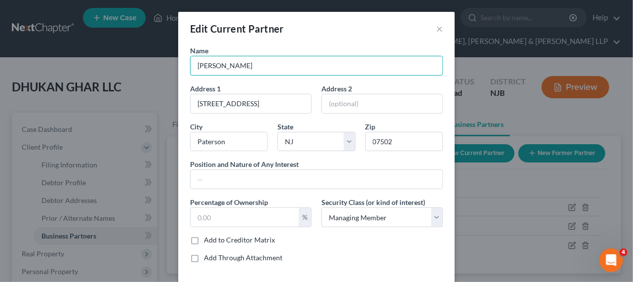
drag, startPoint x: 263, startPoint y: 67, endPoint x: 161, endPoint y: 56, distance: 102.8
click at [161, 56] on div "Edit Current Partner × Name Abdul G. Ali Address 1 112 Albion Avenue Address 2 …" at bounding box center [316, 141] width 633 height 282
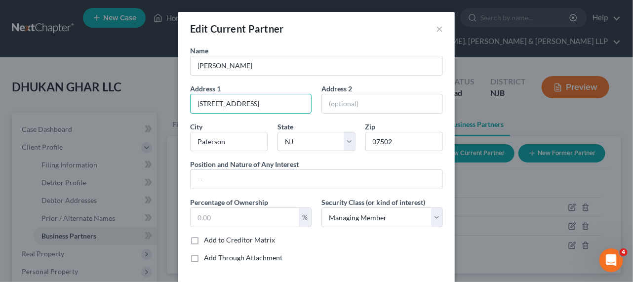
drag, startPoint x: 266, startPoint y: 101, endPoint x: 184, endPoint y: 100, distance: 82.0
click at [185, 100] on div "Address 1 112 Albion Avenue" at bounding box center [250, 98] width 131 height 30
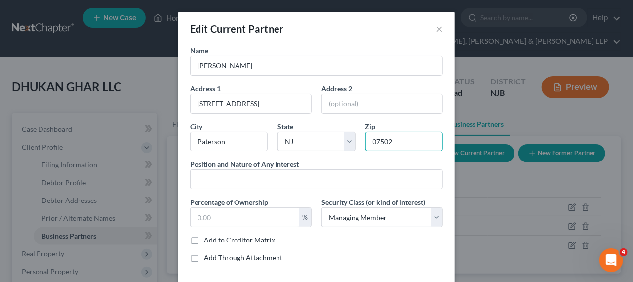
click at [383, 140] on input "07502" at bounding box center [404, 142] width 78 height 20
click at [436, 30] on button "×" at bounding box center [439, 29] width 7 height 12
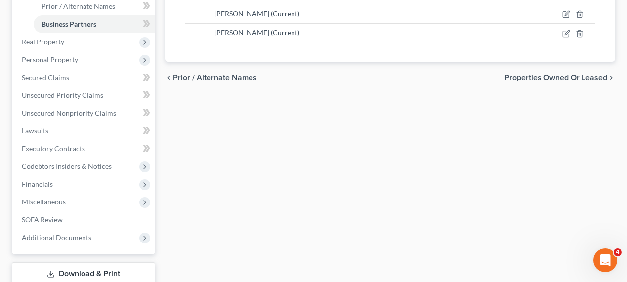
scroll to position [269, 0]
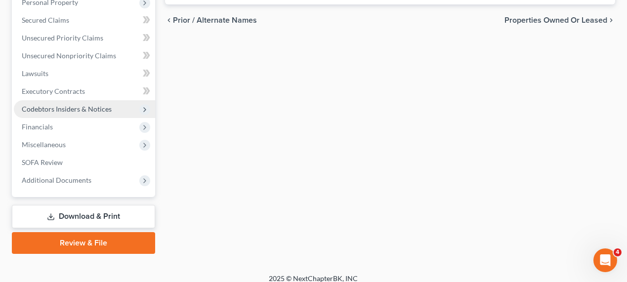
click at [76, 110] on span "Codebtors Insiders & Notices" at bounding box center [67, 109] width 90 height 8
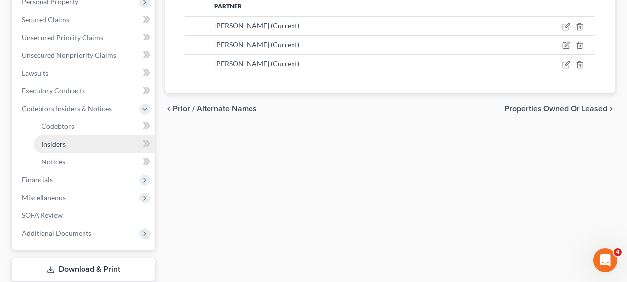
click at [74, 147] on link "Insiders" at bounding box center [94, 144] width 121 height 18
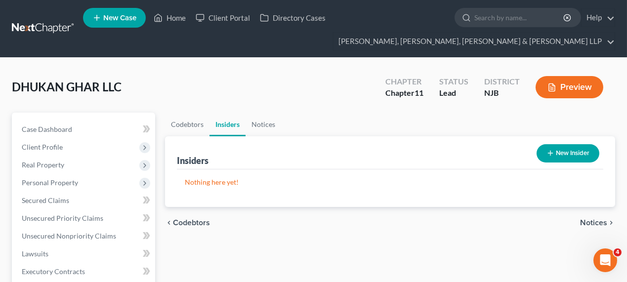
click at [576, 150] on button "New Insider" at bounding box center [567, 153] width 63 height 18
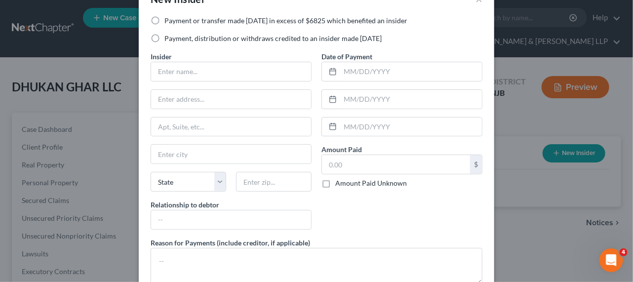
scroll to position [44, 0]
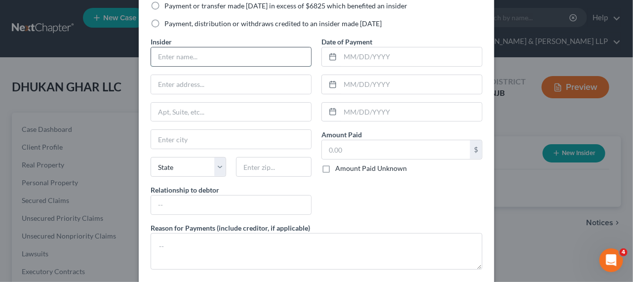
click at [171, 59] on input "text" at bounding box center [231, 56] width 160 height 19
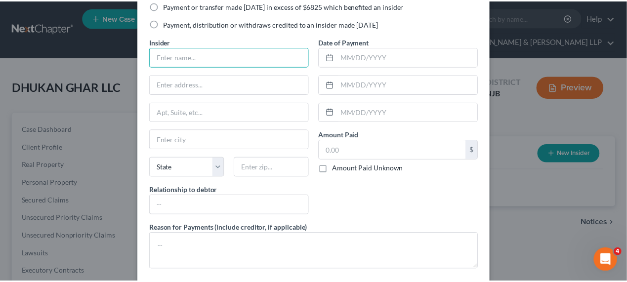
scroll to position [91, 0]
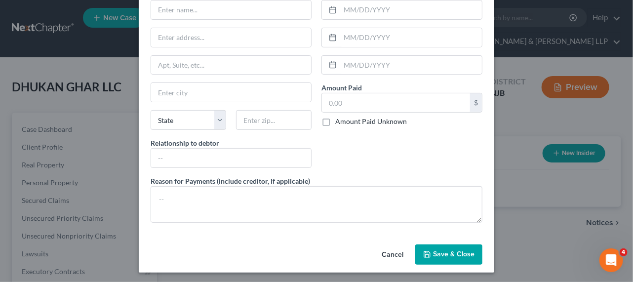
click at [390, 250] on button "Cancel" at bounding box center [393, 255] width 38 height 20
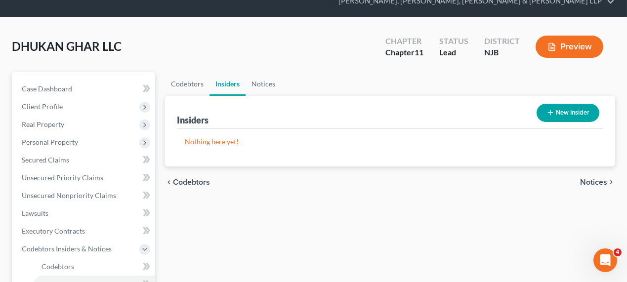
scroll to position [90, 0]
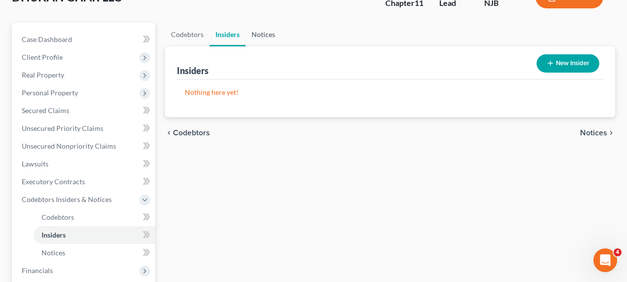
click at [262, 31] on link "Notices" at bounding box center [263, 35] width 36 height 24
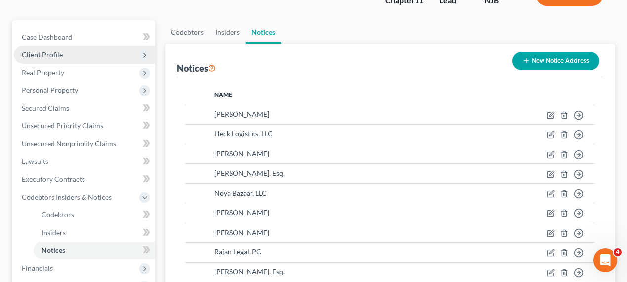
scroll to position [134, 0]
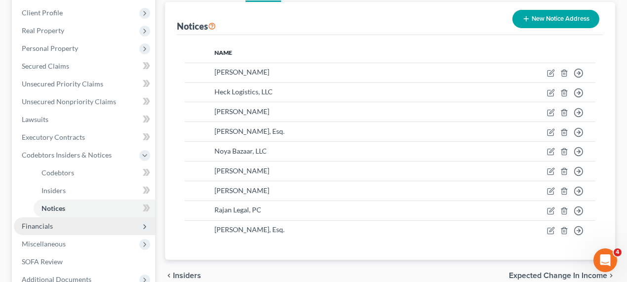
click at [80, 232] on span "Financials" at bounding box center [84, 226] width 141 height 18
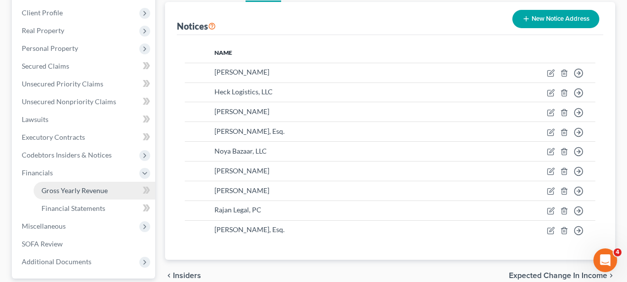
click at [112, 191] on link "Gross Yearly Revenue" at bounding box center [94, 191] width 121 height 18
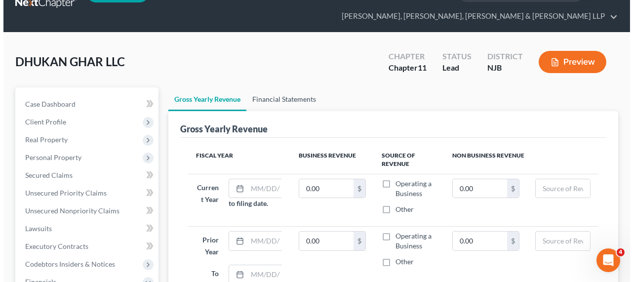
scroll to position [134, 0]
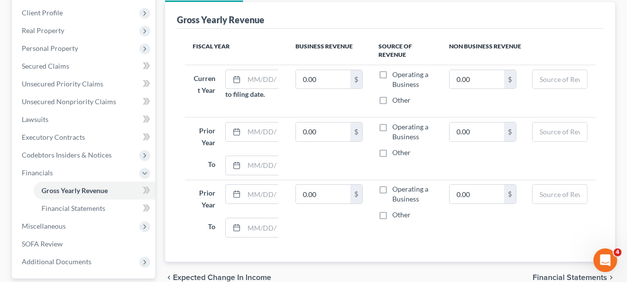
click at [392, 72] on label "Operating a Business" at bounding box center [412, 80] width 40 height 20
click at [396, 72] on input "Operating a Business" at bounding box center [399, 73] width 6 height 6
checkbox input "true"
click at [392, 123] on label "Operating a Business" at bounding box center [412, 132] width 40 height 20
click at [396, 123] on input "Operating a Business" at bounding box center [399, 125] width 6 height 6
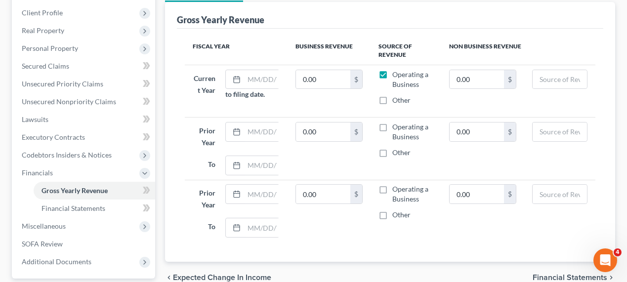
checkbox input "true"
click at [392, 188] on label "Operating a Business" at bounding box center [412, 194] width 40 height 20
click at [396, 188] on input "Operating a Business" at bounding box center [399, 187] width 6 height 6
checkbox input "true"
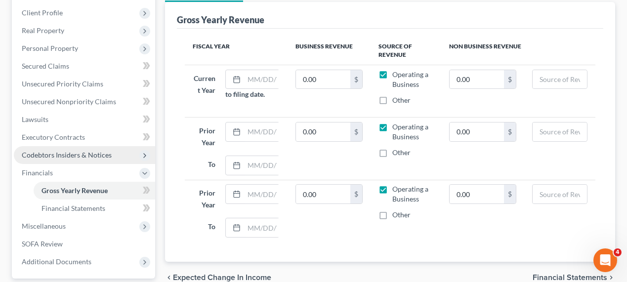
click at [70, 154] on span "Codebtors Insiders & Notices" at bounding box center [67, 155] width 90 height 8
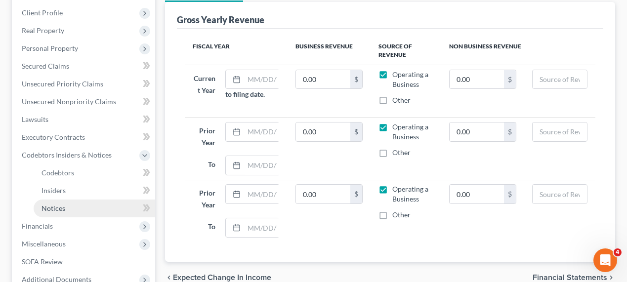
click at [70, 199] on link "Notices" at bounding box center [94, 208] width 121 height 18
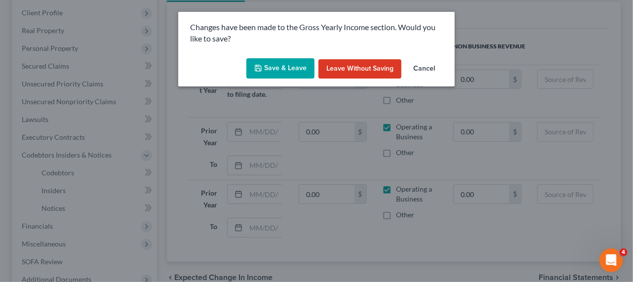
click at [296, 66] on button "Save & Leave" at bounding box center [280, 68] width 68 height 21
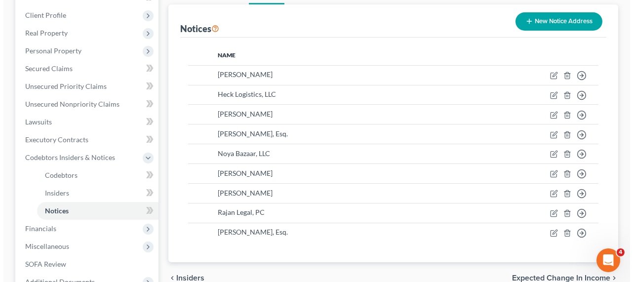
scroll to position [134, 0]
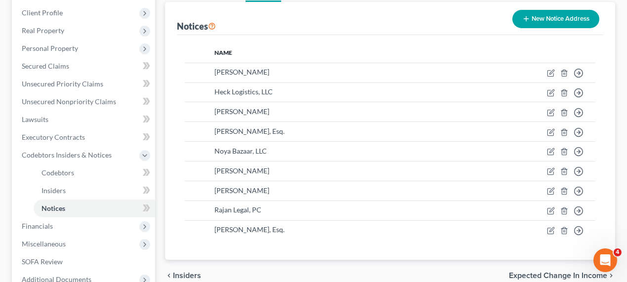
click at [558, 18] on button "New Notice Address" at bounding box center [555, 19] width 87 height 18
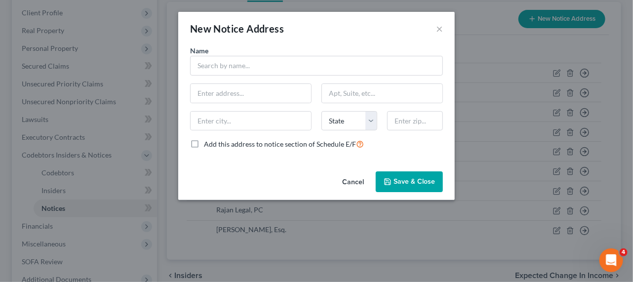
click at [314, 55] on div "Name *" at bounding box center [316, 60] width 263 height 30
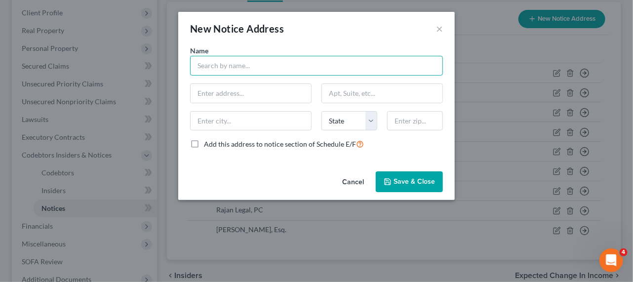
click at [304, 65] on input "text" at bounding box center [316, 66] width 253 height 20
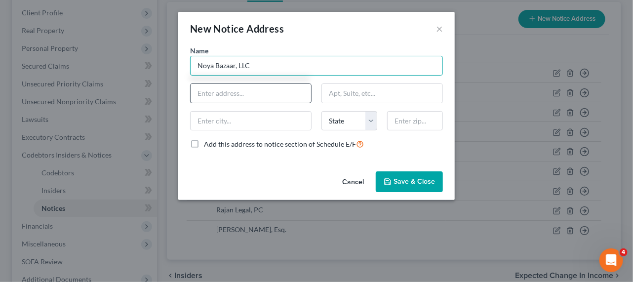
type input "Noya Bazaar, LLC"
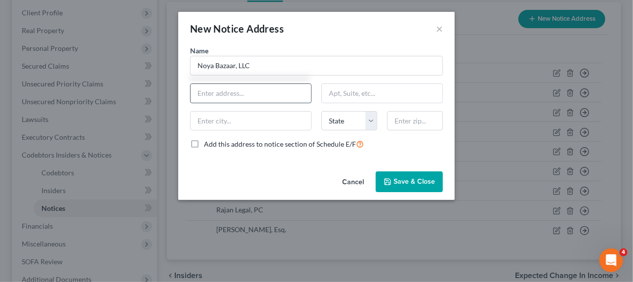
click at [269, 96] on input "text" at bounding box center [251, 93] width 120 height 19
type input "Attn: Pres./CEO/Reg. Agent"
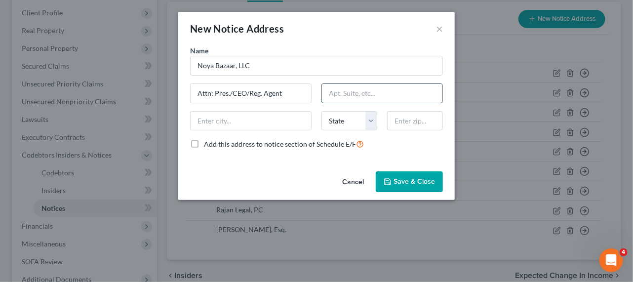
click at [360, 88] on input "text" at bounding box center [382, 93] width 120 height 19
paste input "139 Wayne Avenue, Paterson, NJ 07502"
click at [424, 90] on input "139 Wayne Avenue, Paterson, NJ 07502" at bounding box center [382, 93] width 120 height 19
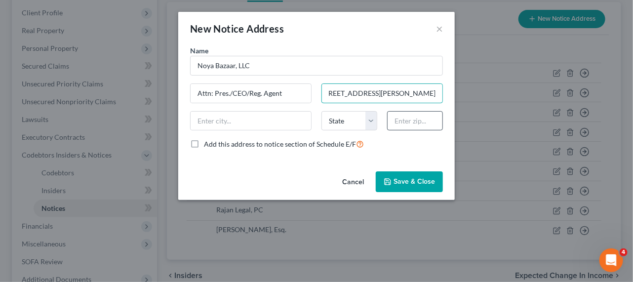
type input "139 Wayne Avenue, Paterson, NJ 07502"
click at [418, 113] on input "text" at bounding box center [415, 121] width 56 height 20
paste input "07502"
type input "07502"
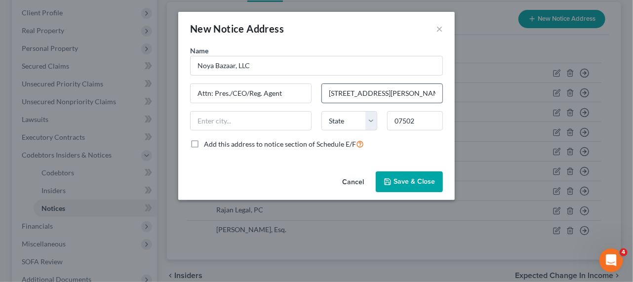
type input "Paterson"
select select "33"
drag, startPoint x: 393, startPoint y: 93, endPoint x: 455, endPoint y: 93, distance: 62.2
click at [455, 93] on div "New Notice Address × Name * Noya Bazaar, LLC Attn: Pres./CEO/Reg. Agent 139 Way…" at bounding box center [316, 141] width 633 height 282
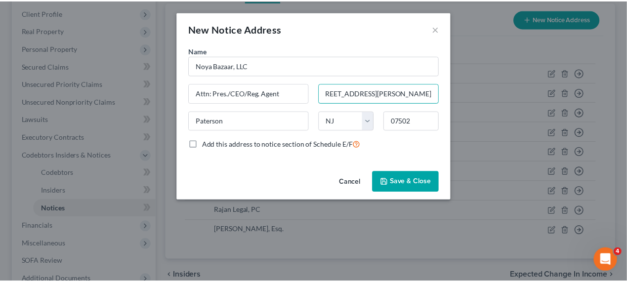
scroll to position [0, 0]
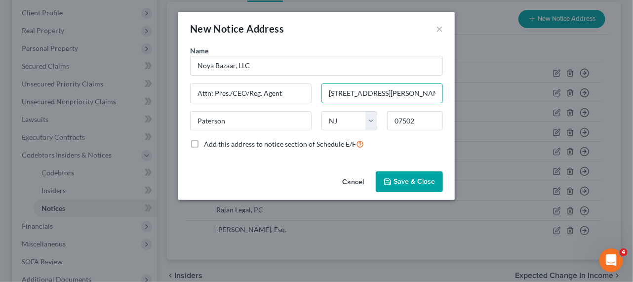
type input "139 Wayne Avenue"
click at [418, 182] on span "Save & Close" at bounding box center [414, 181] width 41 height 8
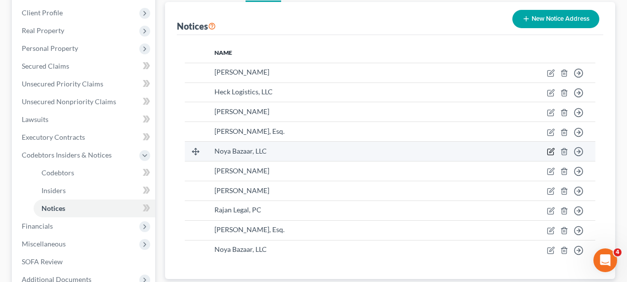
click at [551, 153] on icon "button" at bounding box center [551, 152] width 8 height 8
select select "33"
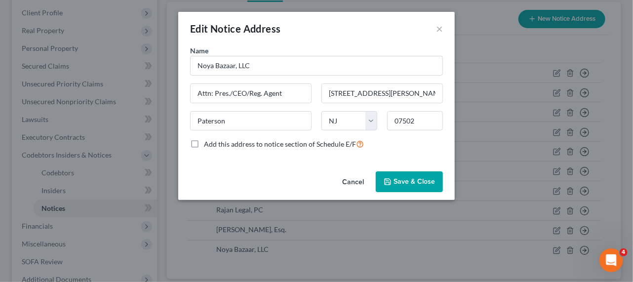
click at [346, 179] on button "Cancel" at bounding box center [353, 182] width 38 height 20
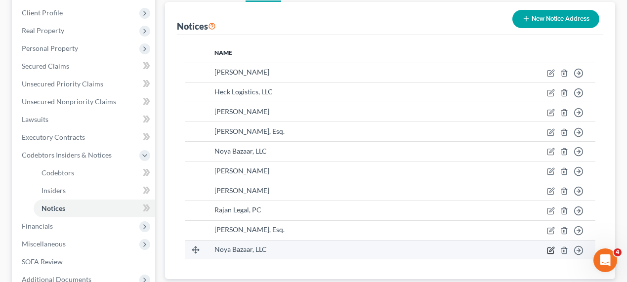
click at [548, 249] on icon "button" at bounding box center [551, 250] width 8 height 8
select select "33"
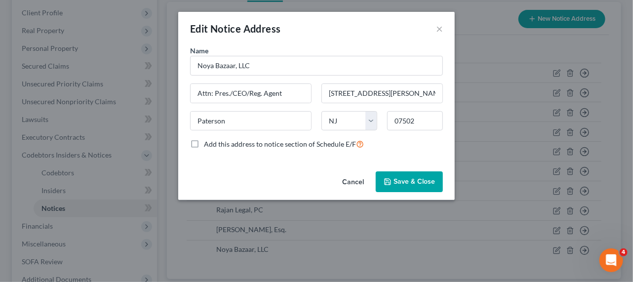
click at [355, 183] on button "Cancel" at bounding box center [353, 182] width 38 height 20
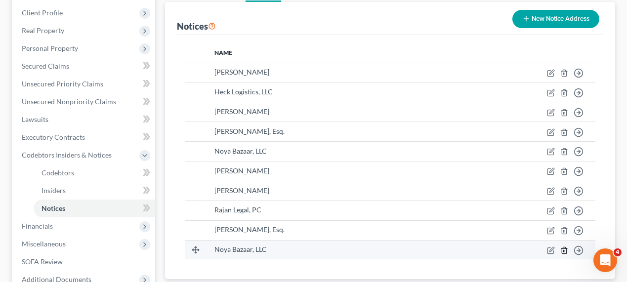
click at [562, 249] on icon "button" at bounding box center [564, 250] width 8 height 8
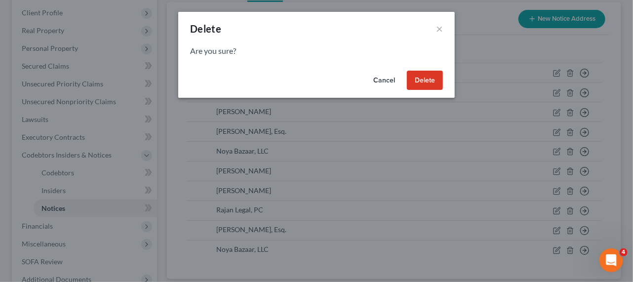
click at [429, 87] on button "Delete" at bounding box center [425, 81] width 36 height 20
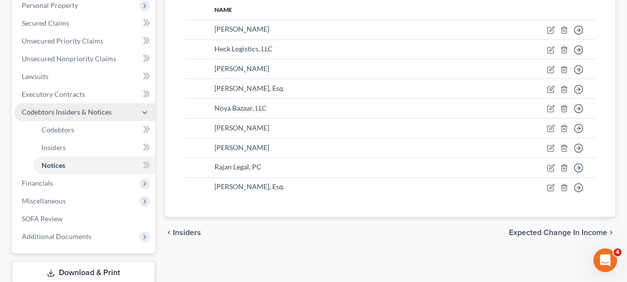
scroll to position [224, 0]
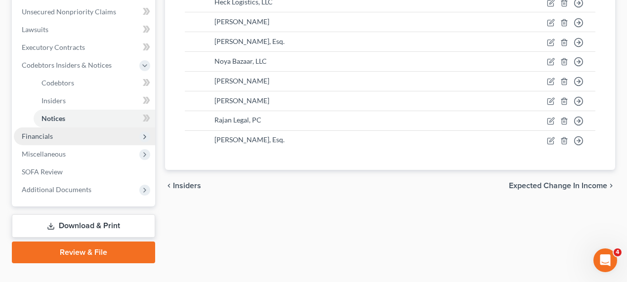
click at [80, 136] on span "Financials" at bounding box center [84, 136] width 141 height 18
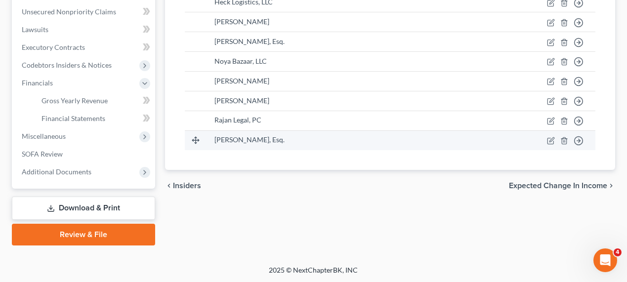
scroll to position [224, 0]
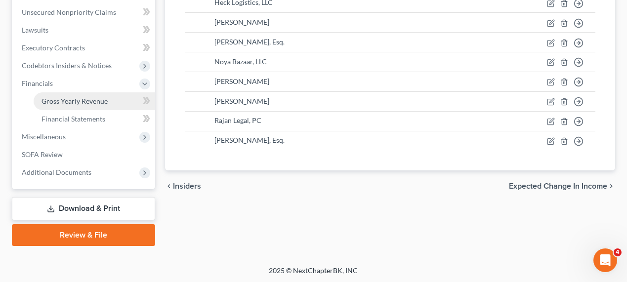
click at [96, 101] on span "Gross Yearly Revenue" at bounding box center [74, 101] width 66 height 8
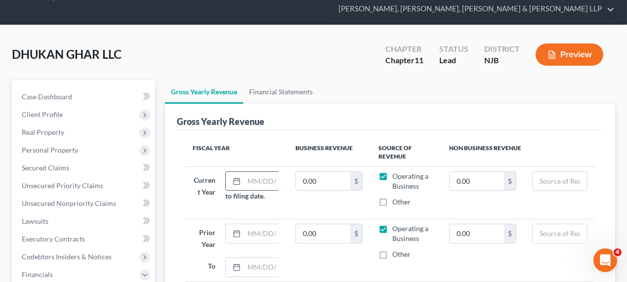
scroll to position [90, 0]
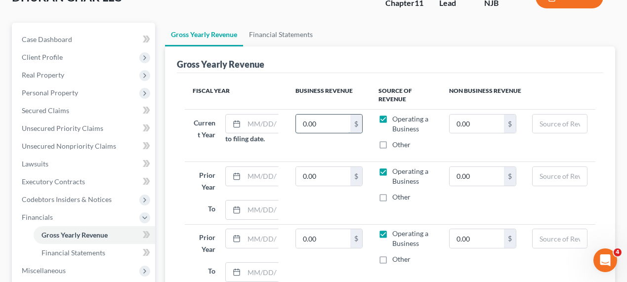
click at [322, 122] on input "0.00" at bounding box center [323, 124] width 54 height 19
click at [257, 124] on input "text" at bounding box center [264, 124] width 40 height 19
type input "1"
type input "01/2025"
click at [255, 172] on input "text" at bounding box center [264, 176] width 40 height 19
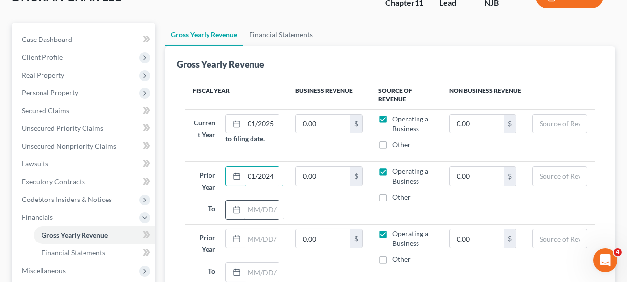
type input "01/2024"
click at [244, 211] on input "text" at bounding box center [264, 209] width 40 height 19
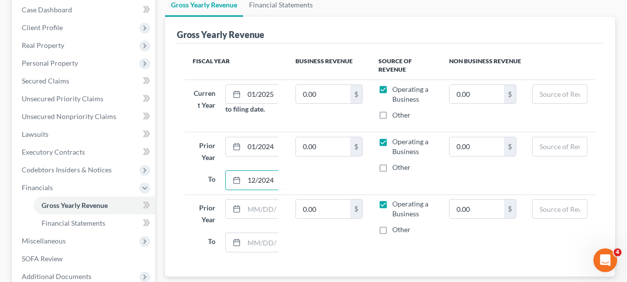
scroll to position [134, 0]
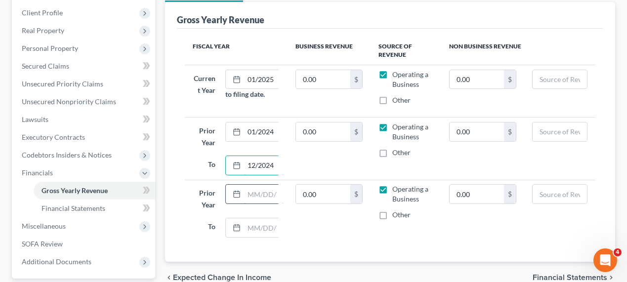
type input "12/2024"
click at [254, 190] on input "text" at bounding box center [264, 194] width 40 height 19
type input "01/2023"
click at [261, 219] on input "text" at bounding box center [264, 227] width 40 height 19
type input "12/2023"
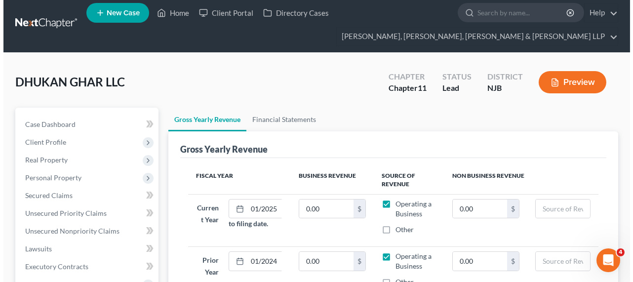
scroll to position [0, 0]
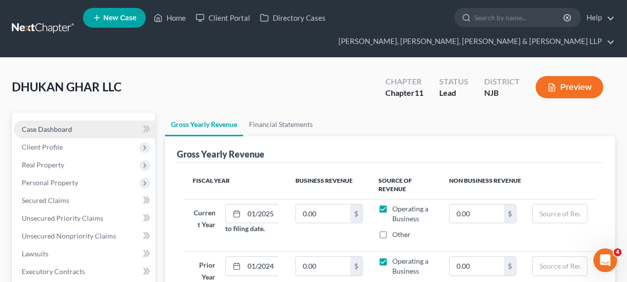
click at [70, 130] on span "Case Dashboard" at bounding box center [47, 129] width 50 height 8
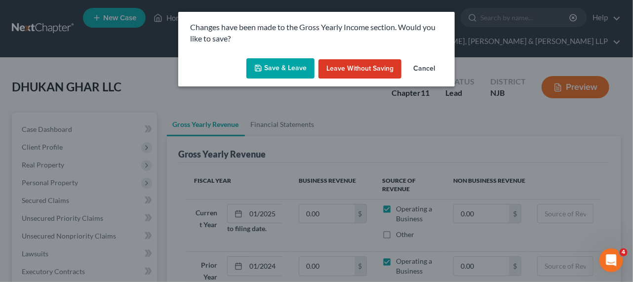
click at [286, 66] on button "Save & Leave" at bounding box center [280, 68] width 68 height 21
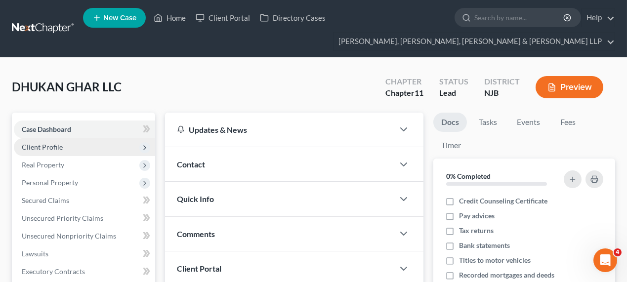
click at [60, 149] on span "Client Profile" at bounding box center [42, 147] width 41 height 8
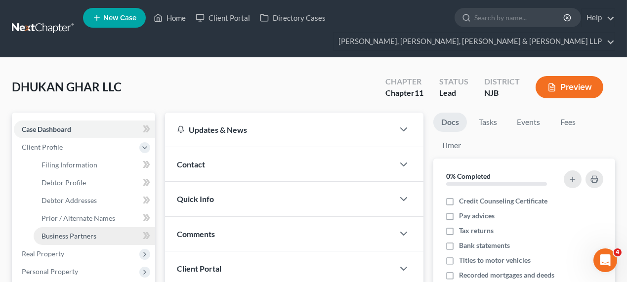
click at [77, 235] on span "Business Partners" at bounding box center [68, 236] width 55 height 8
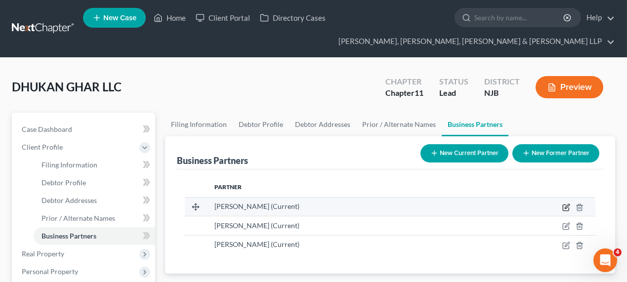
click at [564, 209] on icon "button" at bounding box center [566, 207] width 8 height 8
select select "33"
select select "3"
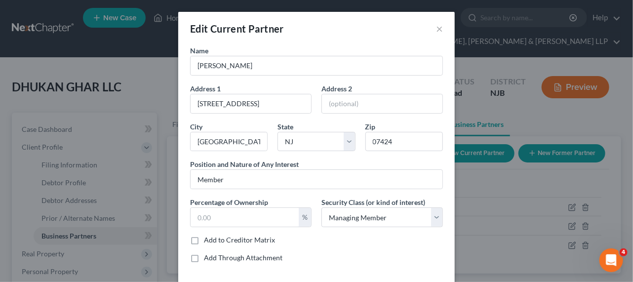
scroll to position [40, 0]
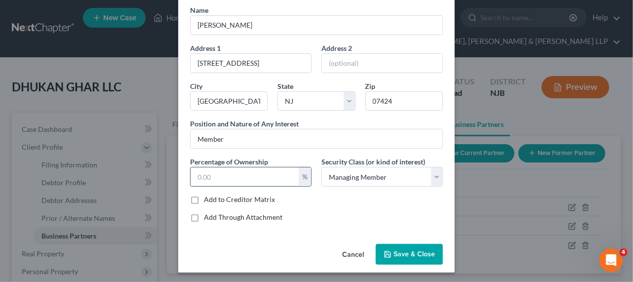
click at [220, 181] on input "text" at bounding box center [245, 176] width 108 height 19
type input "42.8513"
click at [396, 255] on span "Save & Close" at bounding box center [414, 254] width 41 height 8
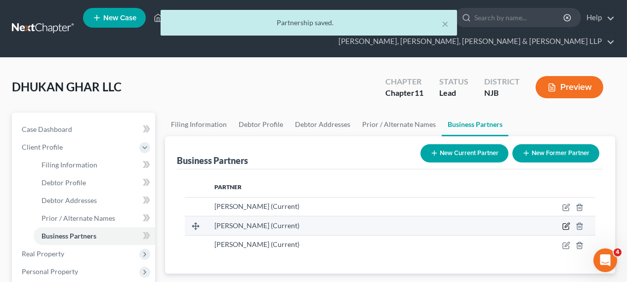
click at [568, 226] on icon "button" at bounding box center [565, 227] width 6 height 6
select select "33"
select select "3"
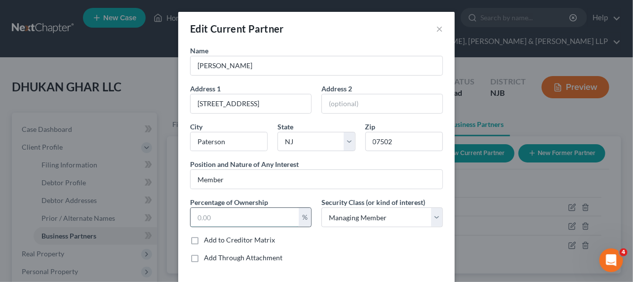
click at [222, 213] on input "text" at bounding box center [245, 217] width 108 height 19
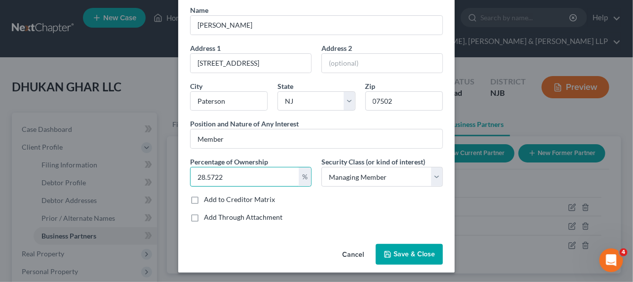
type input "28.5722"
click at [399, 255] on span "Save & Close" at bounding box center [414, 254] width 41 height 8
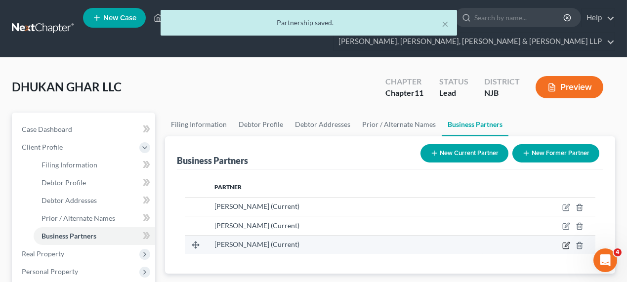
click at [565, 245] on icon "button" at bounding box center [566, 245] width 8 height 8
select select "33"
select select "3"
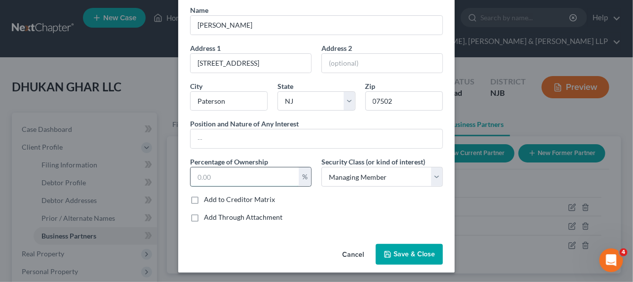
click at [219, 178] on input "text" at bounding box center [245, 176] width 108 height 19
type input "28.568"
click at [394, 250] on span "Save & Close" at bounding box center [414, 254] width 41 height 8
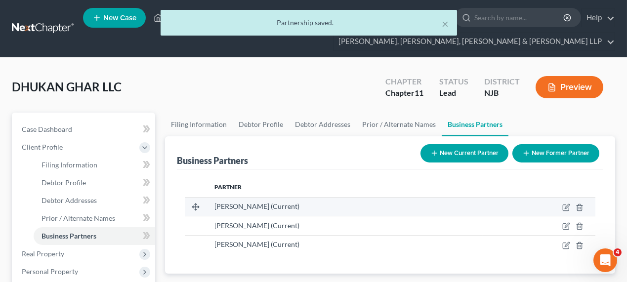
click at [561, 207] on td at bounding box center [538, 206] width 113 height 19
click at [563, 207] on icon "button" at bounding box center [565, 208] width 6 height 6
select select "33"
select select "3"
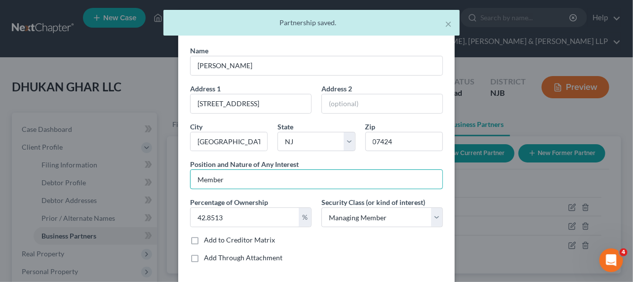
drag, startPoint x: 290, startPoint y: 179, endPoint x: 178, endPoint y: 170, distance: 112.4
click at [178, 170] on div "Name Abdul Ahad Address 1 284 Rifle Camp Road Address 2 City Little Falls State…" at bounding box center [316, 162] width 277 height 235
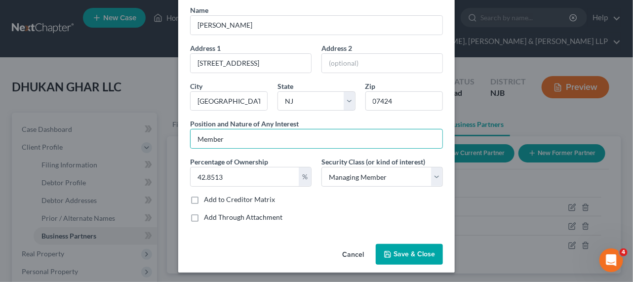
click at [405, 250] on span "Save & Close" at bounding box center [414, 254] width 41 height 8
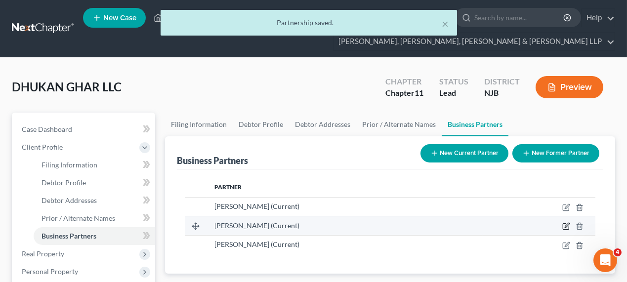
click at [566, 224] on icon "button" at bounding box center [566, 225] width 4 height 4
select select "33"
select select "3"
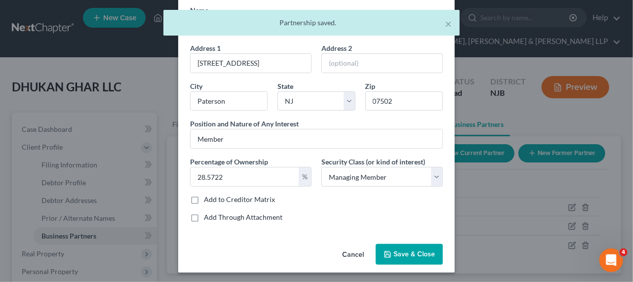
click at [395, 260] on button "Save & Close" at bounding box center [409, 254] width 67 height 21
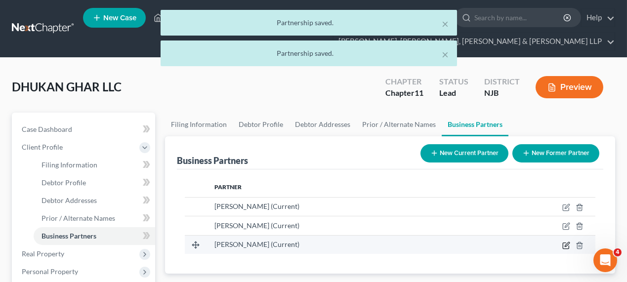
click at [568, 242] on icon "button" at bounding box center [566, 244] width 4 height 4
select select "33"
select select "3"
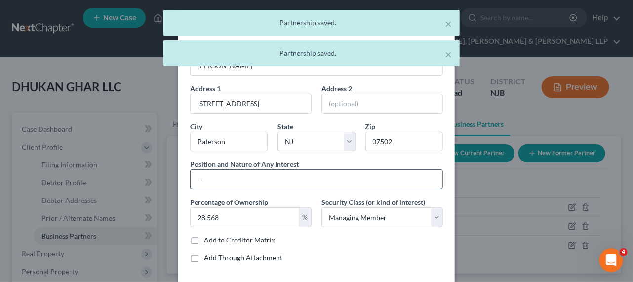
click at [250, 179] on input "text" at bounding box center [317, 179] width 252 height 19
paste input "Member"
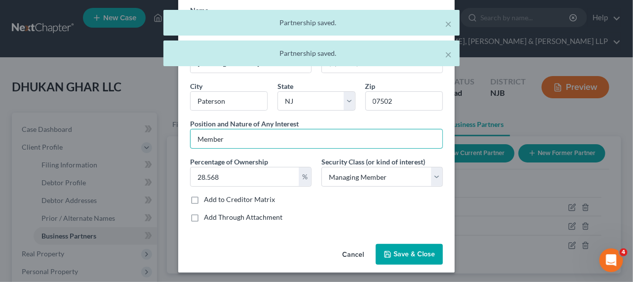
type input "Member"
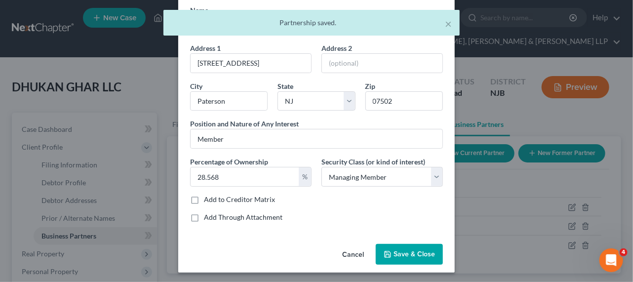
click at [400, 246] on button "Save & Close" at bounding box center [409, 254] width 67 height 21
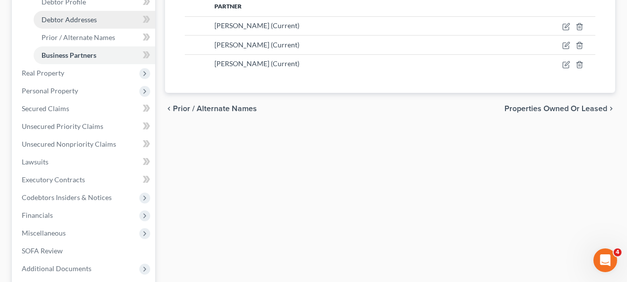
scroll to position [90, 0]
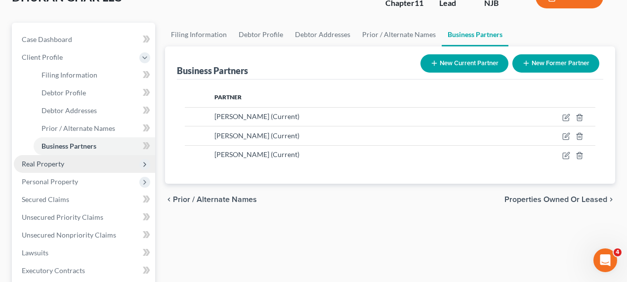
click at [61, 156] on span "Real Property" at bounding box center [84, 164] width 141 height 18
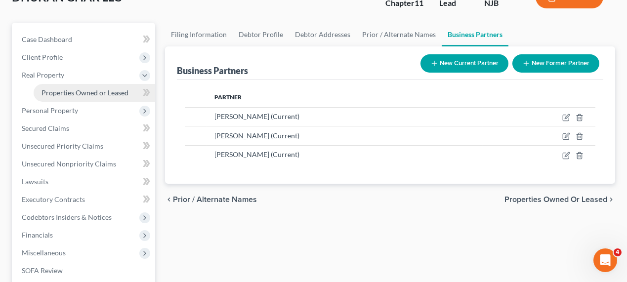
click at [62, 92] on span "Properties Owned or Leased" at bounding box center [84, 92] width 87 height 8
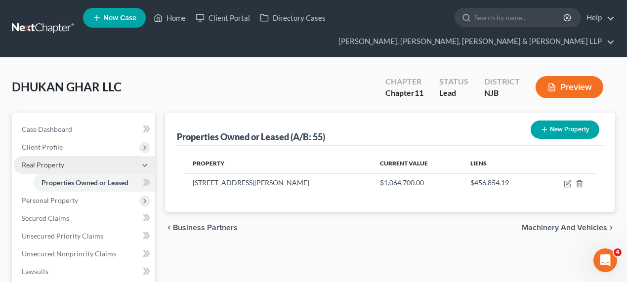
click at [76, 157] on span "Real Property" at bounding box center [84, 165] width 141 height 18
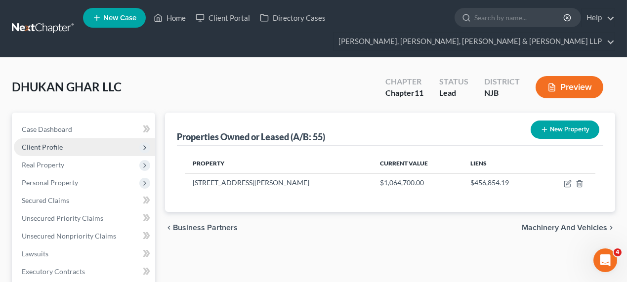
click at [79, 147] on span "Client Profile" at bounding box center [84, 147] width 141 height 18
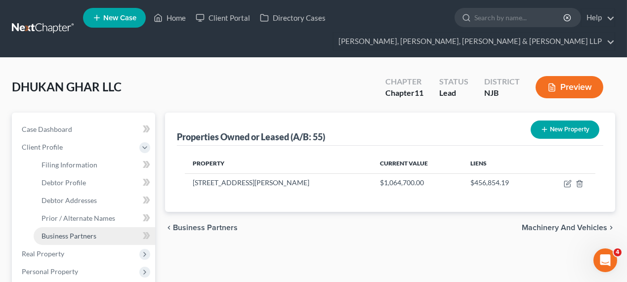
click at [103, 232] on link "Business Partners" at bounding box center [94, 236] width 121 height 18
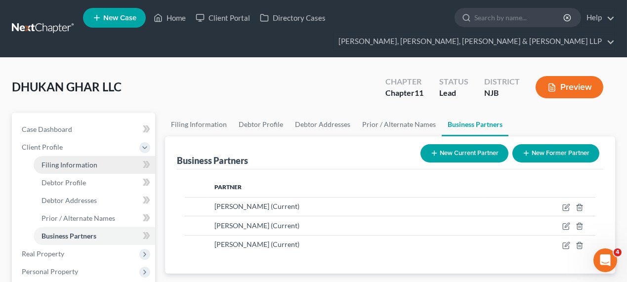
click at [74, 162] on span "Filing Information" at bounding box center [69, 164] width 56 height 8
select select "3"
select select "1"
select select "51"
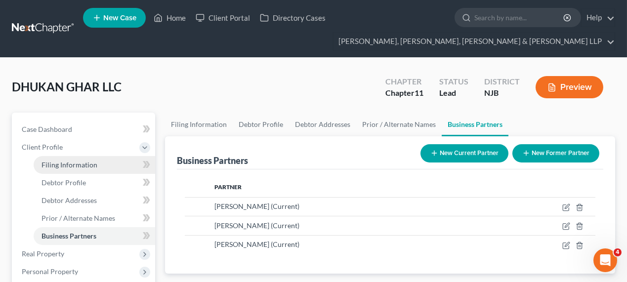
select select "0"
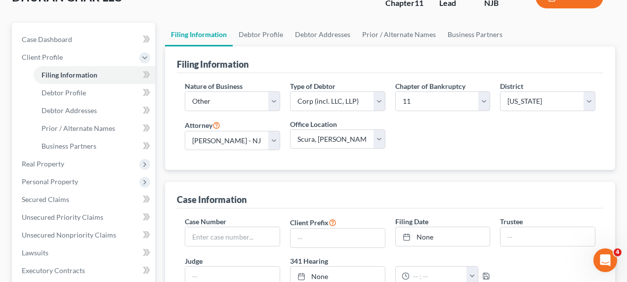
scroll to position [44, 0]
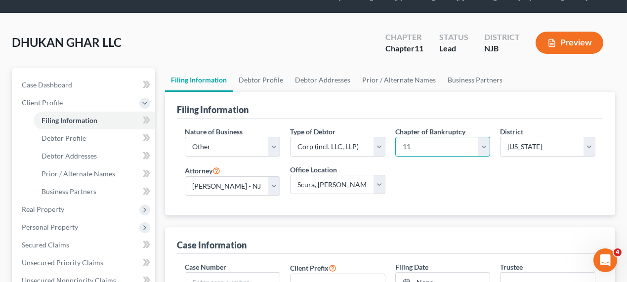
click at [425, 145] on select "Select 7 11 12" at bounding box center [442, 147] width 95 height 20
click at [269, 78] on link "Debtor Profile" at bounding box center [261, 80] width 56 height 24
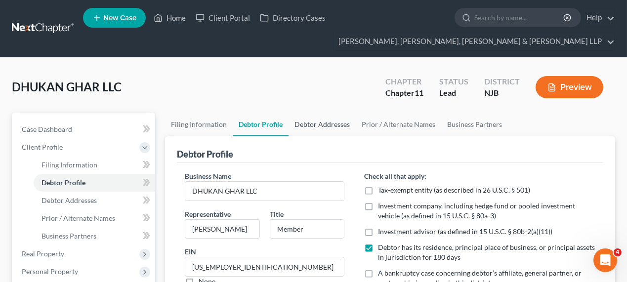
click at [338, 124] on link "Debtor Addresses" at bounding box center [321, 125] width 67 height 24
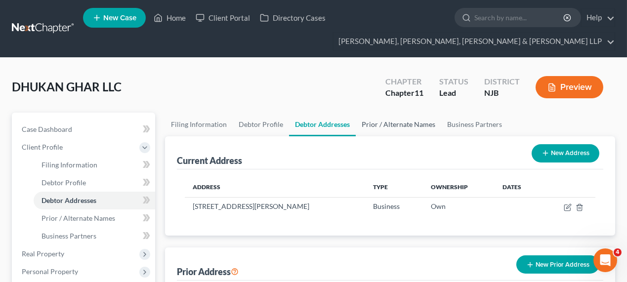
click at [388, 124] on link "Prior / Alternate Names" at bounding box center [398, 125] width 85 height 24
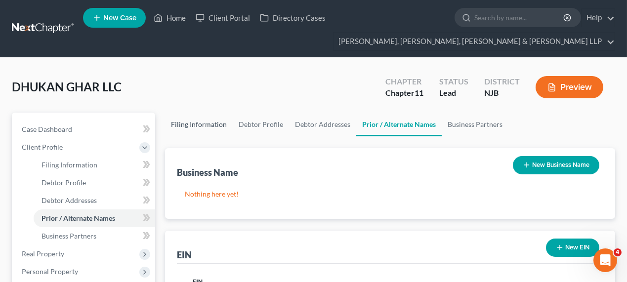
click at [203, 125] on link "Filing Information" at bounding box center [199, 125] width 68 height 24
select select "3"
select select "1"
select select "51"
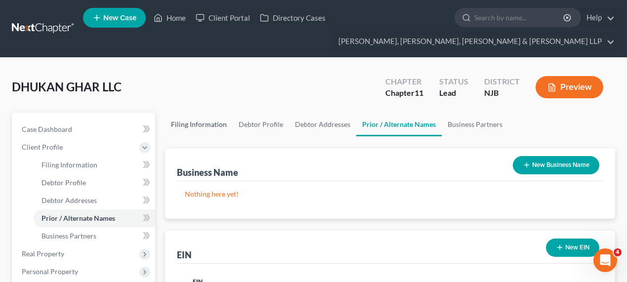
select select "0"
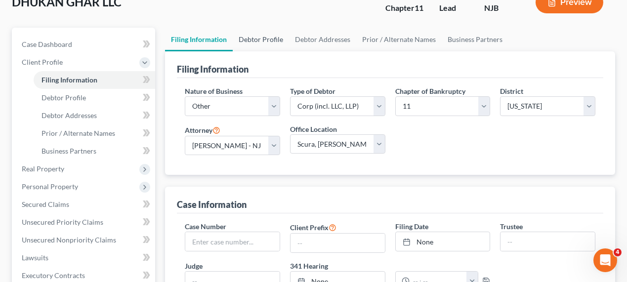
scroll to position [90, 0]
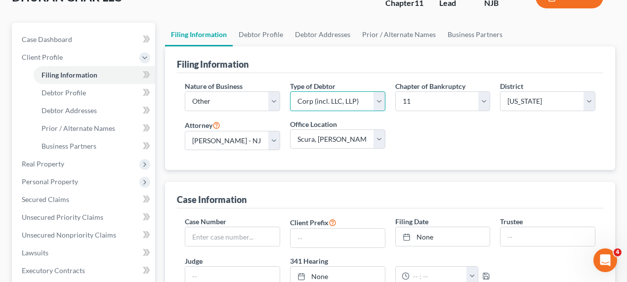
click at [361, 108] on select "Select Partnership Corp (incl. LLC, LLP) Other" at bounding box center [337, 101] width 95 height 20
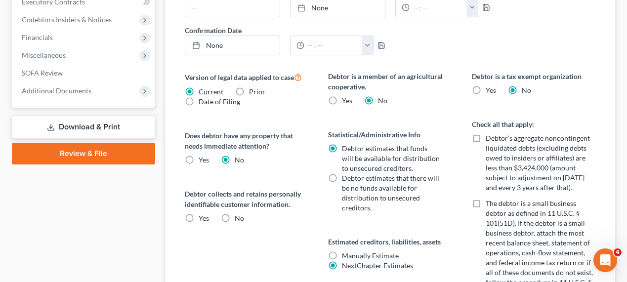
scroll to position [359, 0]
click at [235, 214] on label "No" at bounding box center [239, 218] width 9 height 10
click at [239, 214] on input "No" at bounding box center [242, 216] width 6 height 6
radio input "true"
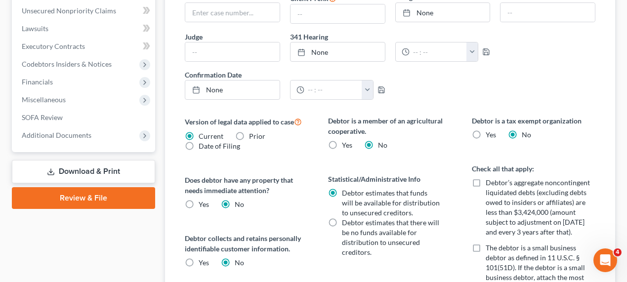
scroll to position [0, 0]
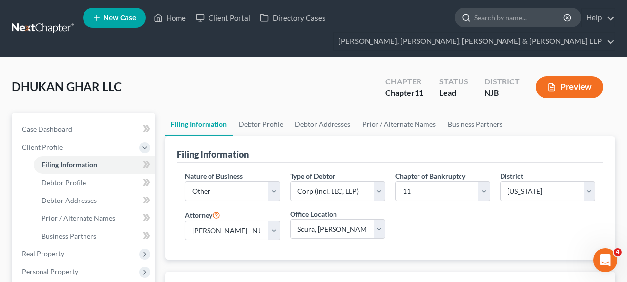
click at [506, 21] on input "search" at bounding box center [519, 17] width 90 height 18
type input "3125"
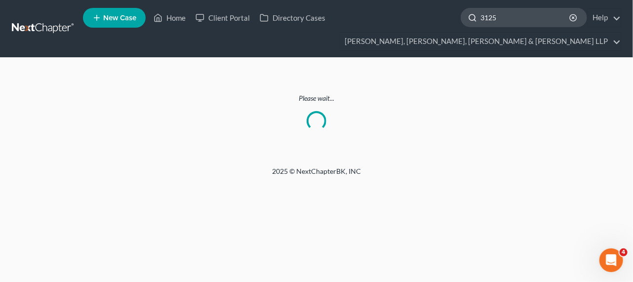
click at [508, 20] on input "3125" at bounding box center [525, 17] width 90 height 18
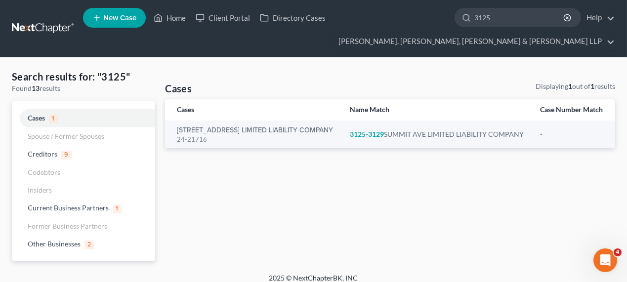
click at [187, 120] on th "Cases" at bounding box center [253, 109] width 176 height 21
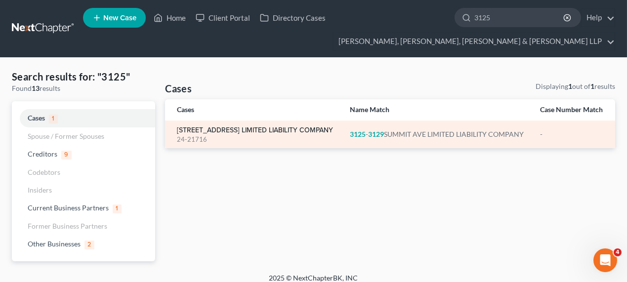
click at [191, 134] on link "3125-3129 SUMMIT AVE LIMITED LIABILITY COMPANY" at bounding box center [255, 130] width 156 height 7
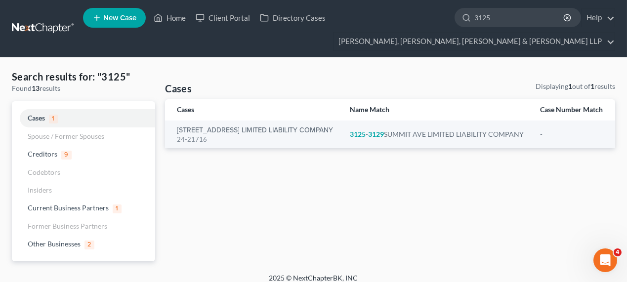
select select "6"
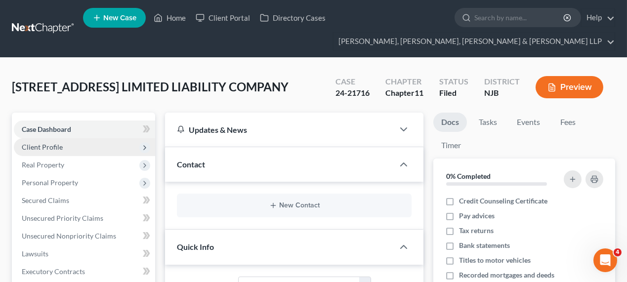
click at [62, 149] on span "Client Profile" at bounding box center [84, 147] width 141 height 18
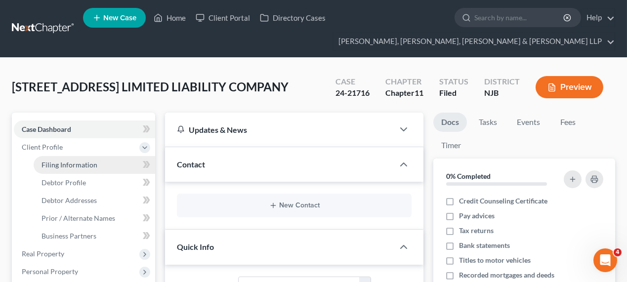
click at [111, 158] on link "Filing Information" at bounding box center [94, 165] width 121 height 18
select select "5"
select select "1"
select select "51"
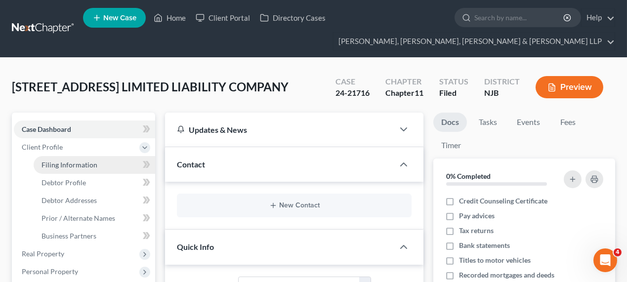
select select "0"
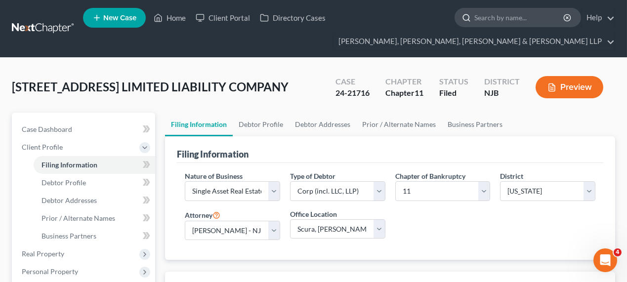
click at [471, 22] on div at bounding box center [464, 17] width 19 height 18
click at [488, 18] on input "search" at bounding box center [519, 17] width 90 height 18
type input "dhukan"
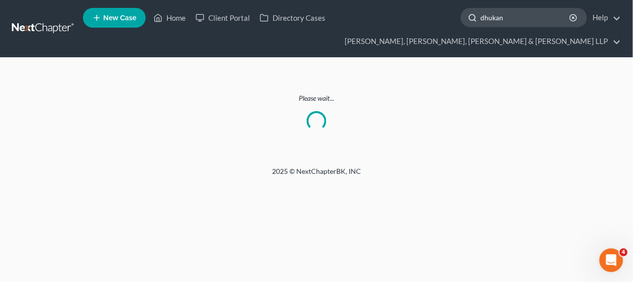
click at [523, 17] on input "dhukan" at bounding box center [525, 17] width 90 height 18
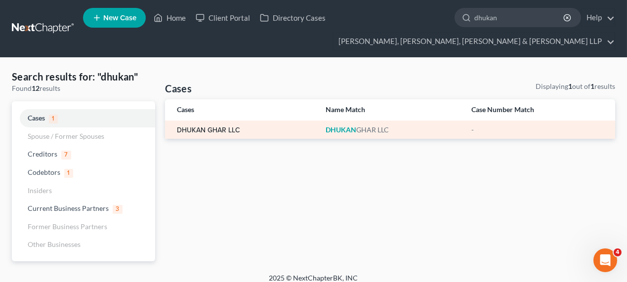
click at [200, 129] on link "DHUKAN GHAR LLC" at bounding box center [208, 130] width 63 height 7
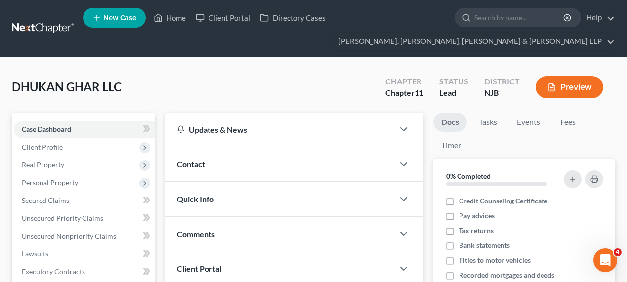
drag, startPoint x: 245, startPoint y: 97, endPoint x: 298, endPoint y: 112, distance: 54.7
click at [245, 97] on div "DHUKAN GHAR LLC Upgraded Chapter Chapter 11 Status Lead District NJB Preview" at bounding box center [313, 91] width 603 height 43
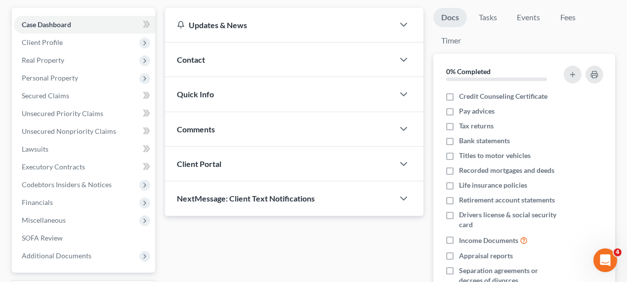
scroll to position [44, 0]
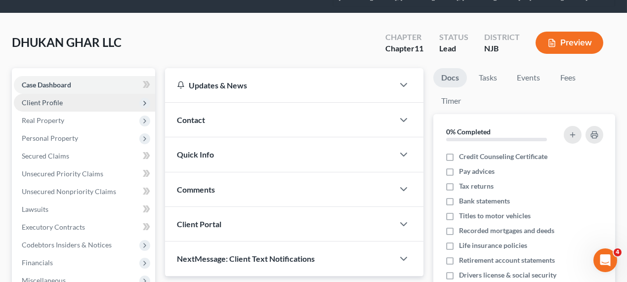
click at [82, 103] on span "Client Profile" at bounding box center [84, 103] width 141 height 18
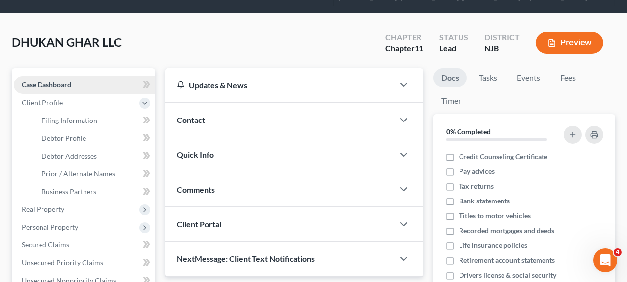
click at [89, 90] on link "Case Dashboard" at bounding box center [84, 85] width 141 height 18
click at [85, 140] on link "Debtor Profile" at bounding box center [94, 138] width 121 height 18
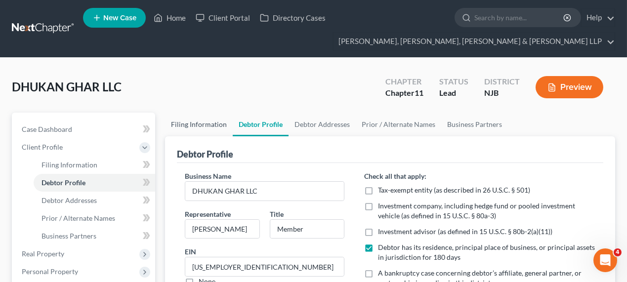
click at [205, 128] on link "Filing Information" at bounding box center [199, 125] width 68 height 24
select select "3"
select select "1"
select select "51"
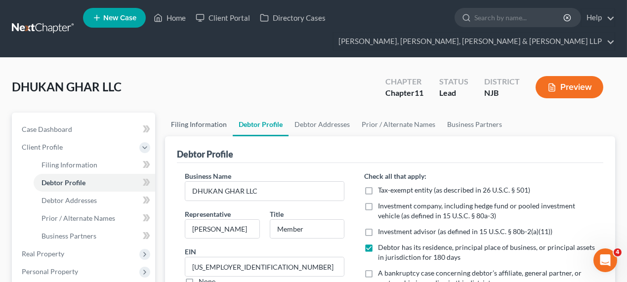
select select "0"
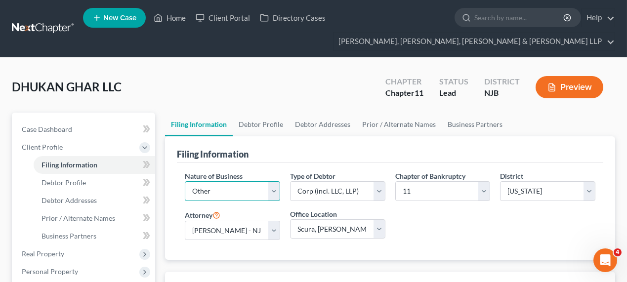
click at [241, 194] on select "Select Clearing Bank Commodity Broker Health Care Business Other Railroad Singl…" at bounding box center [232, 191] width 95 height 20
select select "5"
click at [185, 181] on select "Select Clearing Bank Commodity Broker Health Care Business Other Railroad Singl…" at bounding box center [232, 191] width 95 height 20
click at [287, 152] on div "Filing Information" at bounding box center [390, 149] width 426 height 27
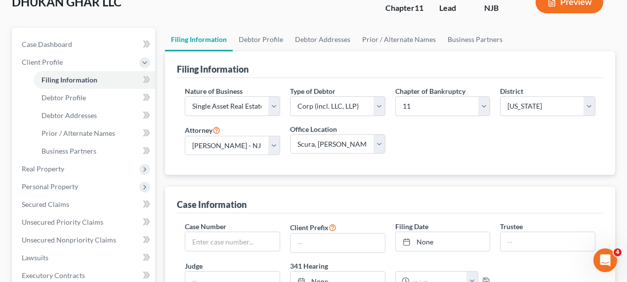
scroll to position [90, 0]
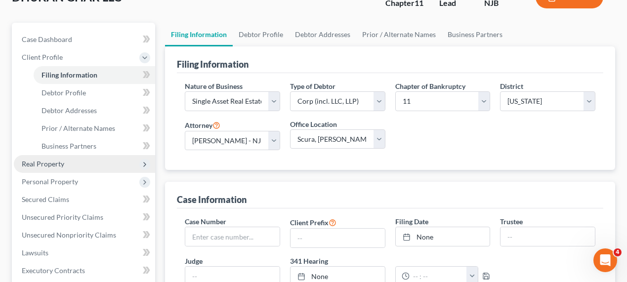
click at [84, 160] on span "Real Property" at bounding box center [84, 164] width 141 height 18
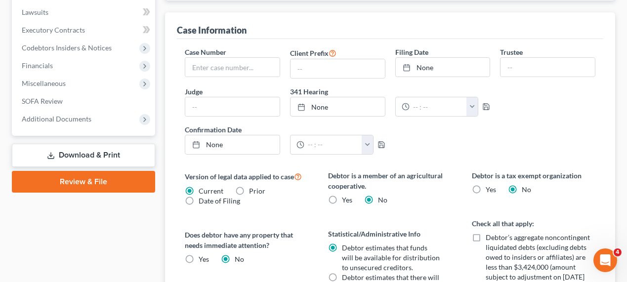
scroll to position [269, 0]
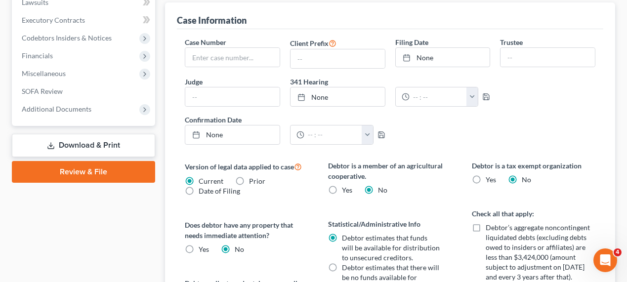
click at [76, 148] on link "Download & Print" at bounding box center [83, 145] width 143 height 23
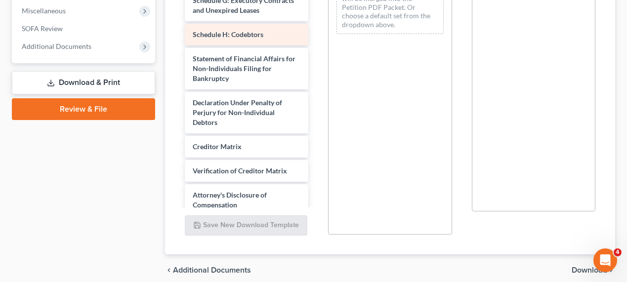
scroll to position [198, 0]
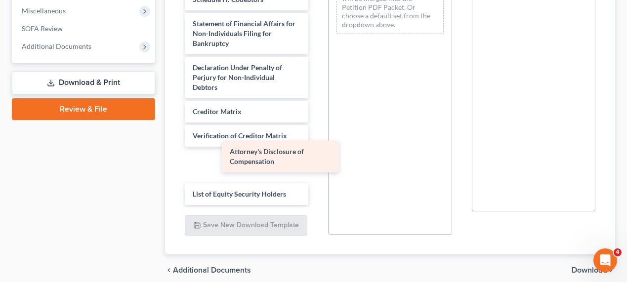
drag, startPoint x: 231, startPoint y: 169, endPoint x: 387, endPoint y: 146, distance: 157.3
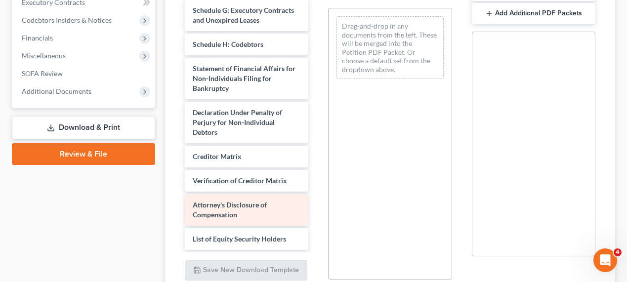
scroll to position [164, 0]
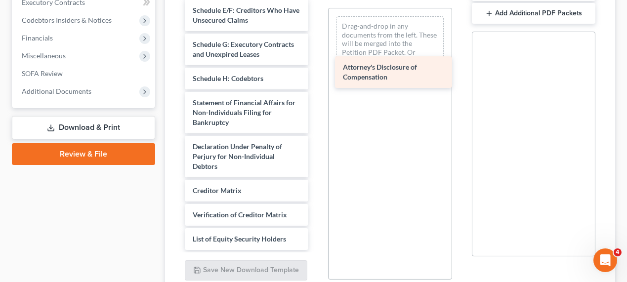
drag, startPoint x: 242, startPoint y: 223, endPoint x: 393, endPoint y: 87, distance: 202.4
click at [316, 87] on div "Attorney's Disclosure of Compensation Voluntary Petition for Non-Individuals Fi…" at bounding box center [246, 34] width 139 height 431
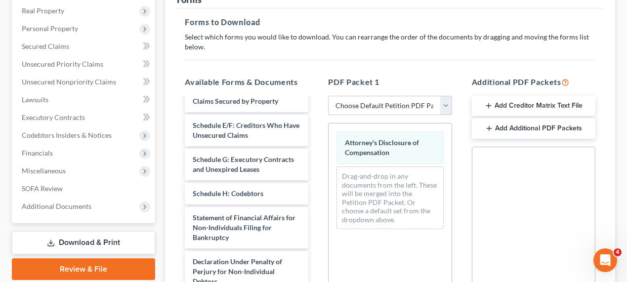
scroll to position [44, 0]
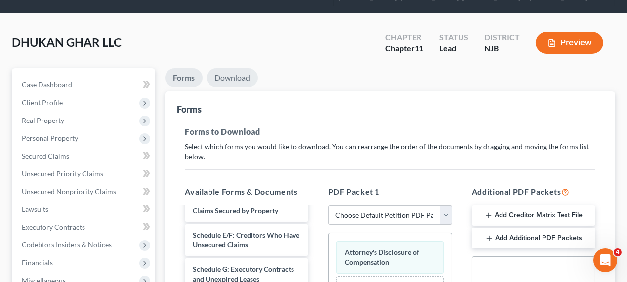
click at [228, 74] on link "Download" at bounding box center [231, 77] width 51 height 19
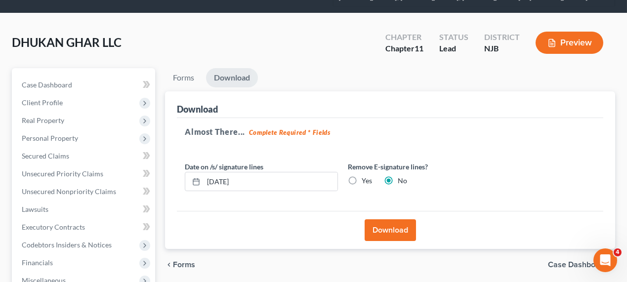
click at [375, 234] on button "Download" at bounding box center [389, 230] width 51 height 22
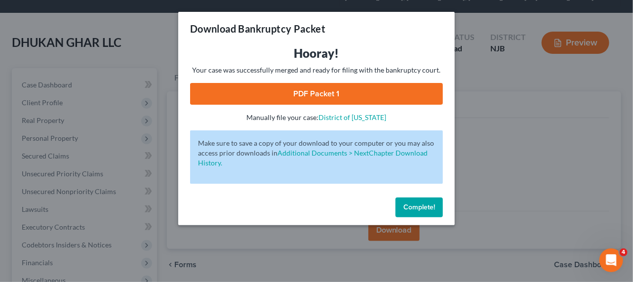
click at [325, 95] on link "PDF Packet 1" at bounding box center [316, 94] width 253 height 22
click at [501, 139] on div "Download Bankruptcy Packet Hooray! Your case was successfully merged and ready …" at bounding box center [316, 141] width 633 height 282
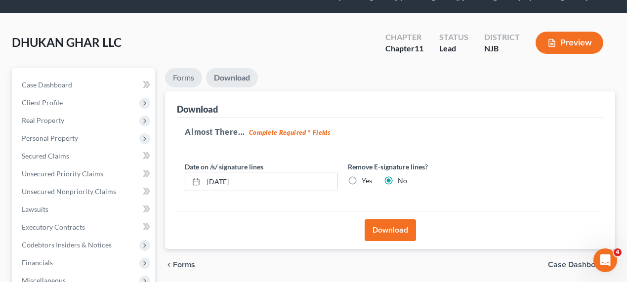
click at [196, 76] on link "Forms" at bounding box center [183, 77] width 37 height 19
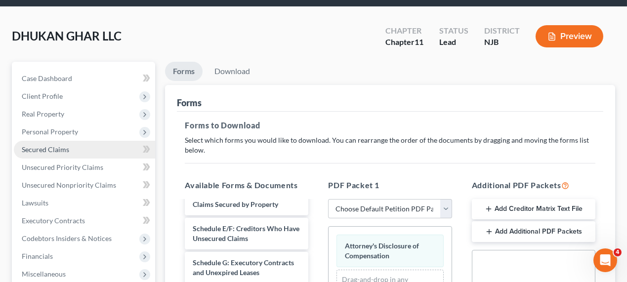
scroll to position [179, 0]
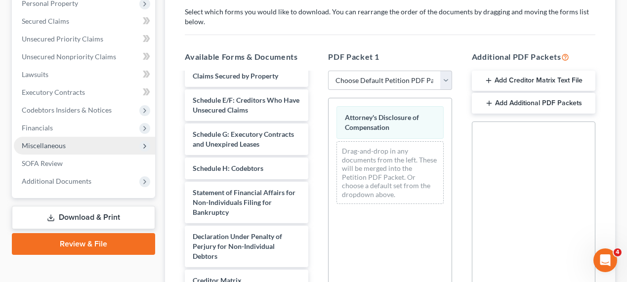
click at [57, 146] on span "Miscellaneous" at bounding box center [44, 145] width 44 height 8
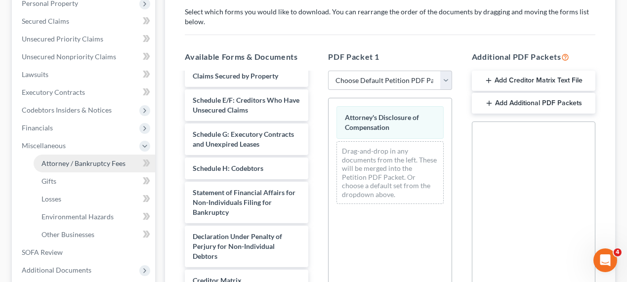
click at [80, 163] on span "Attorney / Bankruptcy Fees" at bounding box center [83, 163] width 84 height 8
select select "0"
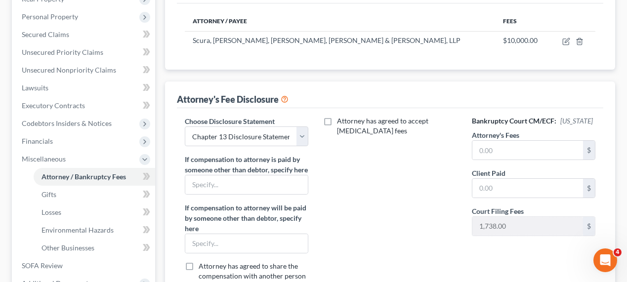
scroll to position [179, 0]
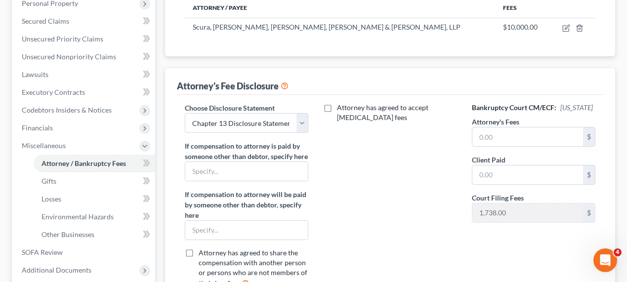
click at [337, 107] on label "Attorney has agreed to accept [MEDICAL_DATA] fees" at bounding box center [396, 113] width 119 height 20
click at [341, 107] on input "Attorney has agreed to accept [MEDICAL_DATA] fees" at bounding box center [344, 106] width 6 height 6
checkbox input "true"
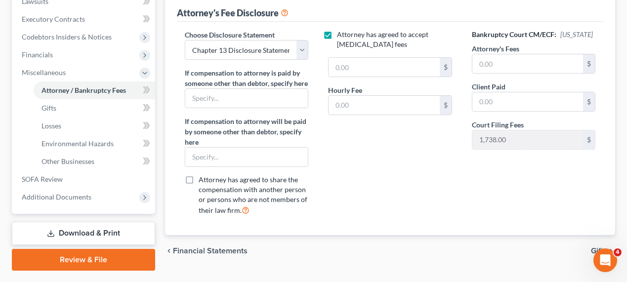
scroll to position [238, 0]
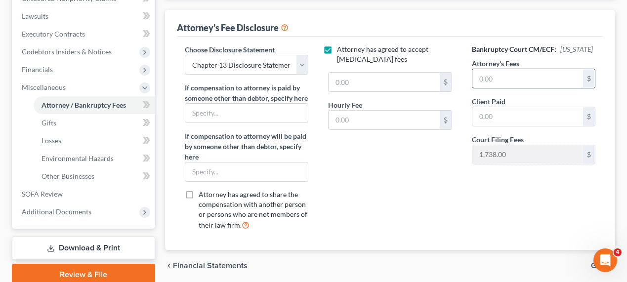
click at [486, 76] on input "text" at bounding box center [527, 78] width 111 height 19
click at [492, 123] on div "Client Paid $" at bounding box center [533, 111] width 123 height 30
click at [492, 119] on input "text" at bounding box center [527, 116] width 111 height 19
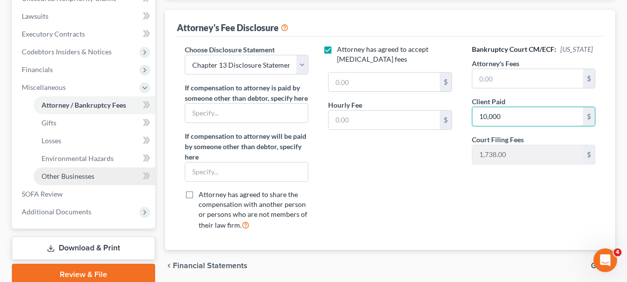
type input "10,000"
click at [95, 177] on link "Other Businesses" at bounding box center [94, 176] width 121 height 18
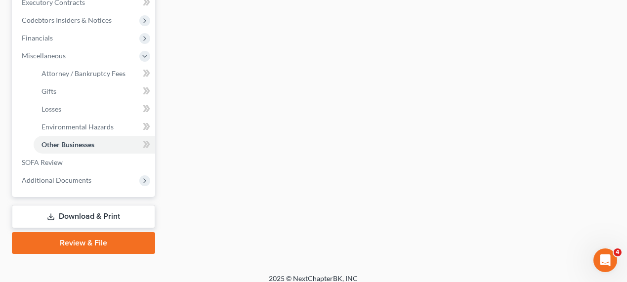
click at [96, 217] on link "Download & Print" at bounding box center [83, 216] width 143 height 23
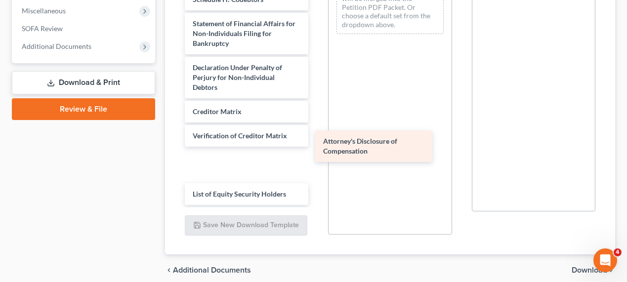
scroll to position [164, 0]
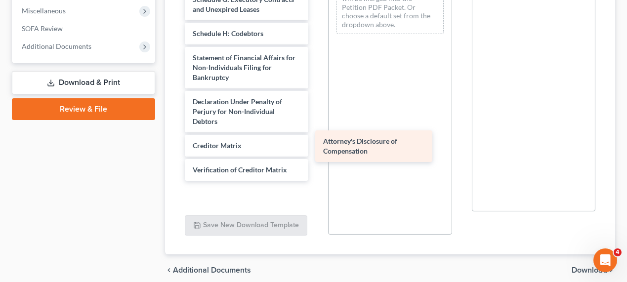
drag, startPoint x: 246, startPoint y: 165, endPoint x: 399, endPoint y: 143, distance: 154.7
click at [316, 143] on div "Attorney's Disclosure of Compensation Voluntary Petition for Non-Individuals Fi…" at bounding box center [246, 6] width 139 height 465
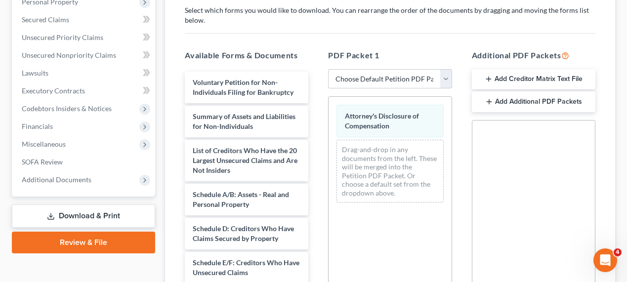
scroll to position [0, 0]
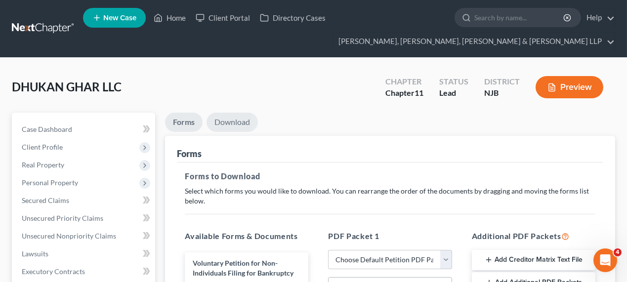
click at [220, 120] on link "Download" at bounding box center [231, 122] width 51 height 19
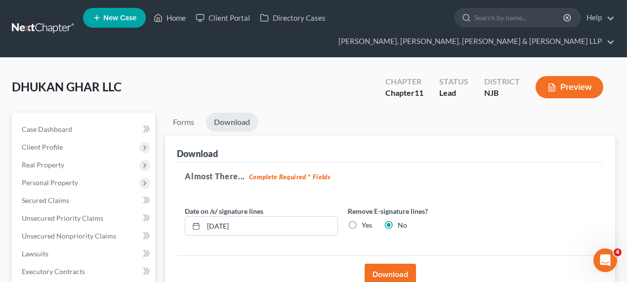
click at [401, 271] on button "Download" at bounding box center [389, 275] width 51 height 22
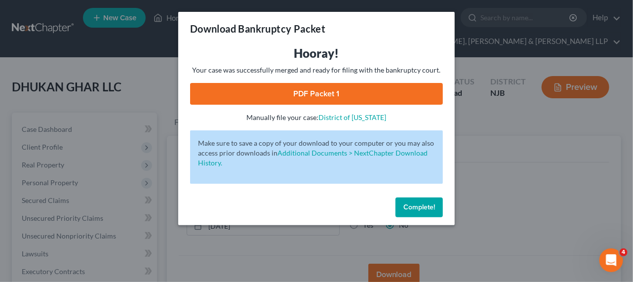
click at [316, 97] on link "PDF Packet 1" at bounding box center [316, 94] width 253 height 22
click at [106, 62] on div "Download Bankruptcy Packet Hooray! Your case was successfully merged and ready …" at bounding box center [316, 141] width 633 height 282
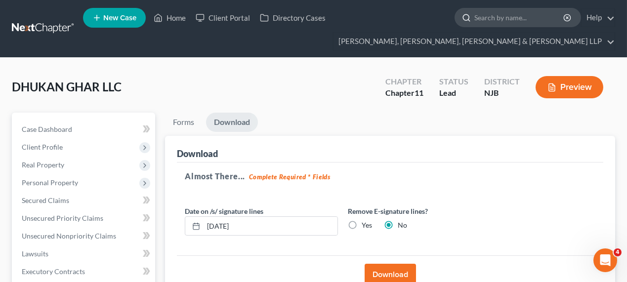
click at [485, 21] on input "search" at bounding box center [519, 17] width 90 height 18
type input "transfer"
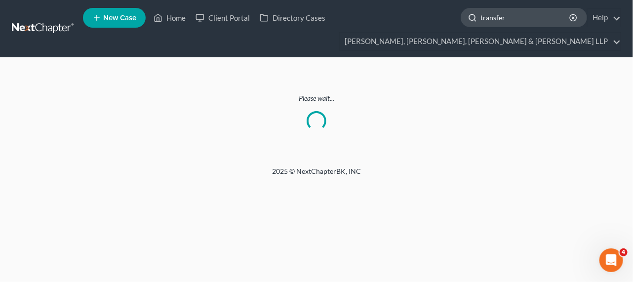
click at [511, 26] on input "transfer" at bounding box center [525, 17] width 90 height 18
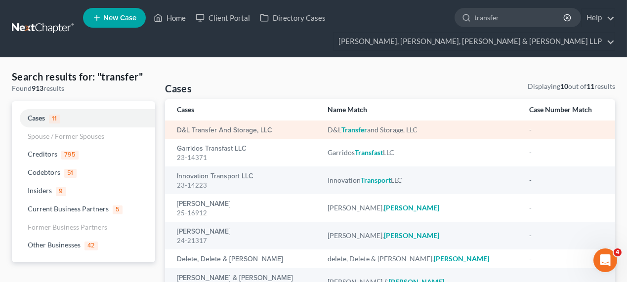
click at [221, 134] on td "D&L Transfer and Storage, LLC" at bounding box center [242, 129] width 155 height 18
click at [221, 130] on link "D&L Transfer and Storage, LLC" at bounding box center [224, 130] width 95 height 7
select select "10"
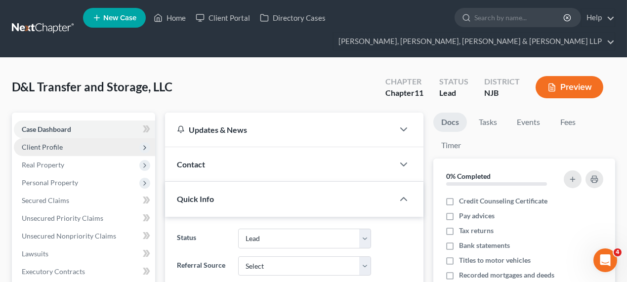
click at [67, 141] on span "Client Profile" at bounding box center [84, 147] width 141 height 18
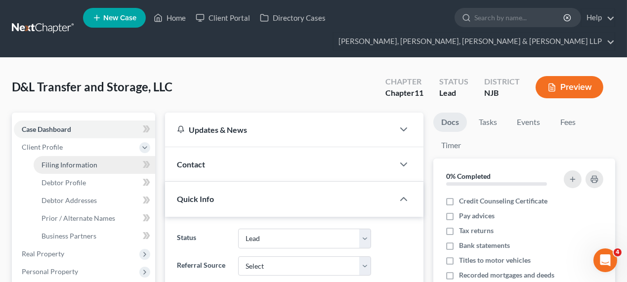
click at [84, 165] on span "Filing Information" at bounding box center [69, 164] width 56 height 8
select select "3"
select select "1"
select select "51"
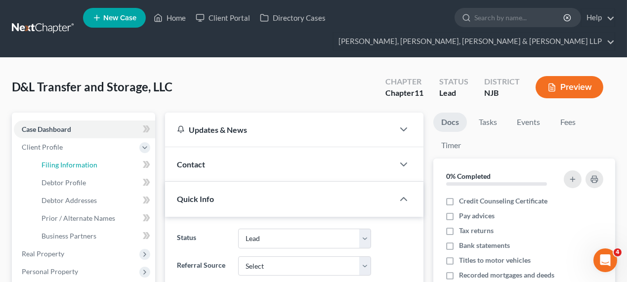
select select "7"
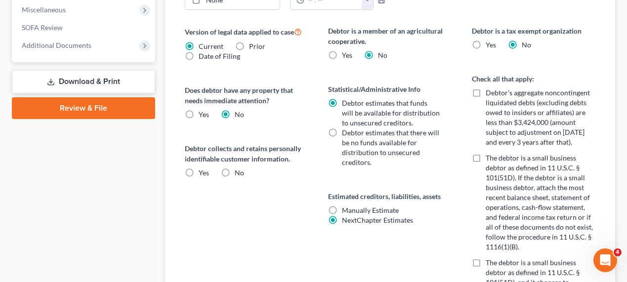
scroll to position [90, 0]
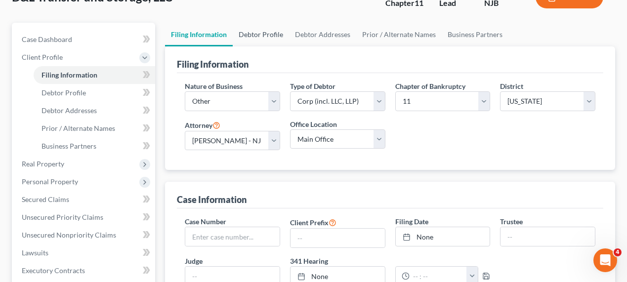
click at [239, 35] on link "Debtor Profile" at bounding box center [261, 35] width 56 height 24
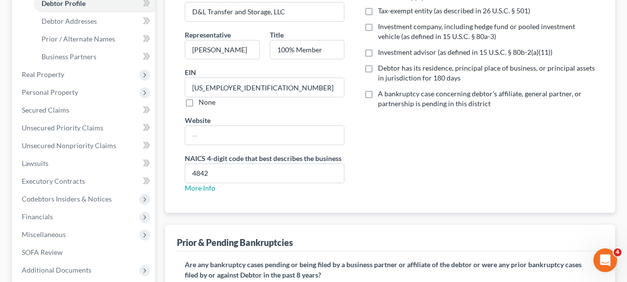
scroll to position [224, 0]
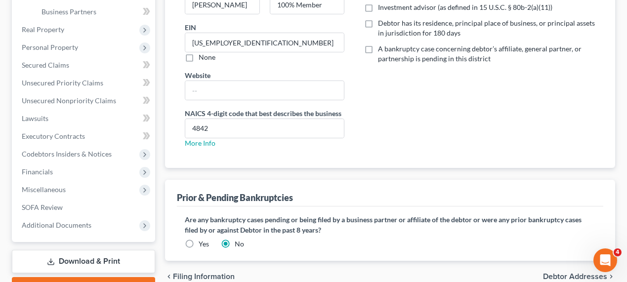
click at [378, 24] on label "Debtor has its residence, principal place of business, or principal assets in j…" at bounding box center [486, 28] width 217 height 20
click at [382, 24] on input "Debtor has its residence, principal place of business, or principal assets in j…" at bounding box center [385, 21] width 6 height 6
checkbox input "true"
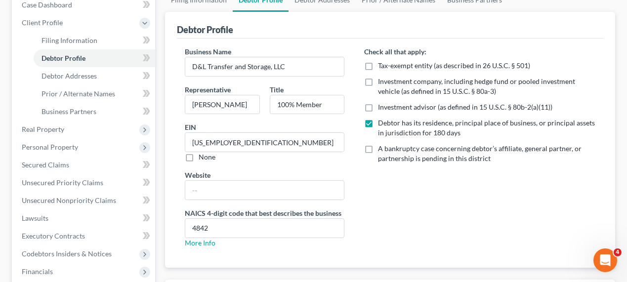
scroll to position [7, 0]
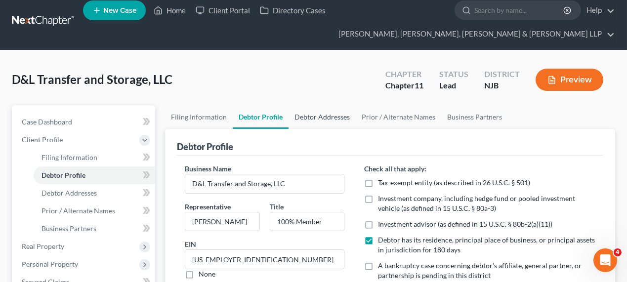
click at [312, 113] on link "Debtor Addresses" at bounding box center [321, 117] width 67 height 24
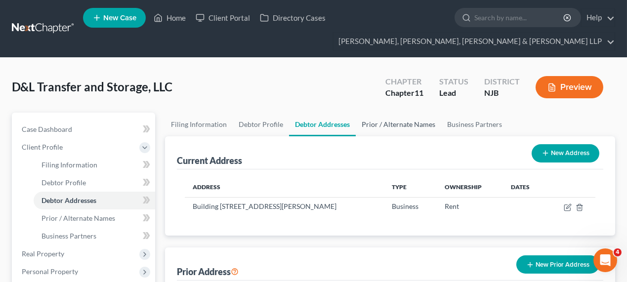
click at [388, 123] on link "Prior / Alternate Names" at bounding box center [398, 125] width 85 height 24
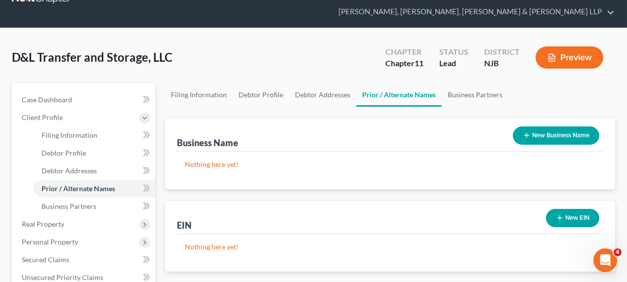
scroll to position [44, 0]
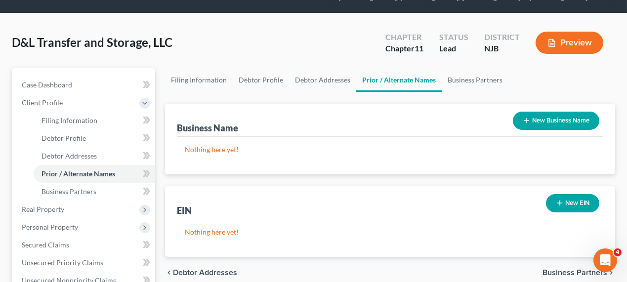
click at [547, 117] on button "New Business Name" at bounding box center [556, 121] width 86 height 18
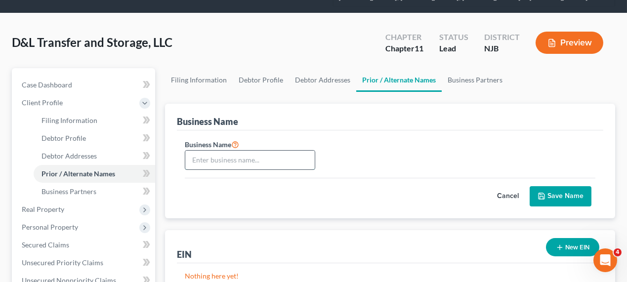
click at [230, 160] on input "text" at bounding box center [249, 160] width 129 height 19
paste input "D&L Trucking and Warehousing, Inc"
type input "dba D&L Trucking and Warehousing, Inc."
click at [552, 190] on button "Save Name" at bounding box center [560, 196] width 62 height 21
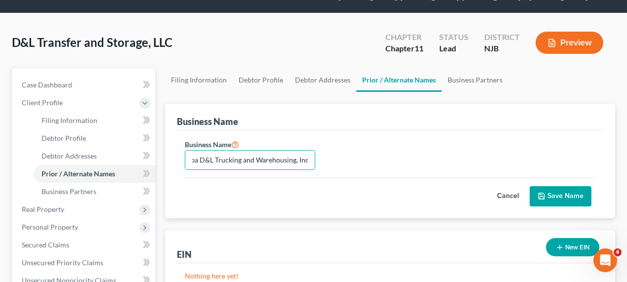
scroll to position [0, 0]
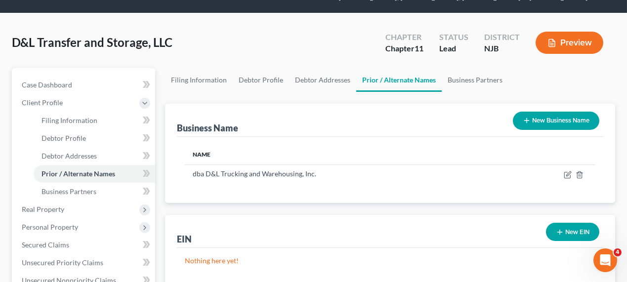
click at [549, 122] on button "New Business Name" at bounding box center [556, 121] width 86 height 18
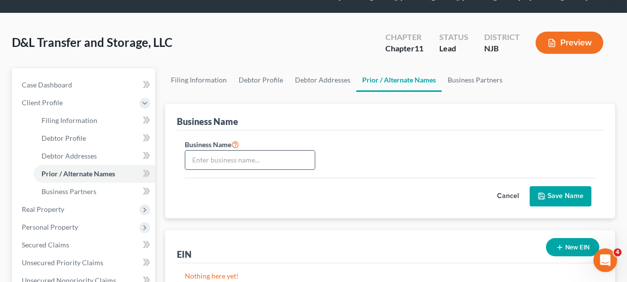
click at [282, 159] on input "text" at bounding box center [249, 160] width 129 height 19
paste input "D&L Transfer"
click at [204, 159] on input "dba D&L Transfer" at bounding box center [249, 160] width 129 height 19
type input "dba D&L Transfer"
click at [556, 198] on button "Save Name" at bounding box center [560, 196] width 62 height 21
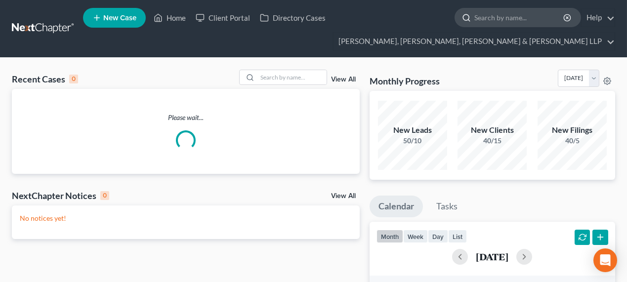
click at [502, 23] on input "search" at bounding box center [519, 17] width 90 height 18
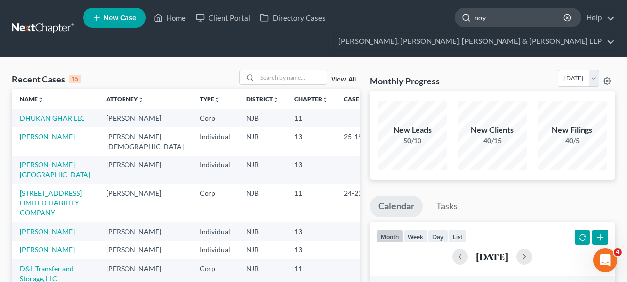
type input "noya"
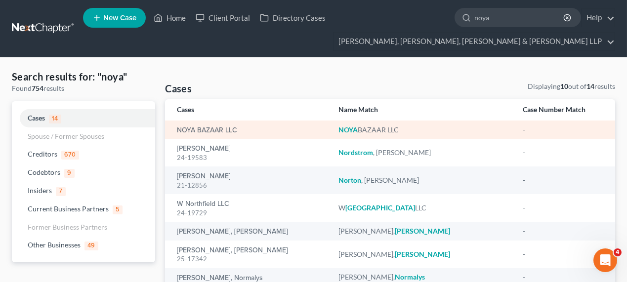
click at [229, 120] on td "NOYA BAZAAR LLC" at bounding box center [247, 129] width 165 height 18
click at [227, 127] on link "NOYA BAZAAR LLC" at bounding box center [207, 130] width 60 height 7
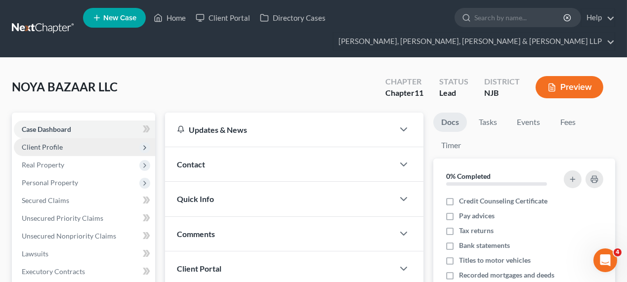
click at [96, 151] on span "Client Profile" at bounding box center [84, 147] width 141 height 18
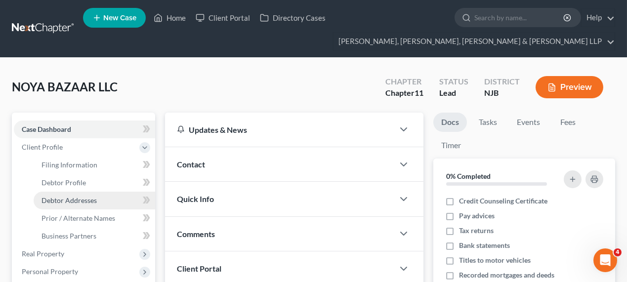
click at [88, 199] on span "Debtor Addresses" at bounding box center [68, 200] width 55 height 8
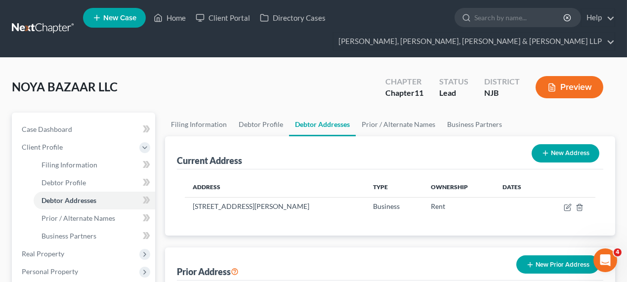
scroll to position [90, 0]
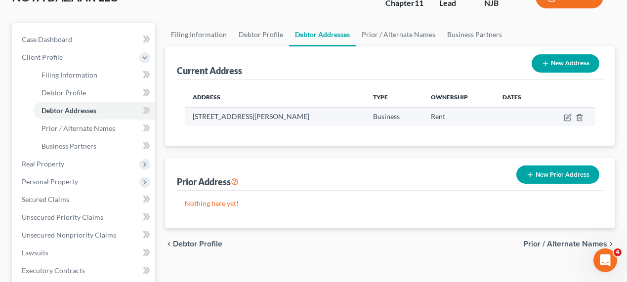
drag, startPoint x: 193, startPoint y: 113, endPoint x: 326, endPoint y: 120, distance: 134.0
click at [326, 120] on td "139 Wayne Avenue, Paterson, NJ 07502" at bounding box center [275, 116] width 180 height 19
copy td "139 Wayne Avenue, Paterson, NJ 07502"
